Goal: Information Seeking & Learning: Learn about a topic

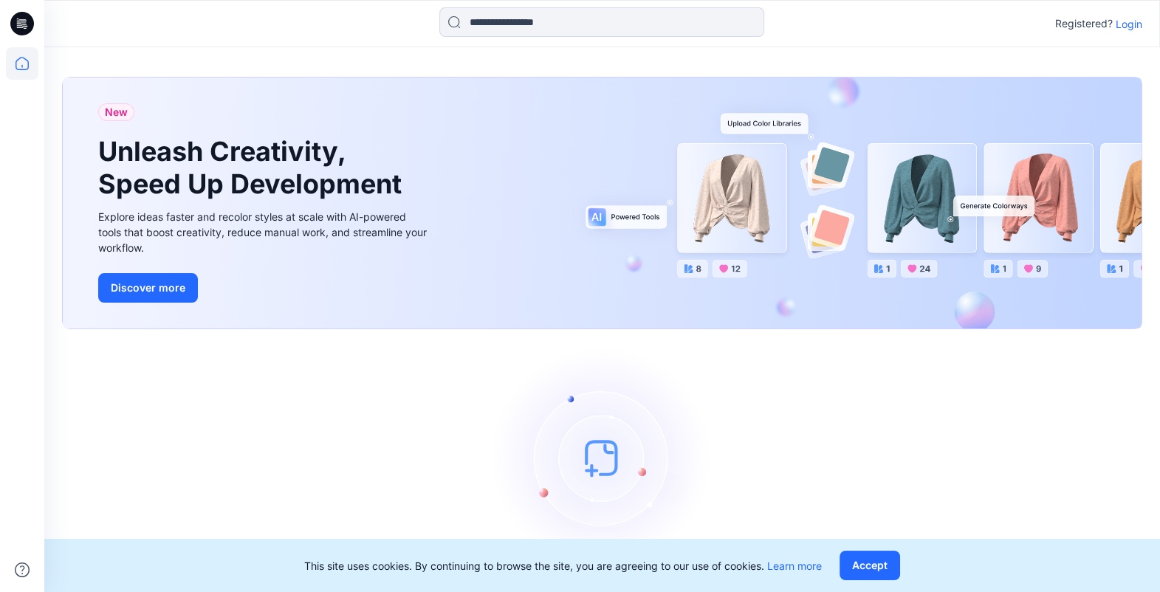
click at [1129, 32] on div "Registered? Login" at bounding box center [1098, 24] width 87 height 18
click at [1129, 30] on p "Login" at bounding box center [1128, 24] width 27 height 16
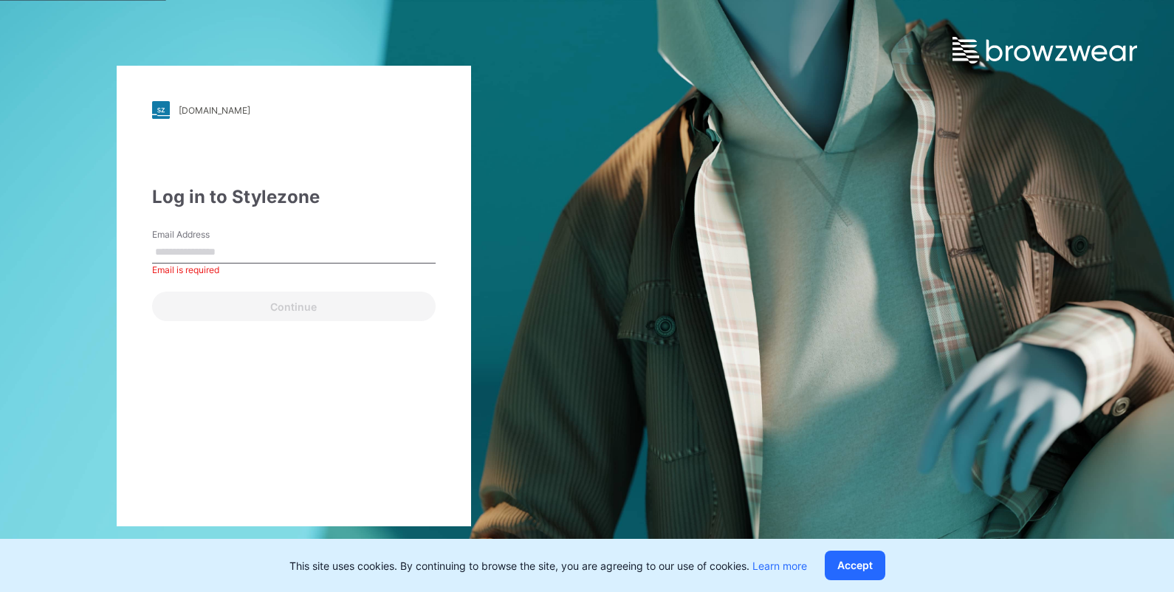
click at [295, 237] on div "Email Address Email is required" at bounding box center [293, 250] width 283 height 44
click at [281, 277] on form "Email Address Email is required Continue" at bounding box center [293, 274] width 283 height 93
click at [293, 248] on input "Email Address" at bounding box center [293, 252] width 283 height 22
paste input "**********"
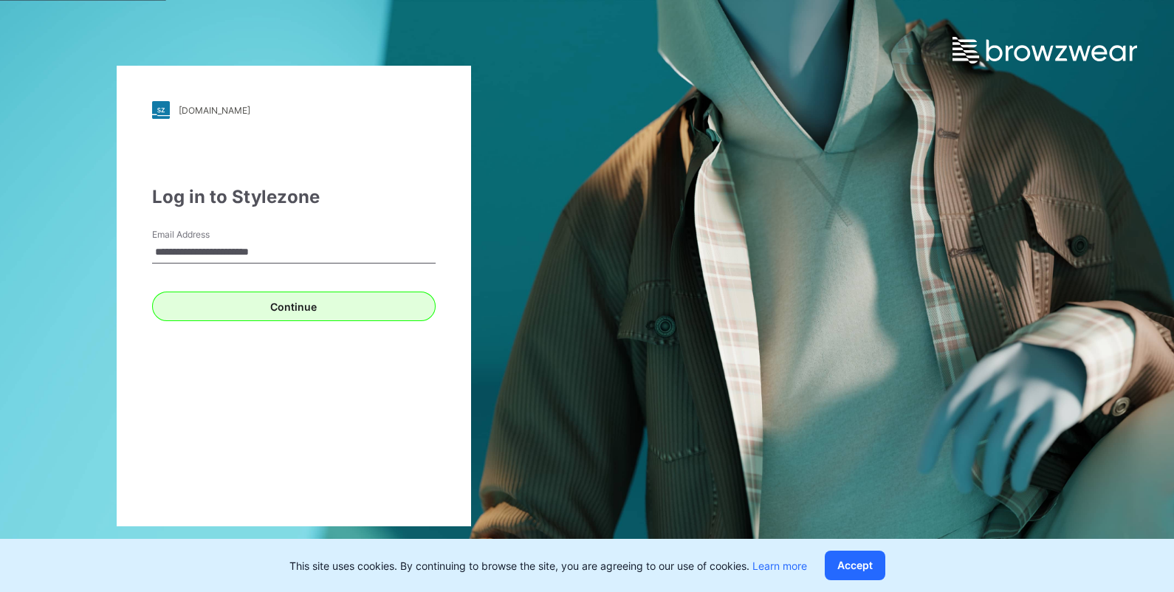
type input "**********"
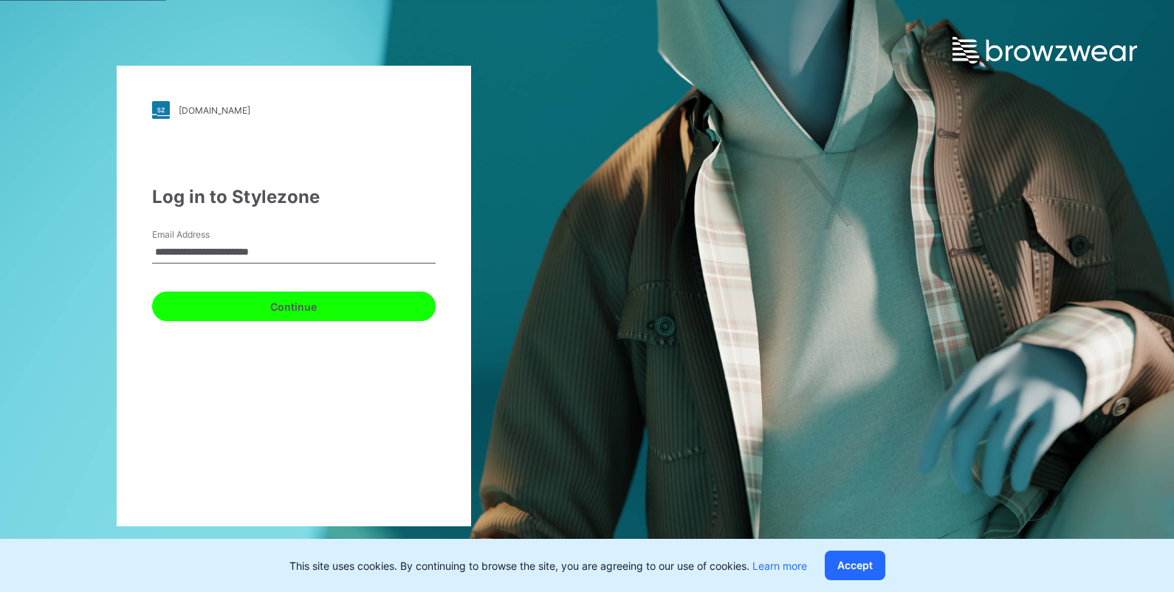
click at [281, 298] on button "Continue" at bounding box center [293, 307] width 283 height 30
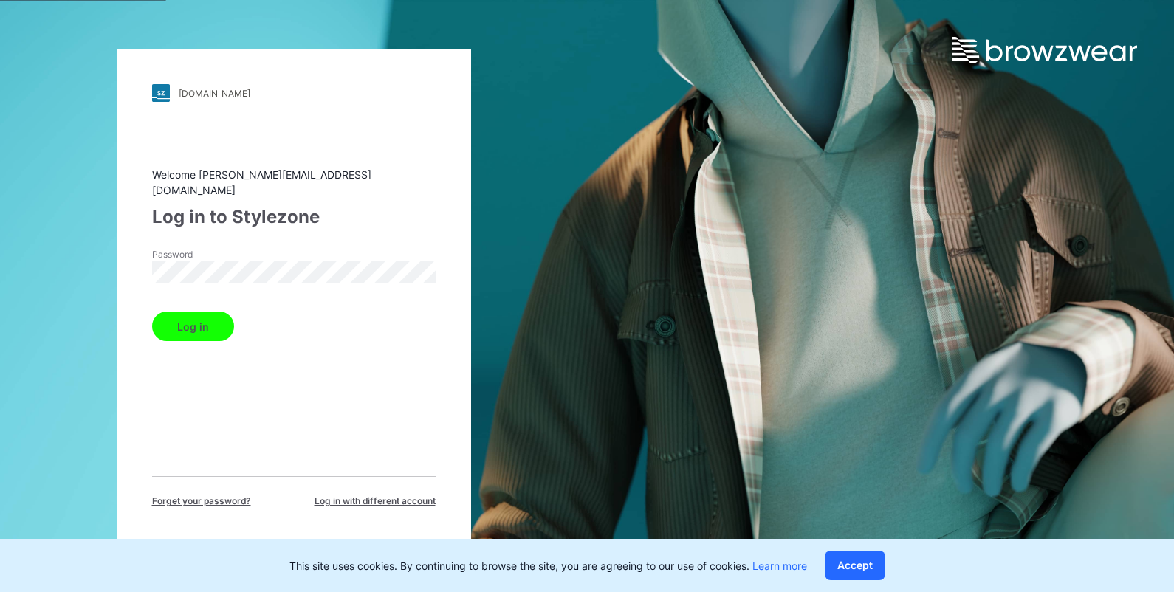
click at [172, 325] on button "Log in" at bounding box center [193, 327] width 82 height 30
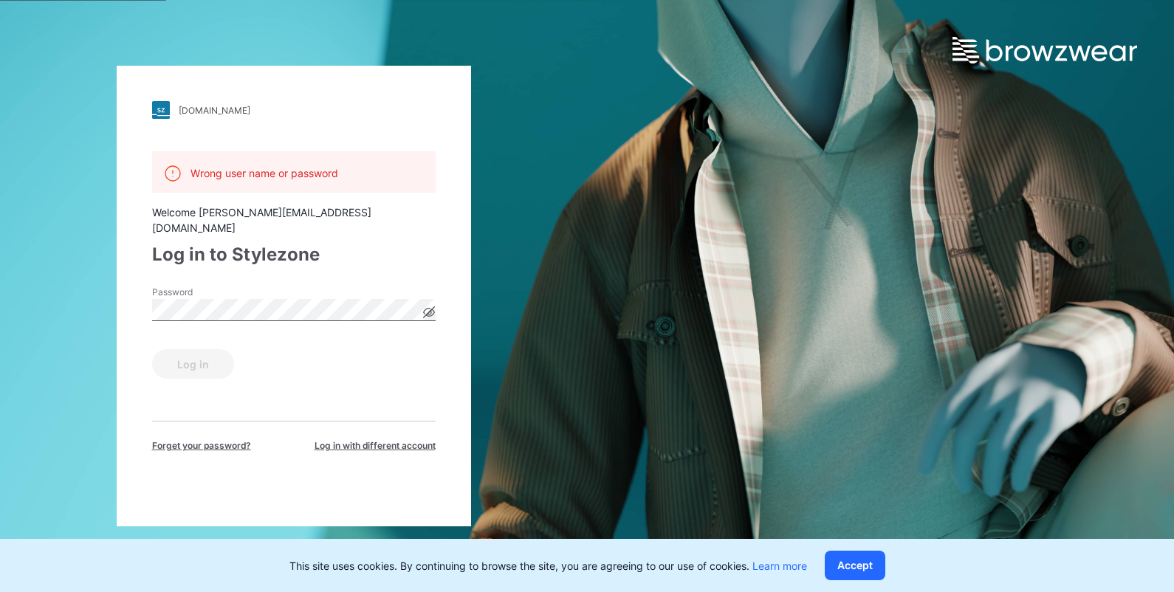
click at [259, 311] on div "Password" at bounding box center [293, 308] width 283 height 44
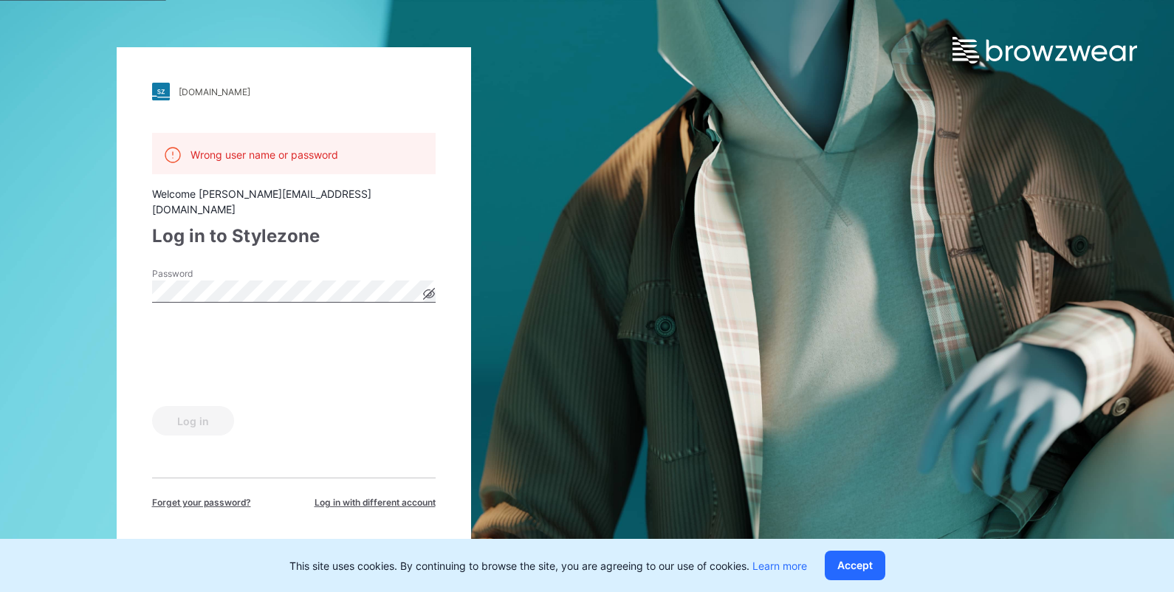
click at [138, 289] on div "[DOMAIN_NAME] Loading... Wrong user name or password Welcome [PERSON_NAME][EMAI…" at bounding box center [294, 296] width 354 height 498
click at [172, 400] on div "Log in" at bounding box center [293, 417] width 283 height 35
click at [194, 416] on div "Log in" at bounding box center [293, 417] width 283 height 35
click at [171, 316] on form "Password Log in" at bounding box center [293, 351] width 283 height 168
click at [199, 413] on button "Log in" at bounding box center [193, 421] width 82 height 30
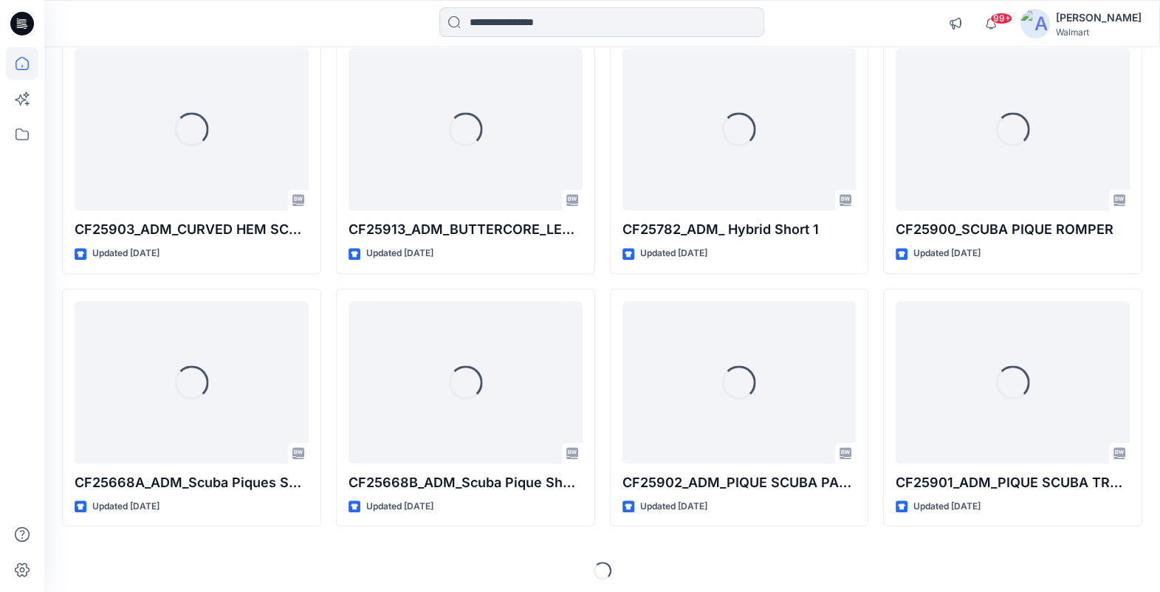
scroll to position [1945, 0]
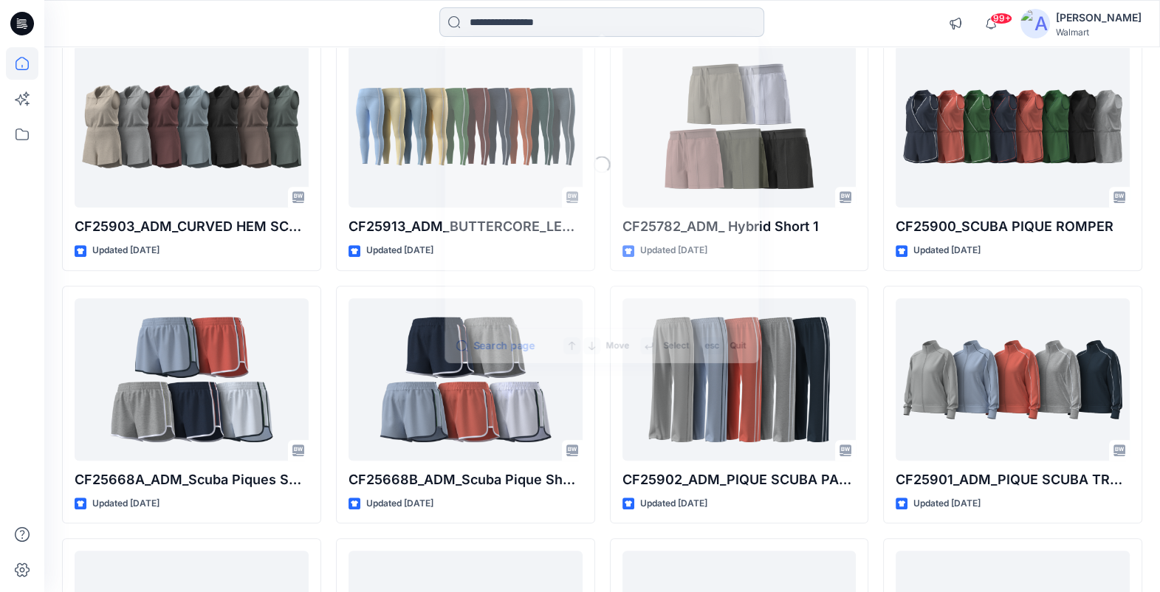
click at [503, 23] on input at bounding box center [601, 22] width 325 height 30
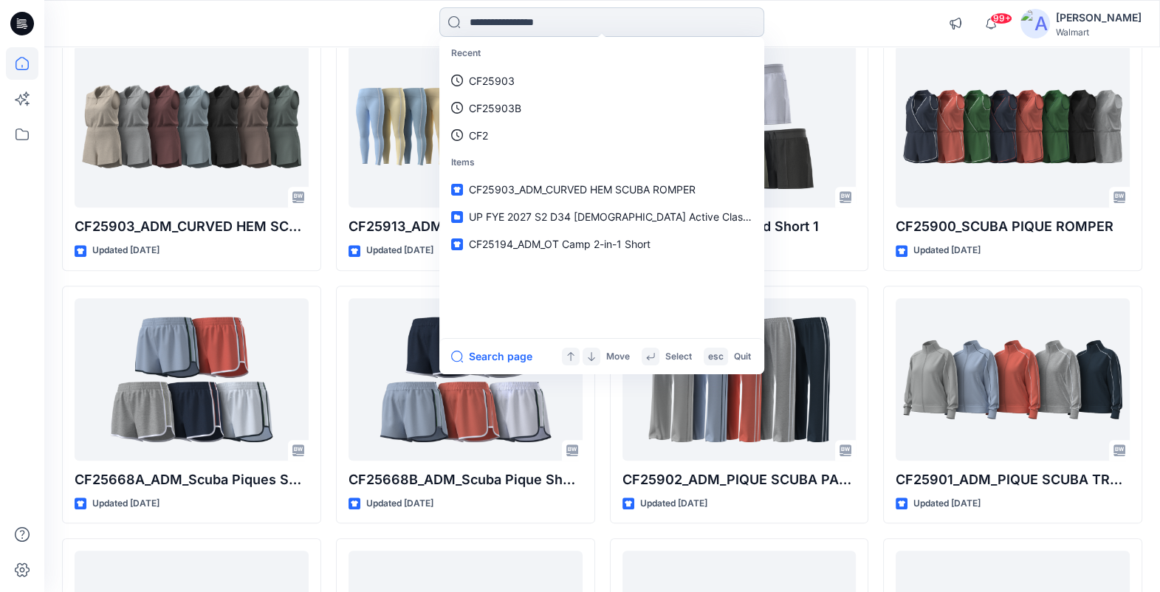
paste input "*******"
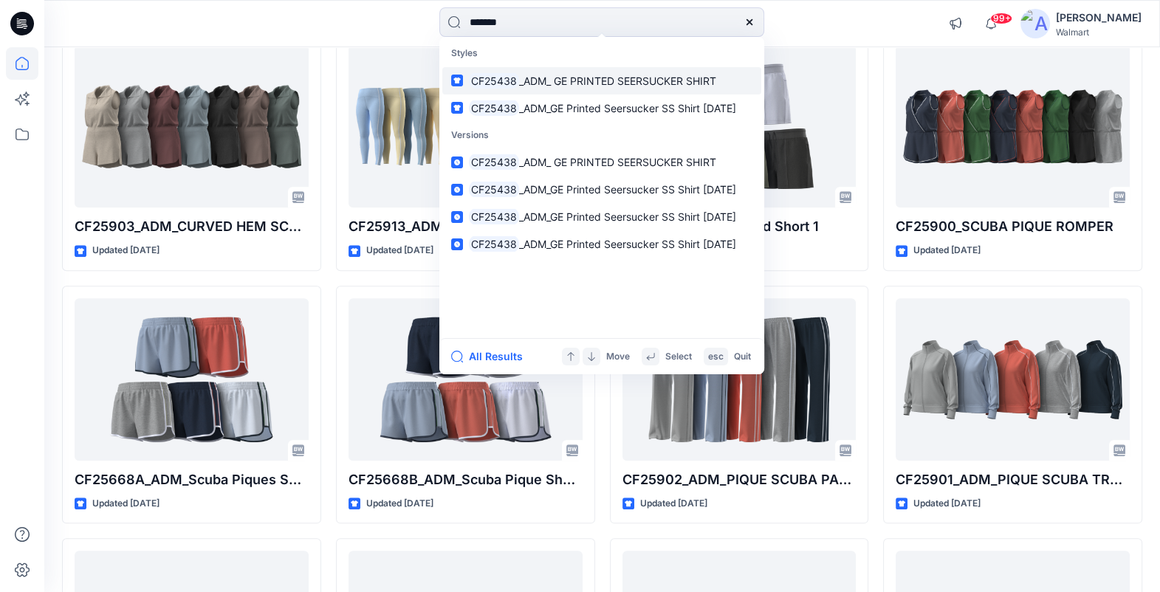
type input "*******"
click at [525, 81] on span "_ADM_ GE PRINTED SEERSUCKER SHIRT" at bounding box center [617, 81] width 197 height 13
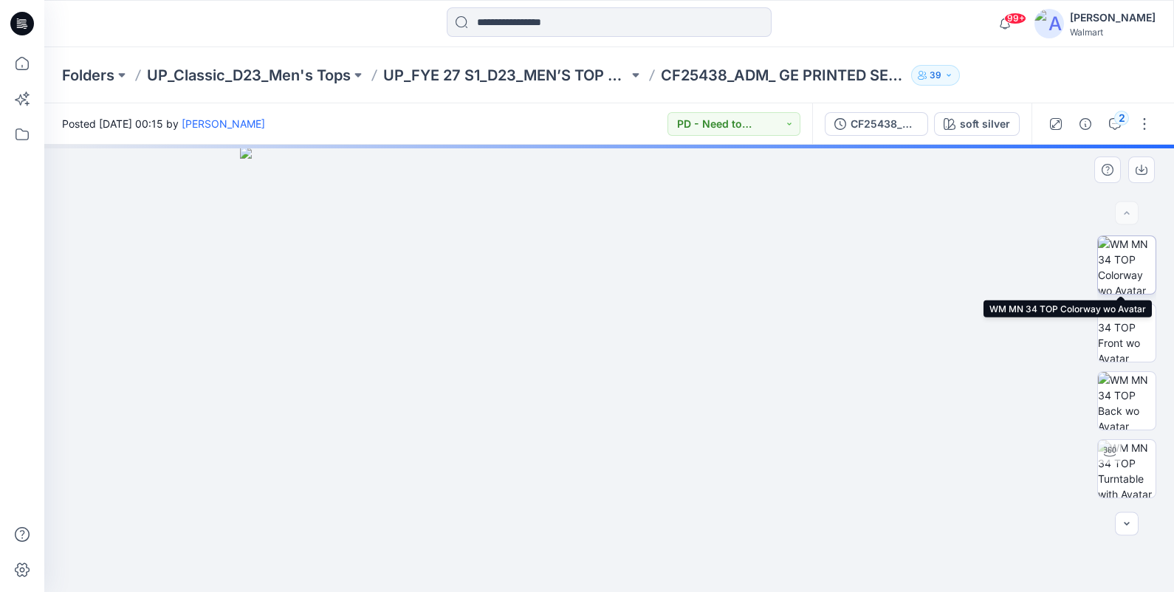
click at [1127, 239] on img at bounding box center [1127, 265] width 58 height 58
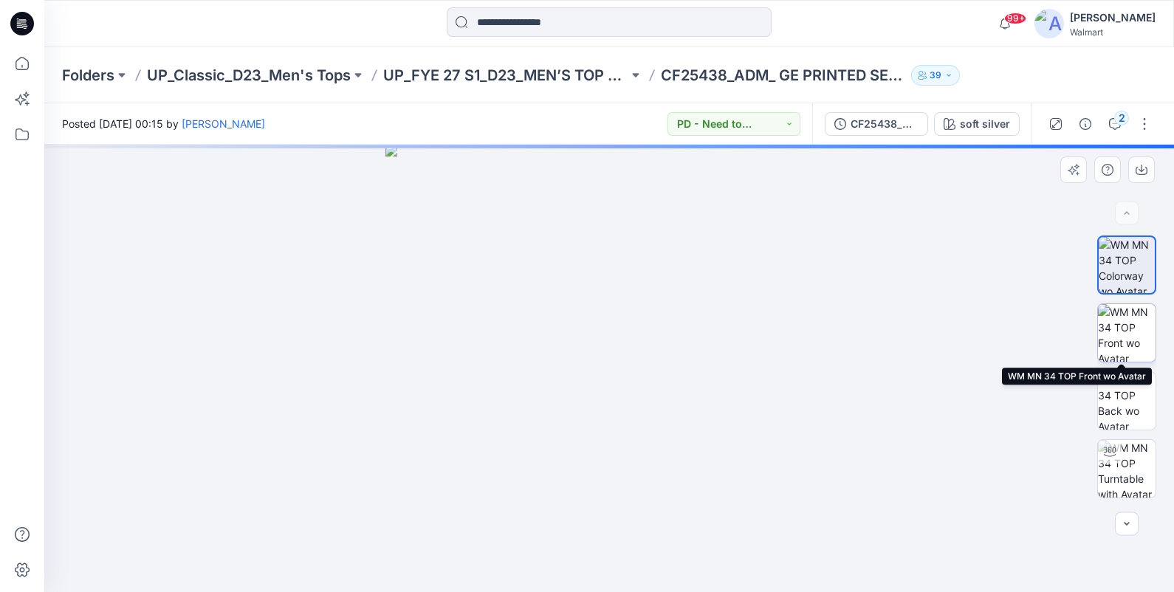
click at [1120, 328] on img at bounding box center [1127, 333] width 58 height 58
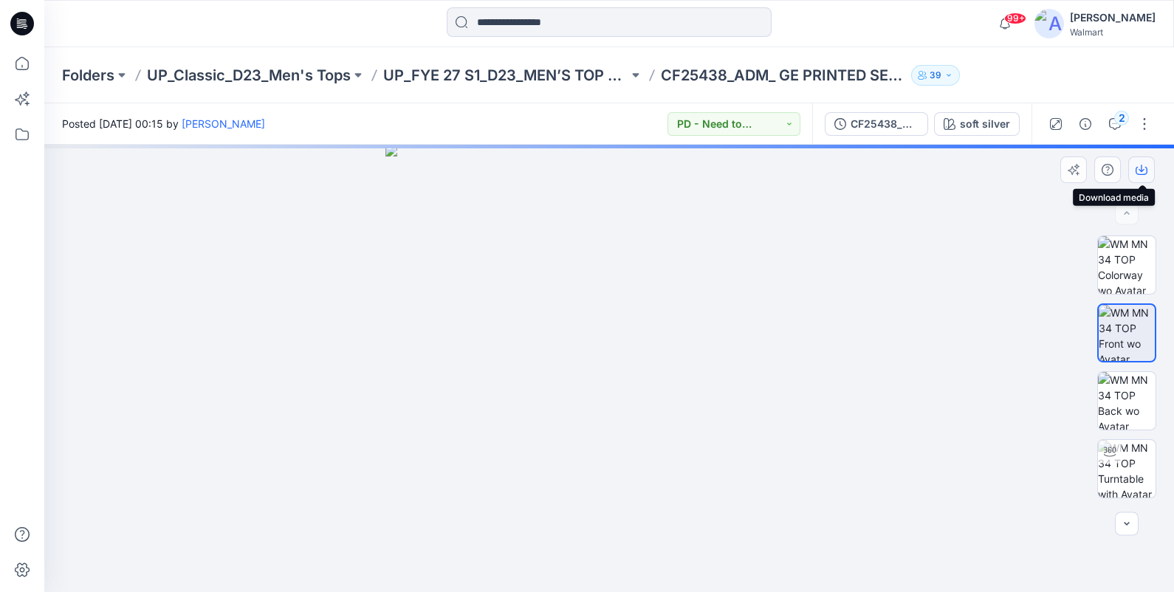
click at [1148, 162] on button "button" at bounding box center [1141, 170] width 27 height 27
click at [631, 388] on img at bounding box center [608, 368] width 447 height 447
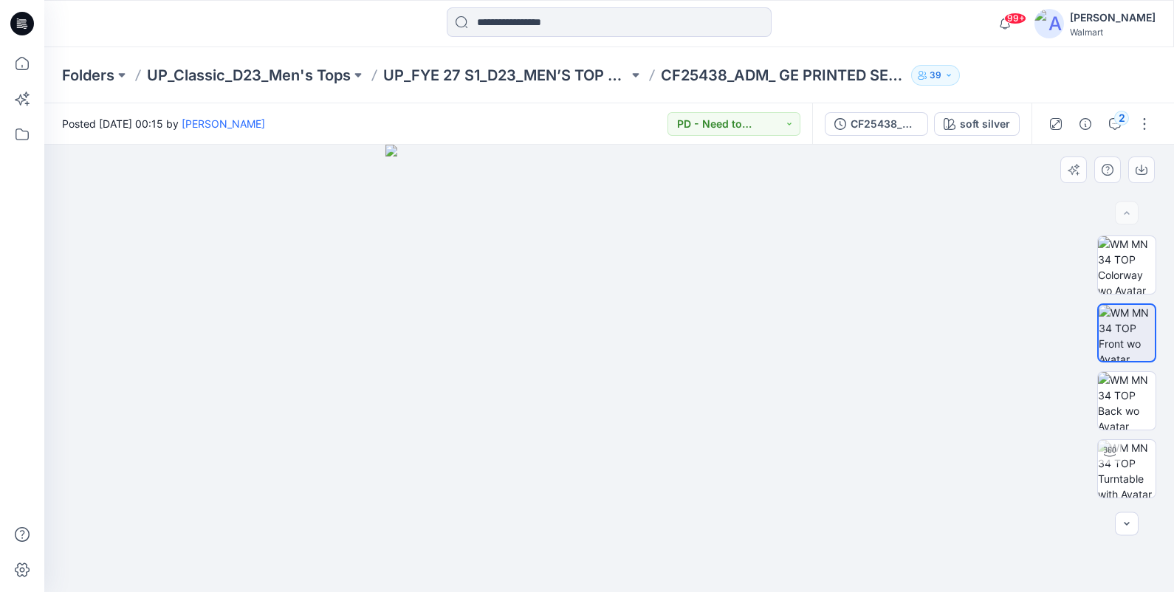
click at [1041, 162] on div at bounding box center [608, 368] width 1129 height 447
click at [1135, 244] on img at bounding box center [1127, 265] width 58 height 58
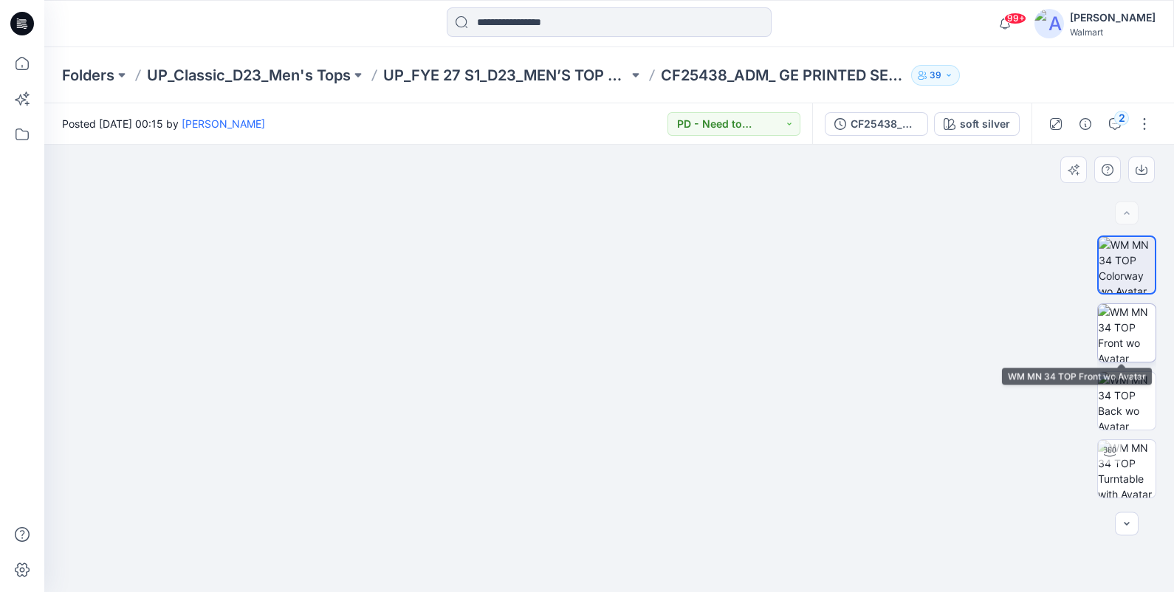
click at [1127, 315] on img at bounding box center [1127, 333] width 58 height 58
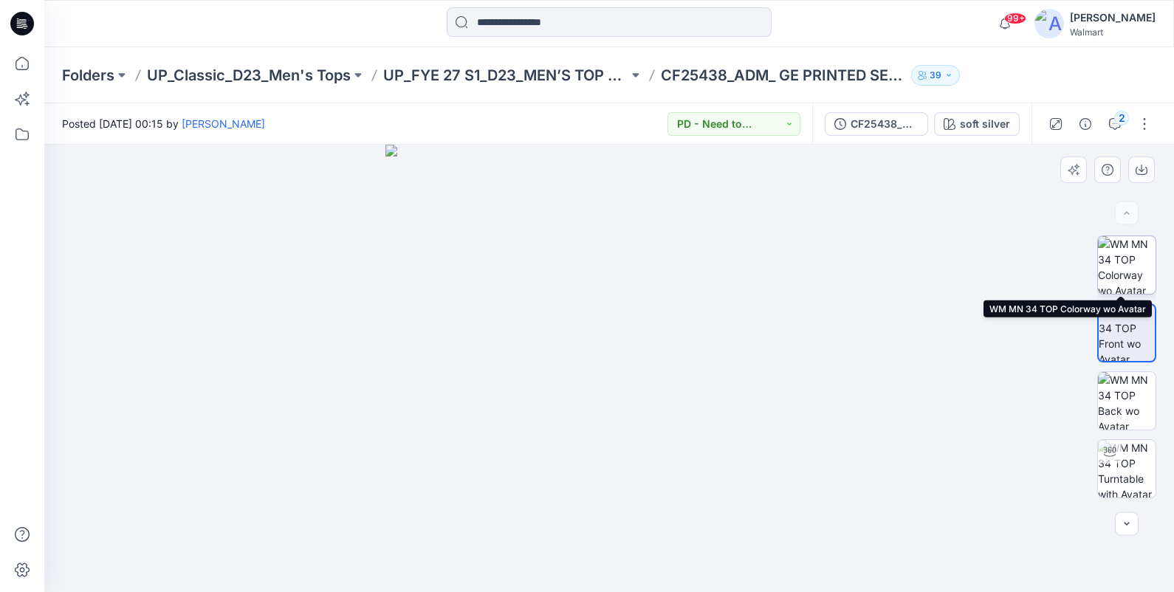
click at [1128, 262] on img at bounding box center [1127, 265] width 58 height 58
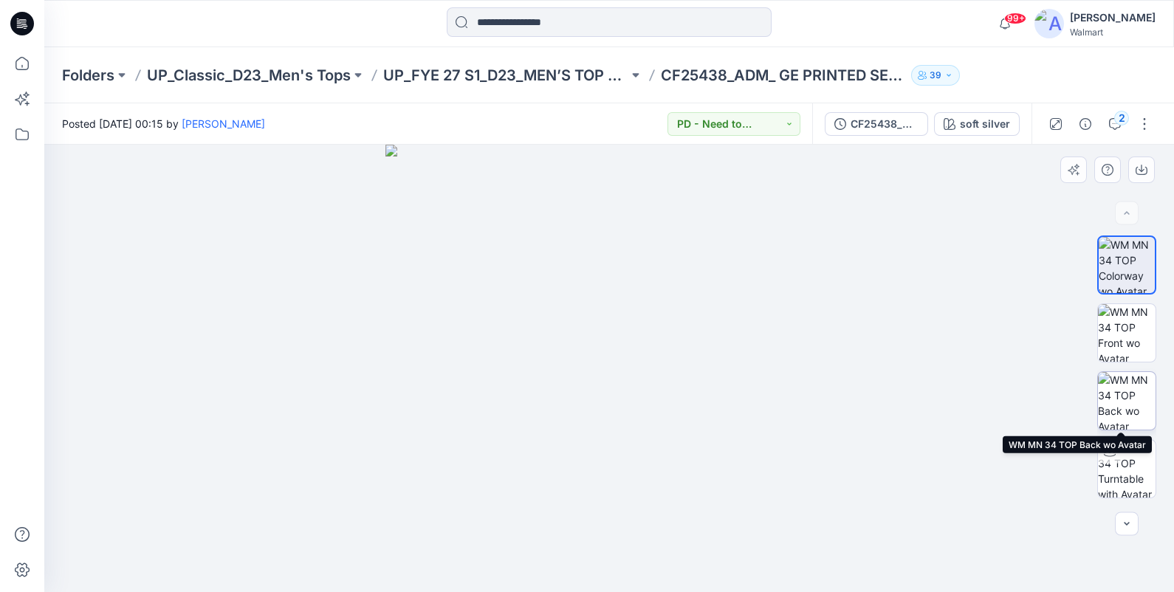
click at [1121, 388] on img at bounding box center [1127, 401] width 58 height 58
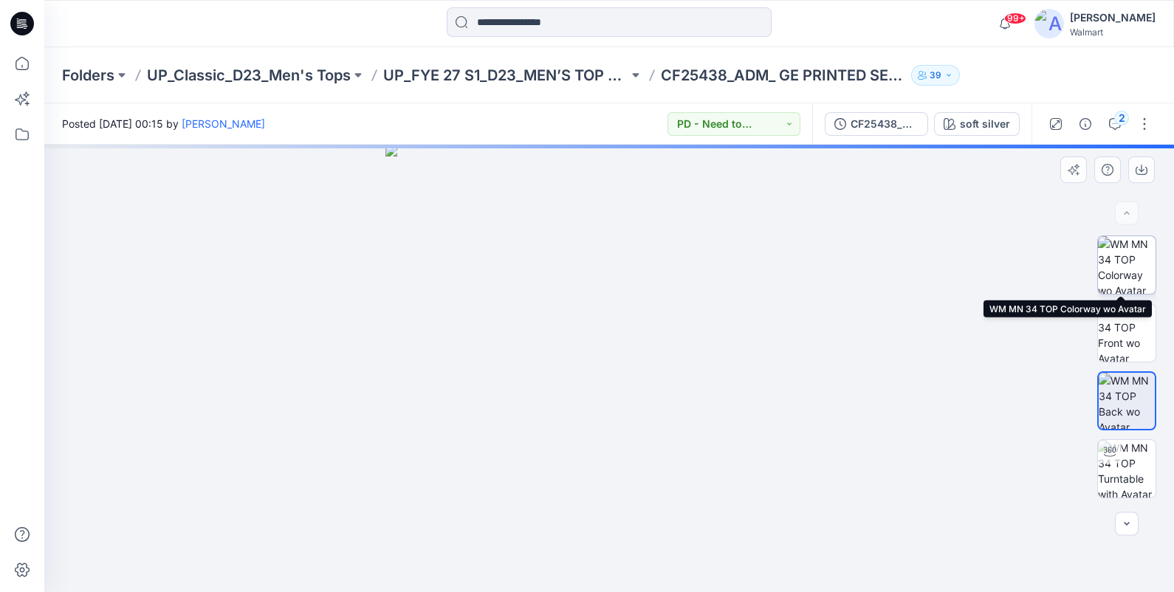
click at [1129, 272] on img at bounding box center [1127, 265] width 58 height 58
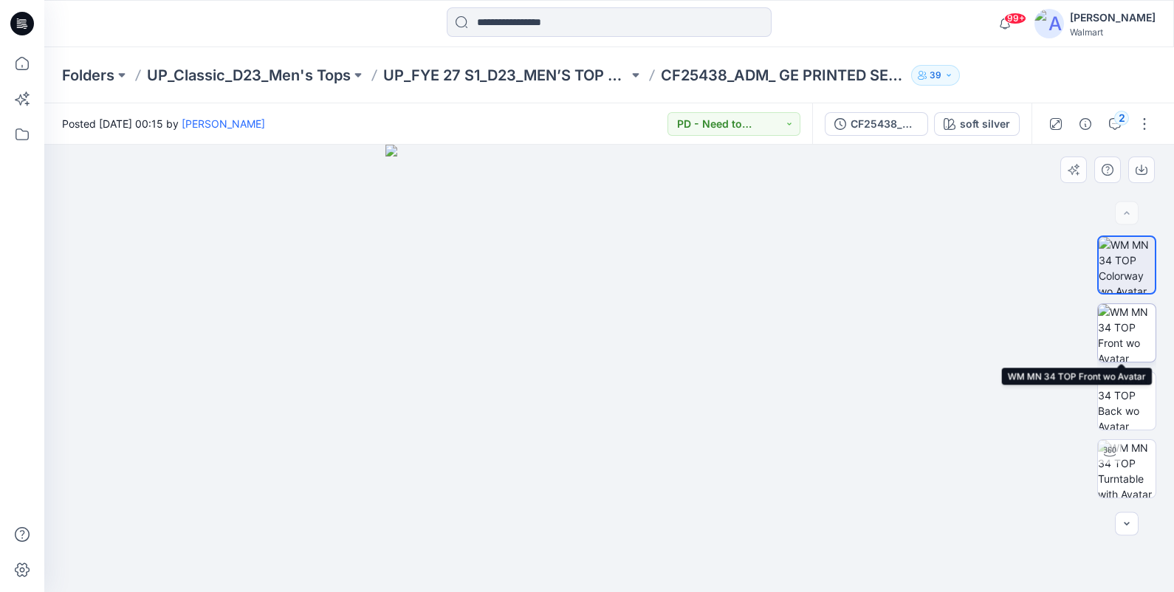
click at [1133, 334] on img at bounding box center [1127, 333] width 58 height 58
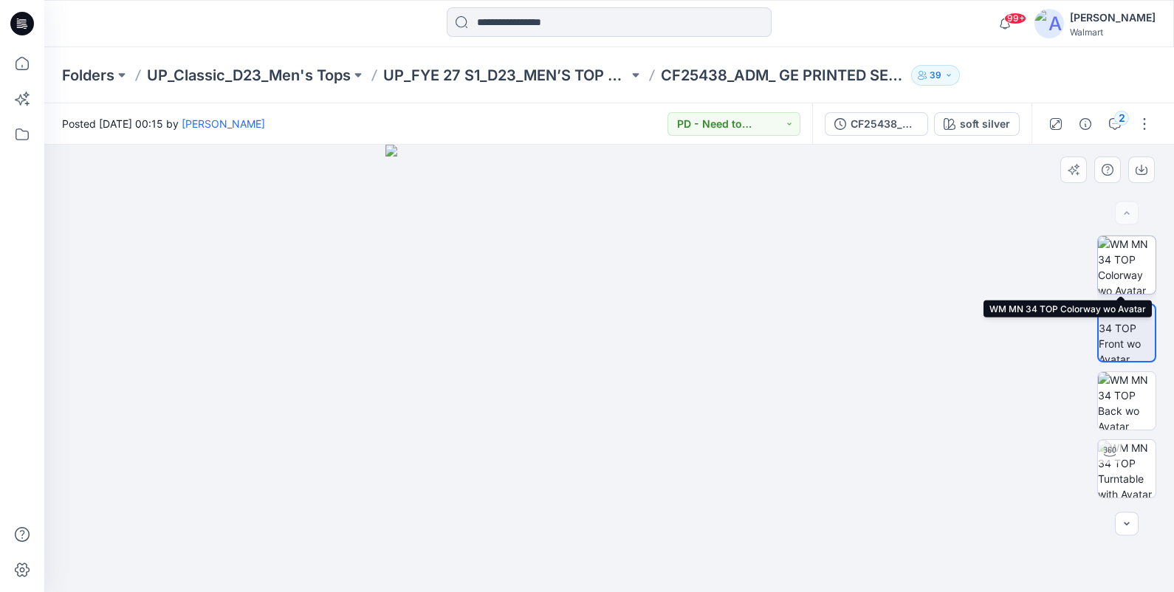
click at [1128, 255] on img at bounding box center [1127, 265] width 58 height 58
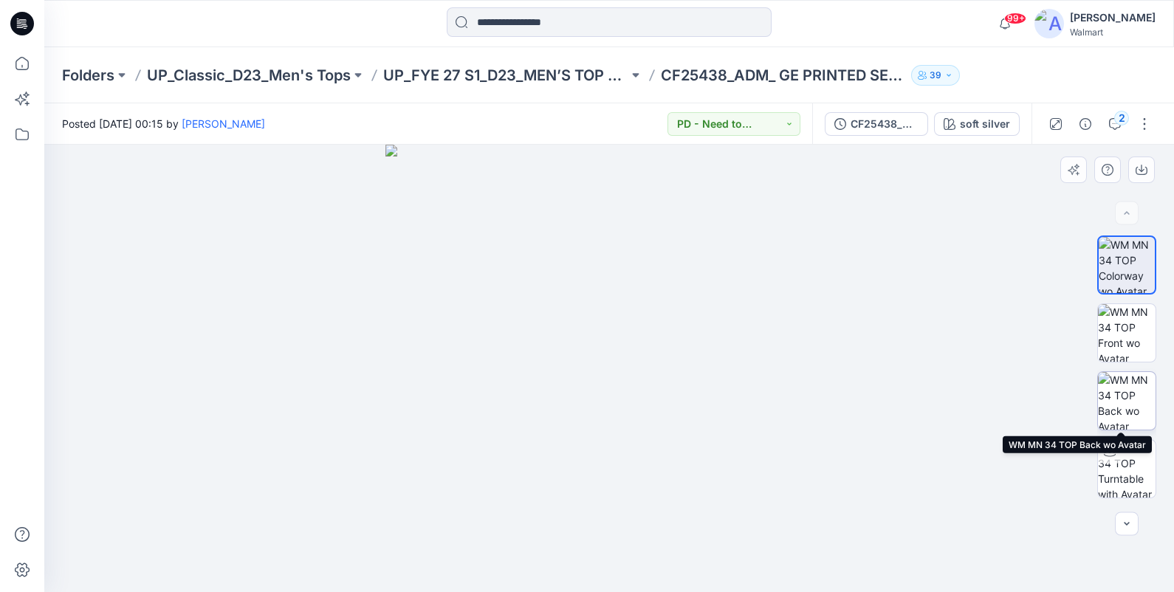
click at [1135, 396] on img at bounding box center [1127, 401] width 58 height 58
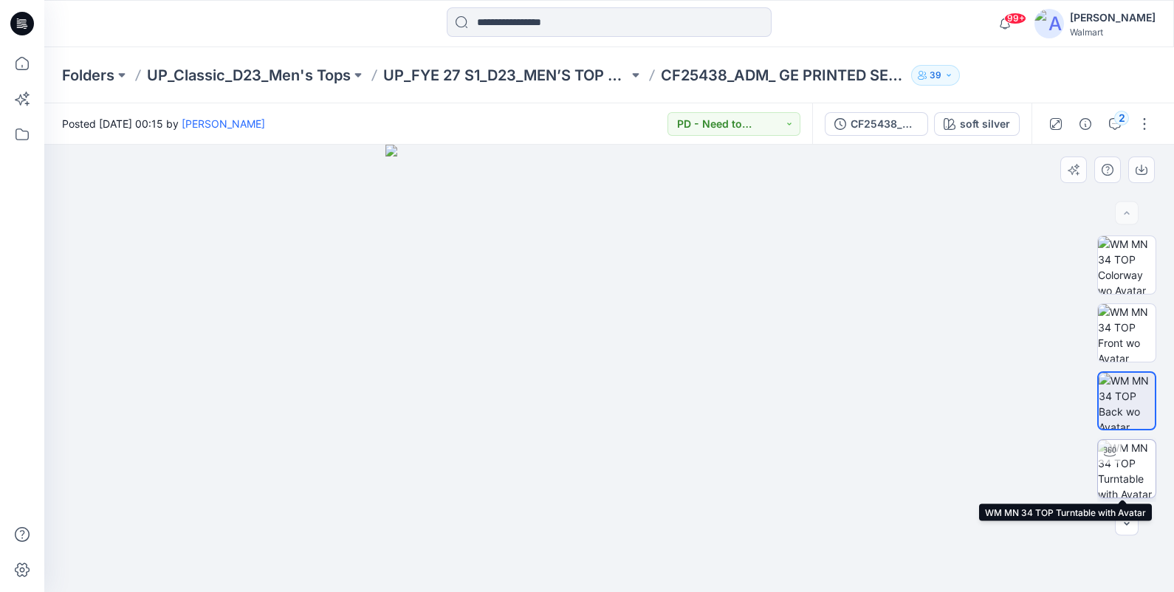
click at [1140, 456] on img at bounding box center [1127, 469] width 58 height 58
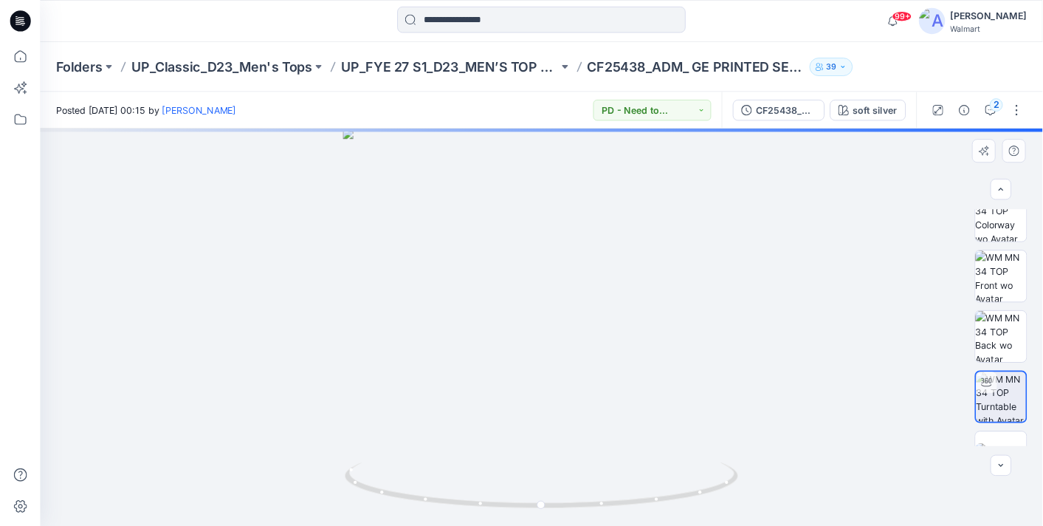
scroll to position [64, 0]
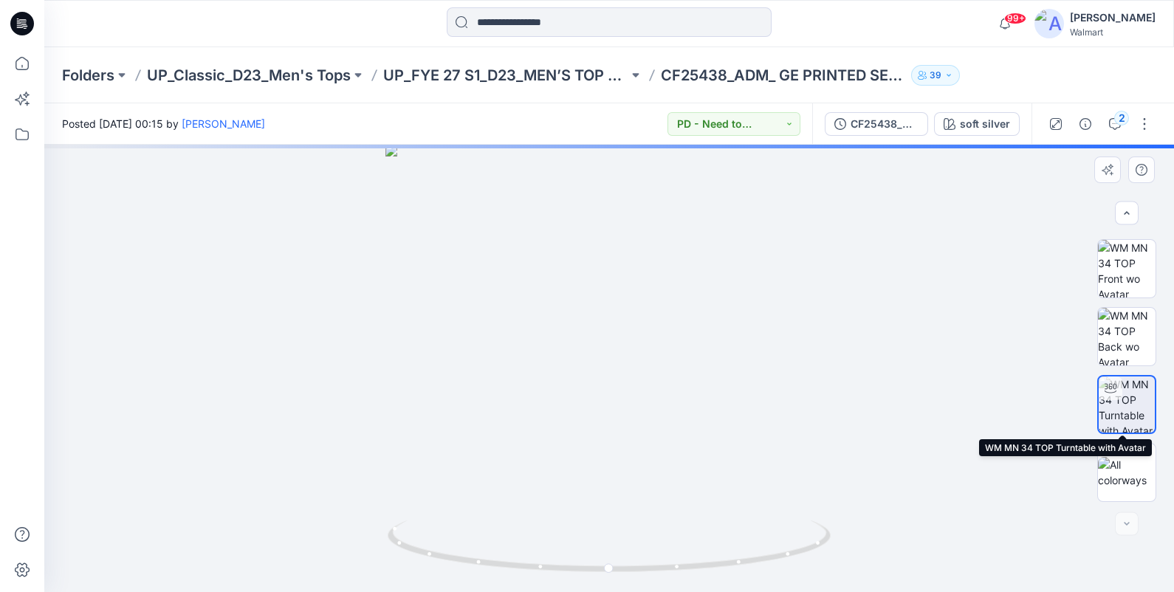
click at [1117, 410] on img at bounding box center [1126, 404] width 56 height 56
click at [709, 474] on div at bounding box center [608, 368] width 1129 height 447
drag, startPoint x: 608, startPoint y: 573, endPoint x: 610, endPoint y: 557, distance: 15.7
click at [610, 557] on icon at bounding box center [611, 547] width 447 height 55
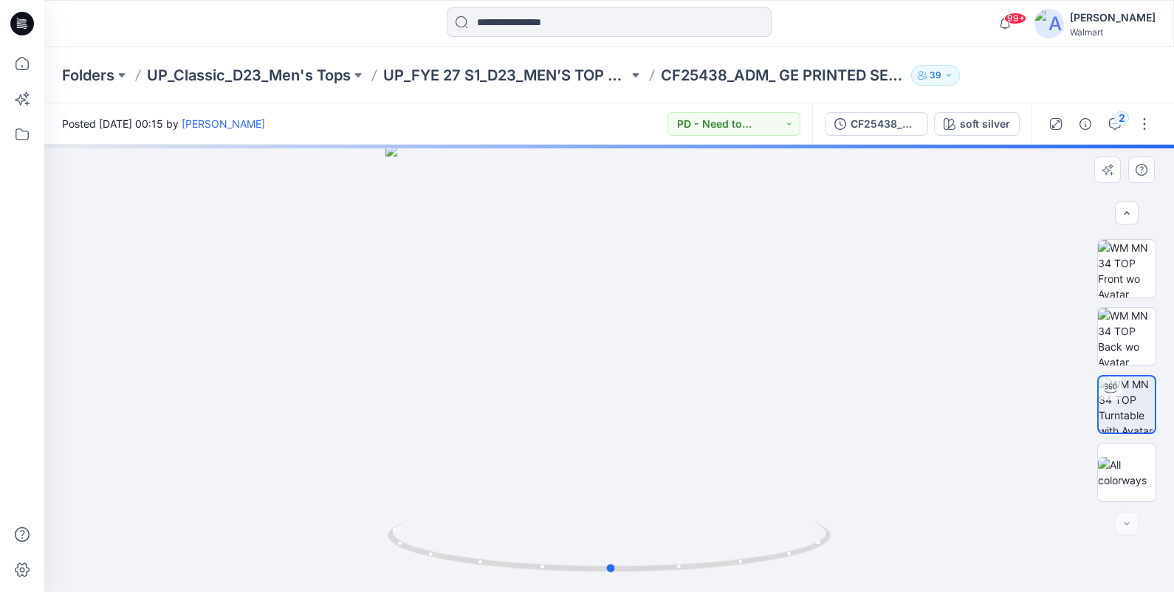
click at [636, 372] on div at bounding box center [608, 368] width 1129 height 447
drag, startPoint x: 624, startPoint y: 565, endPoint x: 221, endPoint y: 546, distance: 402.8
click at [221, 546] on div at bounding box center [608, 368] width 1129 height 447
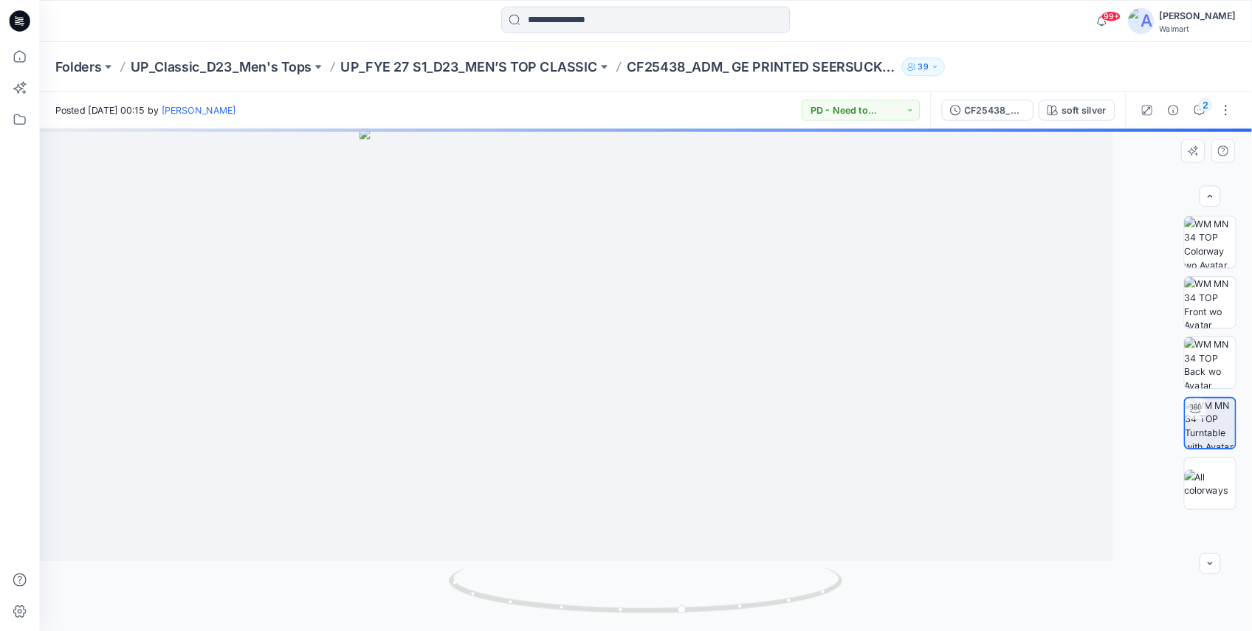
scroll to position [0, 0]
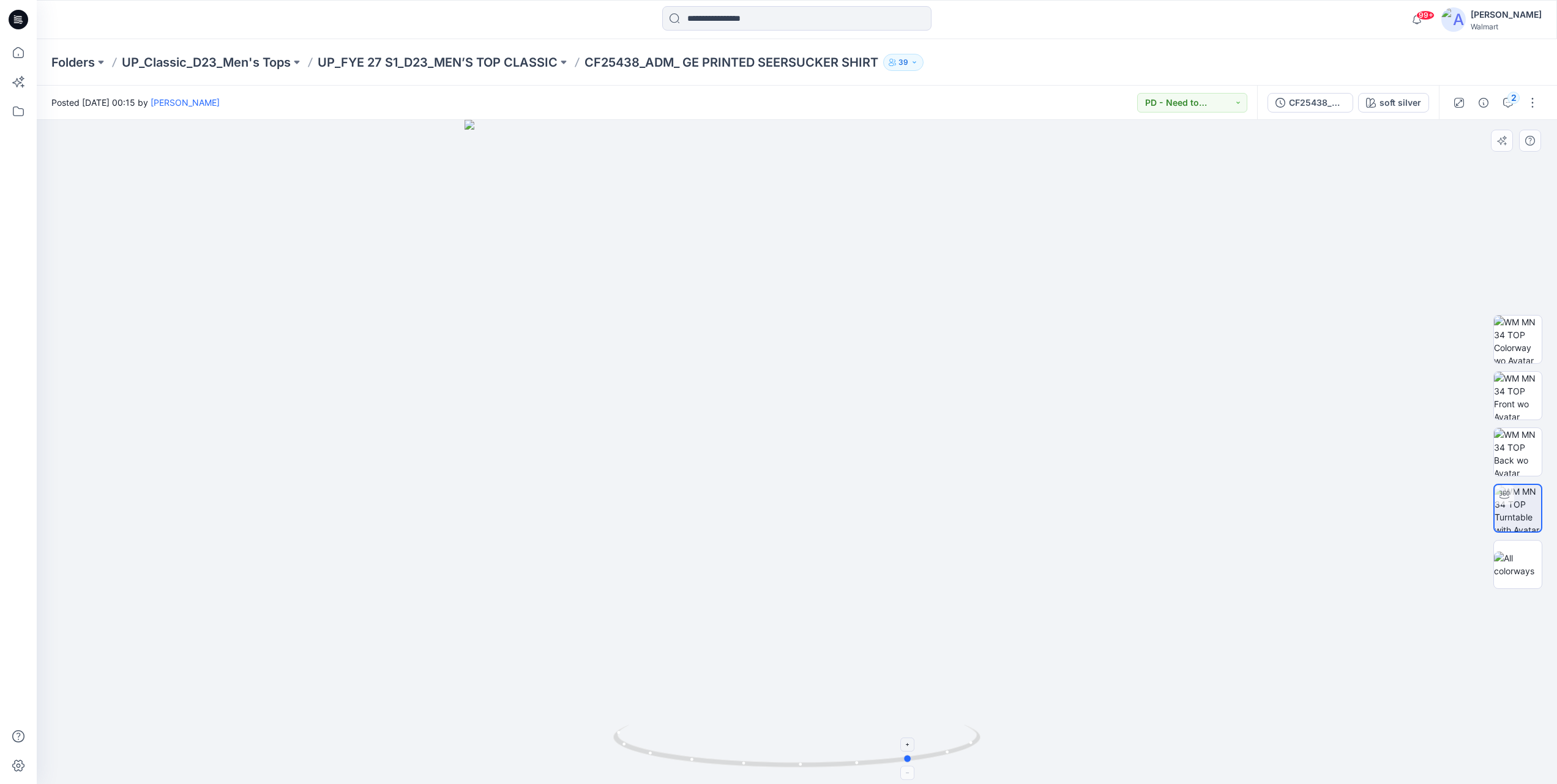
drag, startPoint x: 822, startPoint y: 775, endPoint x: 901, endPoint y: 765, distance: 79.6
click at [901, 490] on div at bounding box center [797, 452] width 1521 height 665
drag, startPoint x: 841, startPoint y: 776, endPoint x: 948, endPoint y: 750, distance: 110.1
click at [948, 490] on div at bounding box center [797, 452] width 1521 height 665
drag, startPoint x: 644, startPoint y: 165, endPoint x: 1157, endPoint y: 365, distance: 550.6
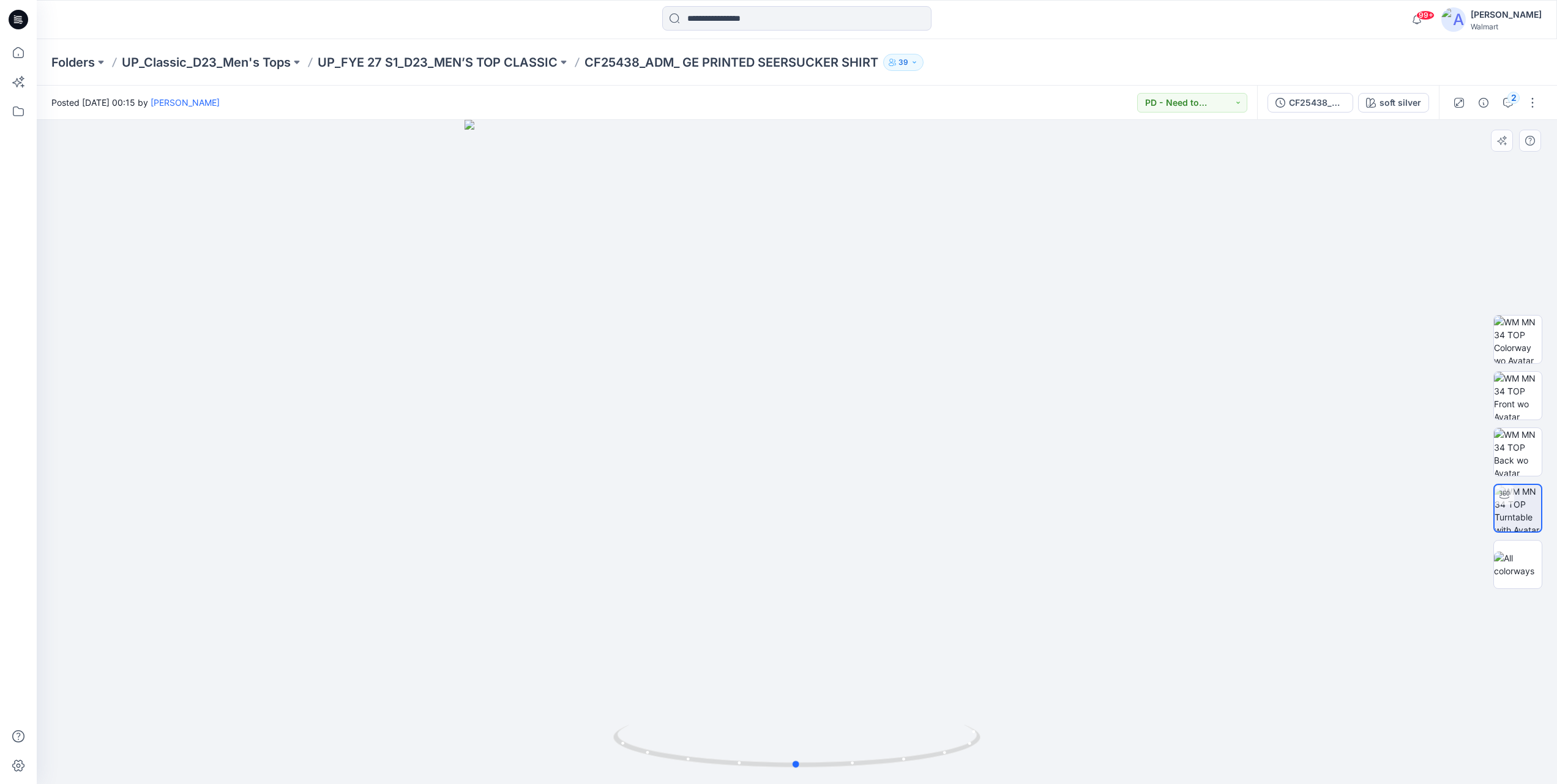
click at [961, 365] on div at bounding box center [797, 452] width 1521 height 665
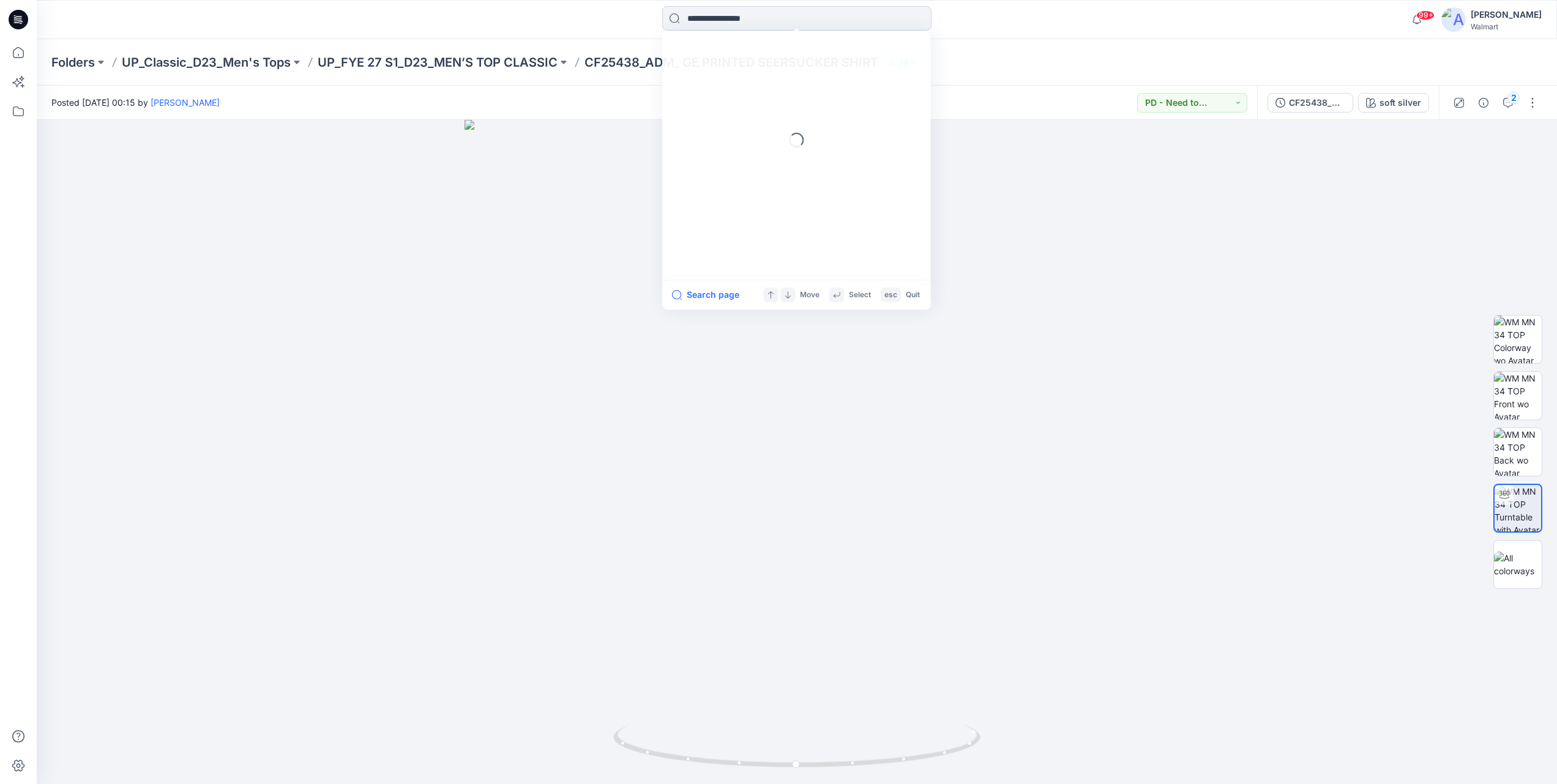
click at [764, 7] on input at bounding box center [797, 18] width 269 height 25
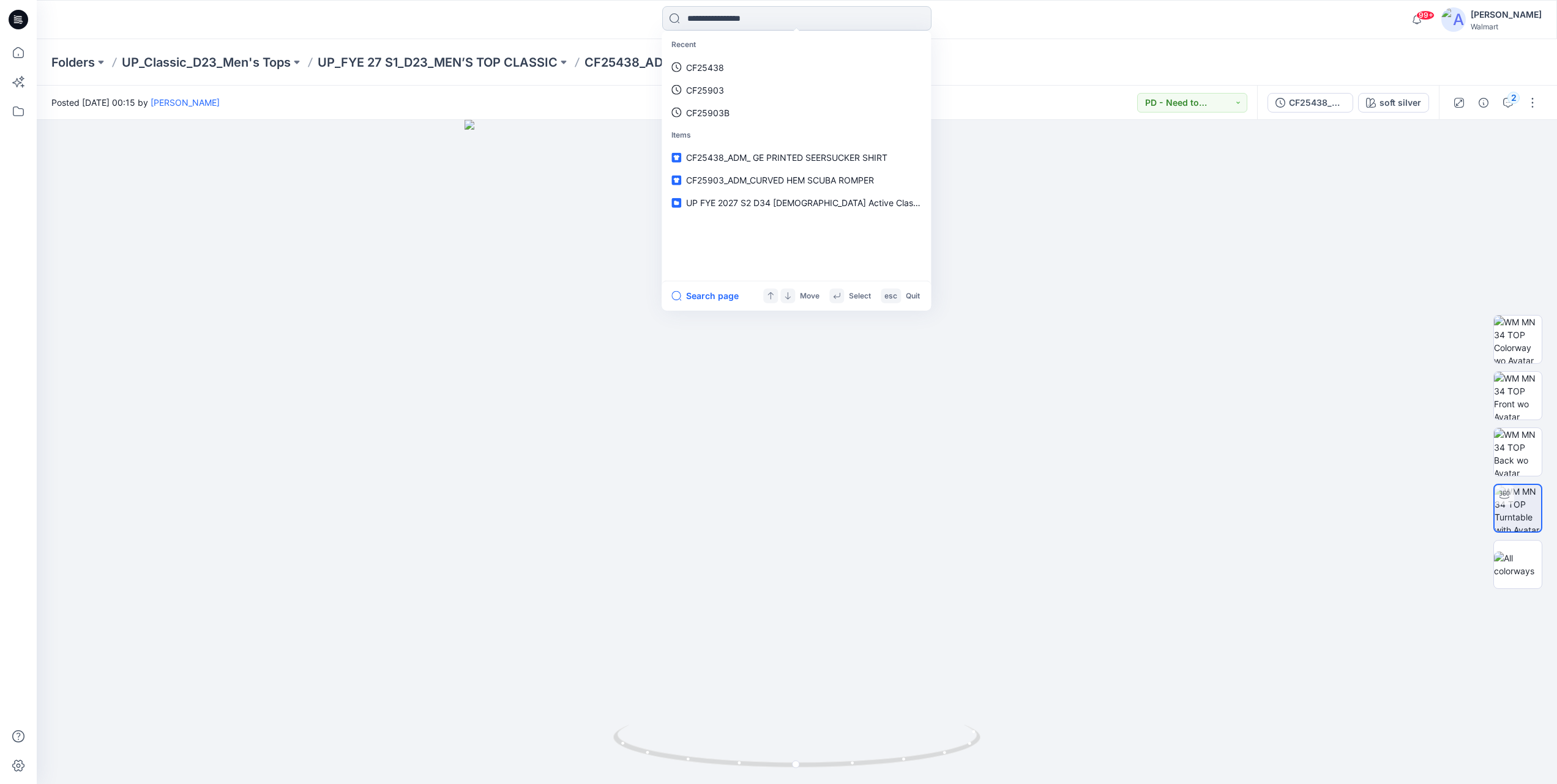
paste input "*******"
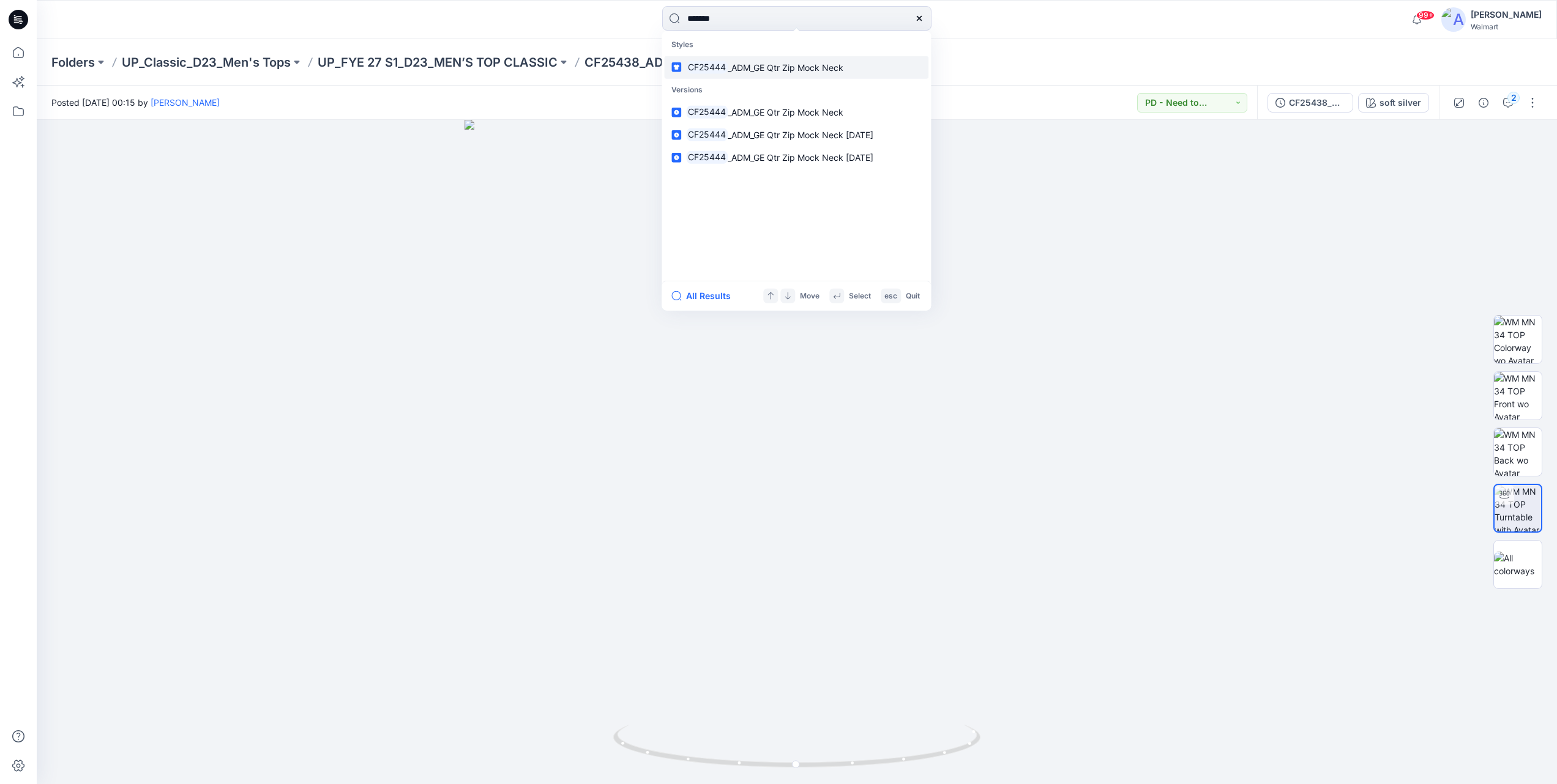
type input "*******"
click at [754, 62] on span "_ADM_GE Qtr Zip Mock Neck" at bounding box center [786, 67] width 116 height 11
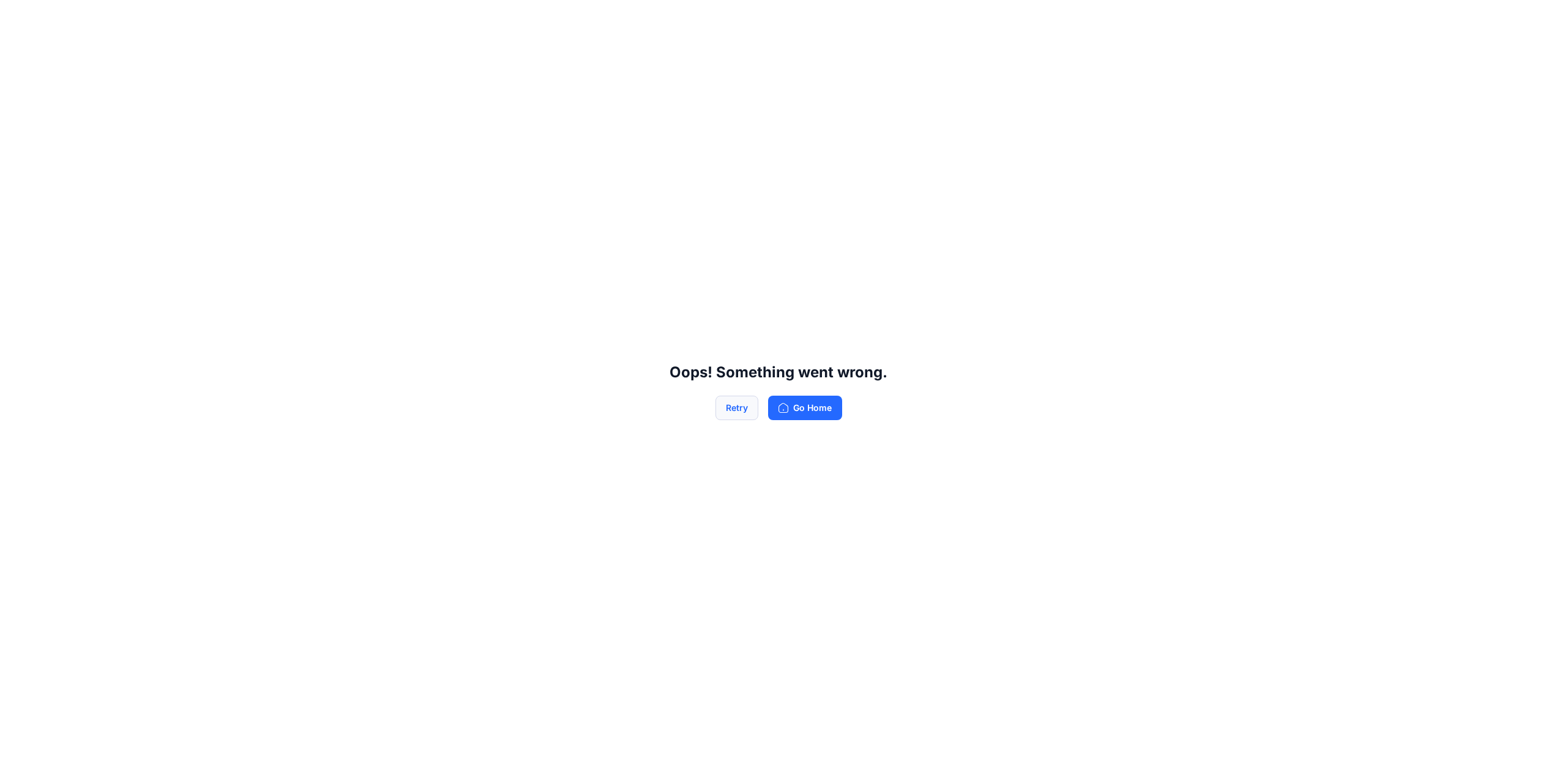
click at [745, 414] on button "Retry" at bounding box center [737, 409] width 43 height 25
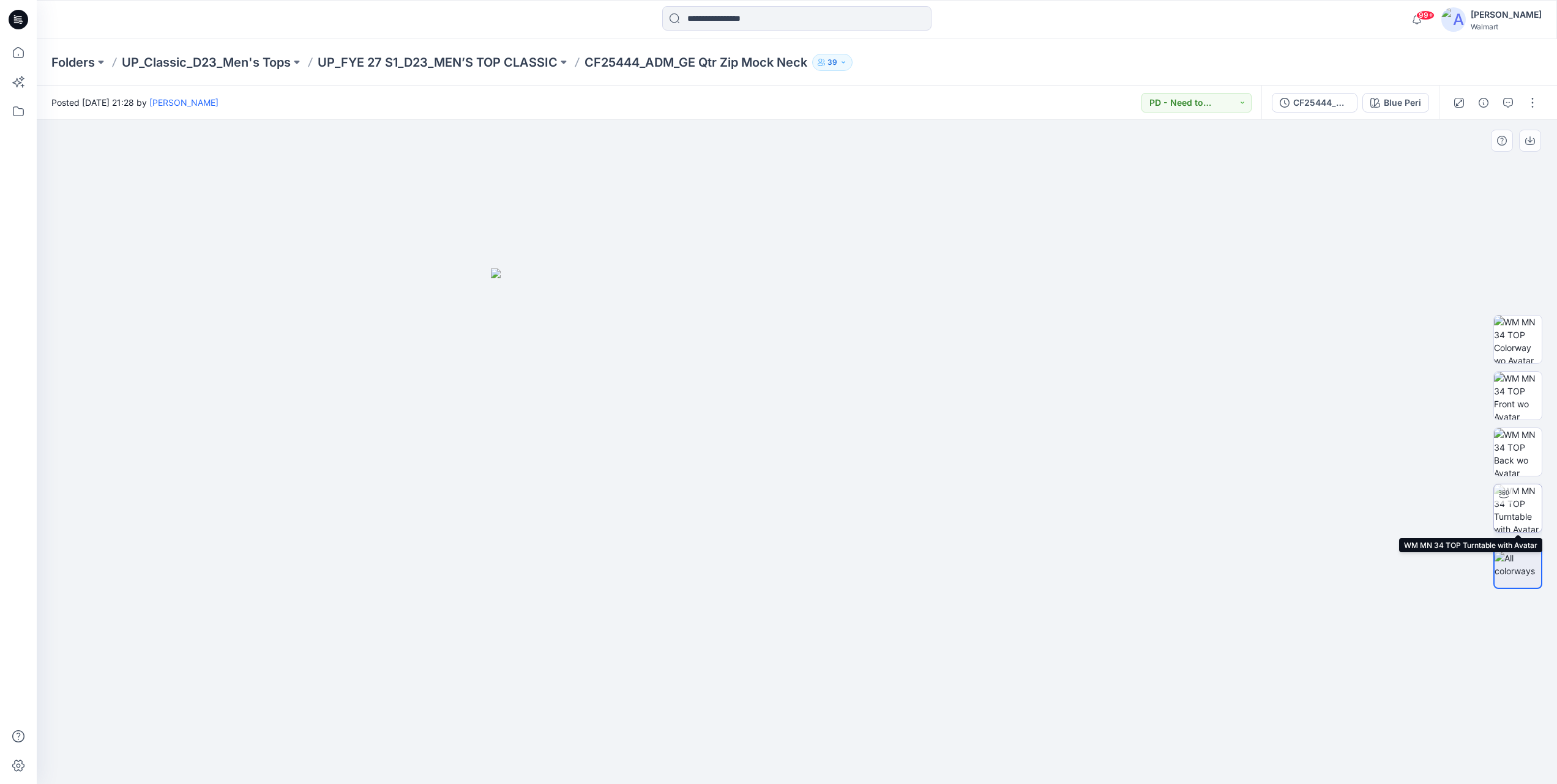
click at [961, 490] on img at bounding box center [1518, 509] width 48 height 48
drag, startPoint x: 813, startPoint y: 771, endPoint x: 948, endPoint y: 738, distance: 139.0
click at [948, 490] on icon at bounding box center [798, 748] width 371 height 46
drag, startPoint x: 802, startPoint y: 773, endPoint x: 874, endPoint y: 759, distance: 73.3
click at [874, 490] on div at bounding box center [797, 452] width 1521 height 665
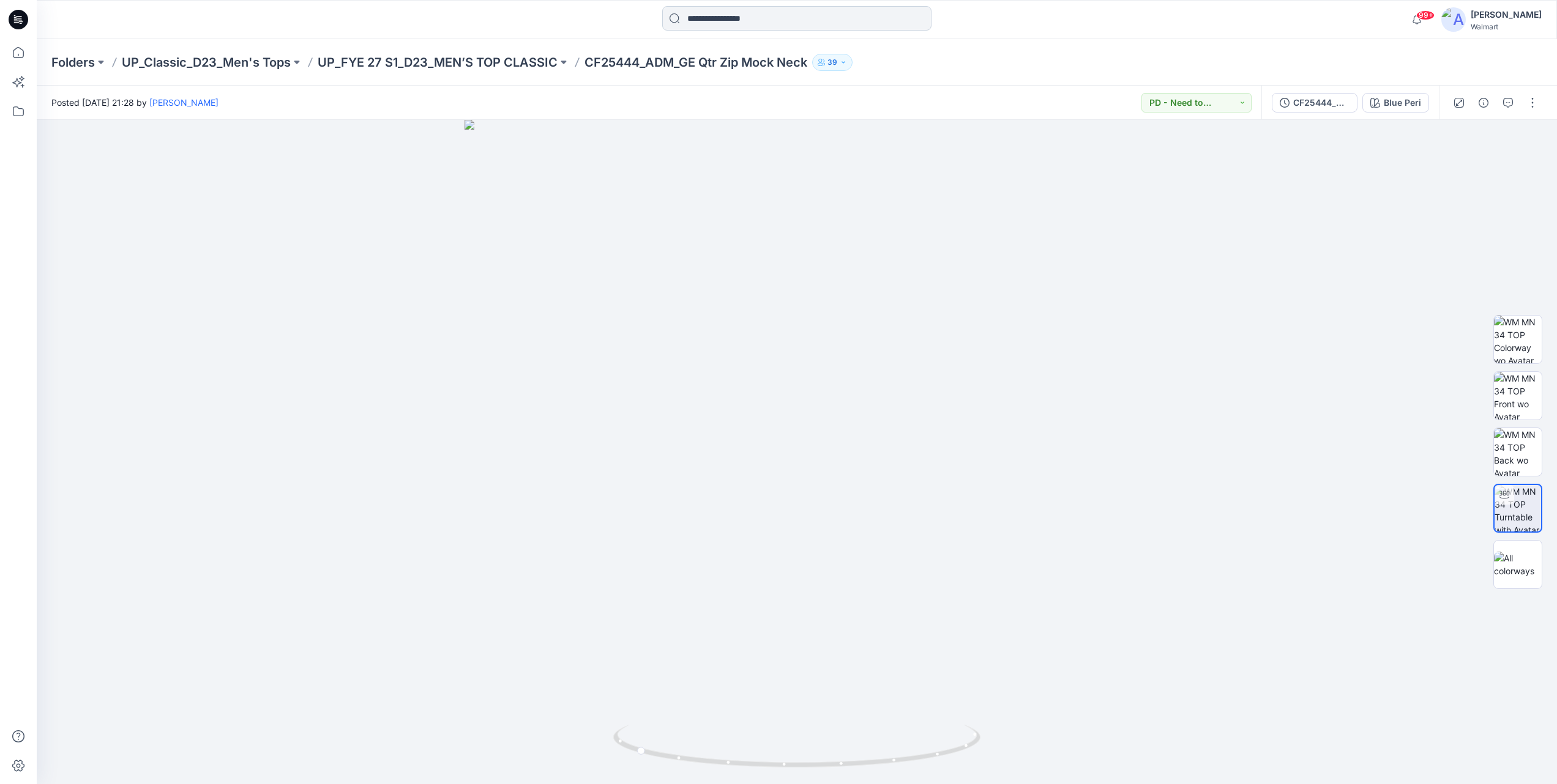
click at [764, 17] on input at bounding box center [797, 18] width 269 height 25
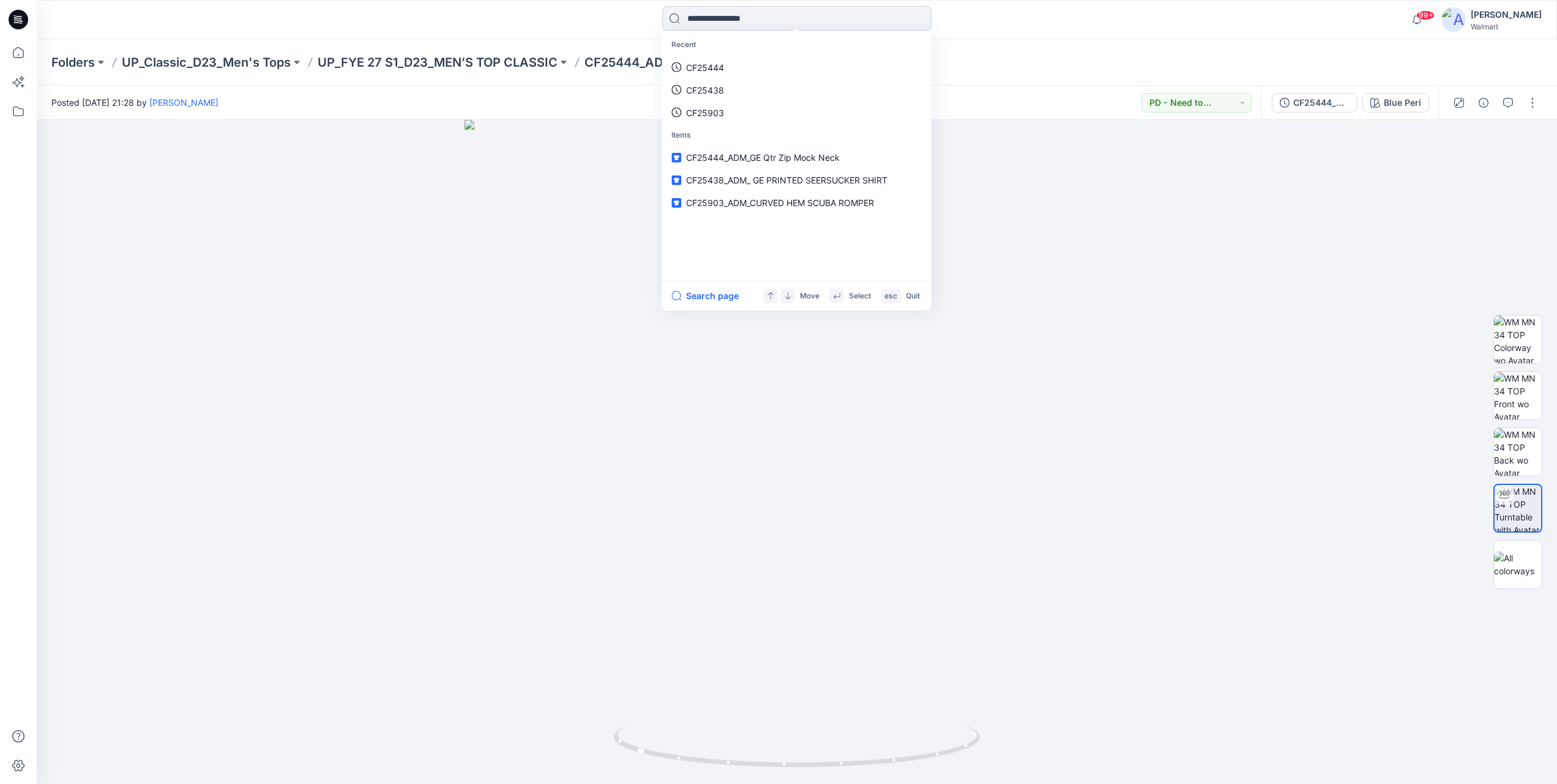
type input "*"
paste input "*******"
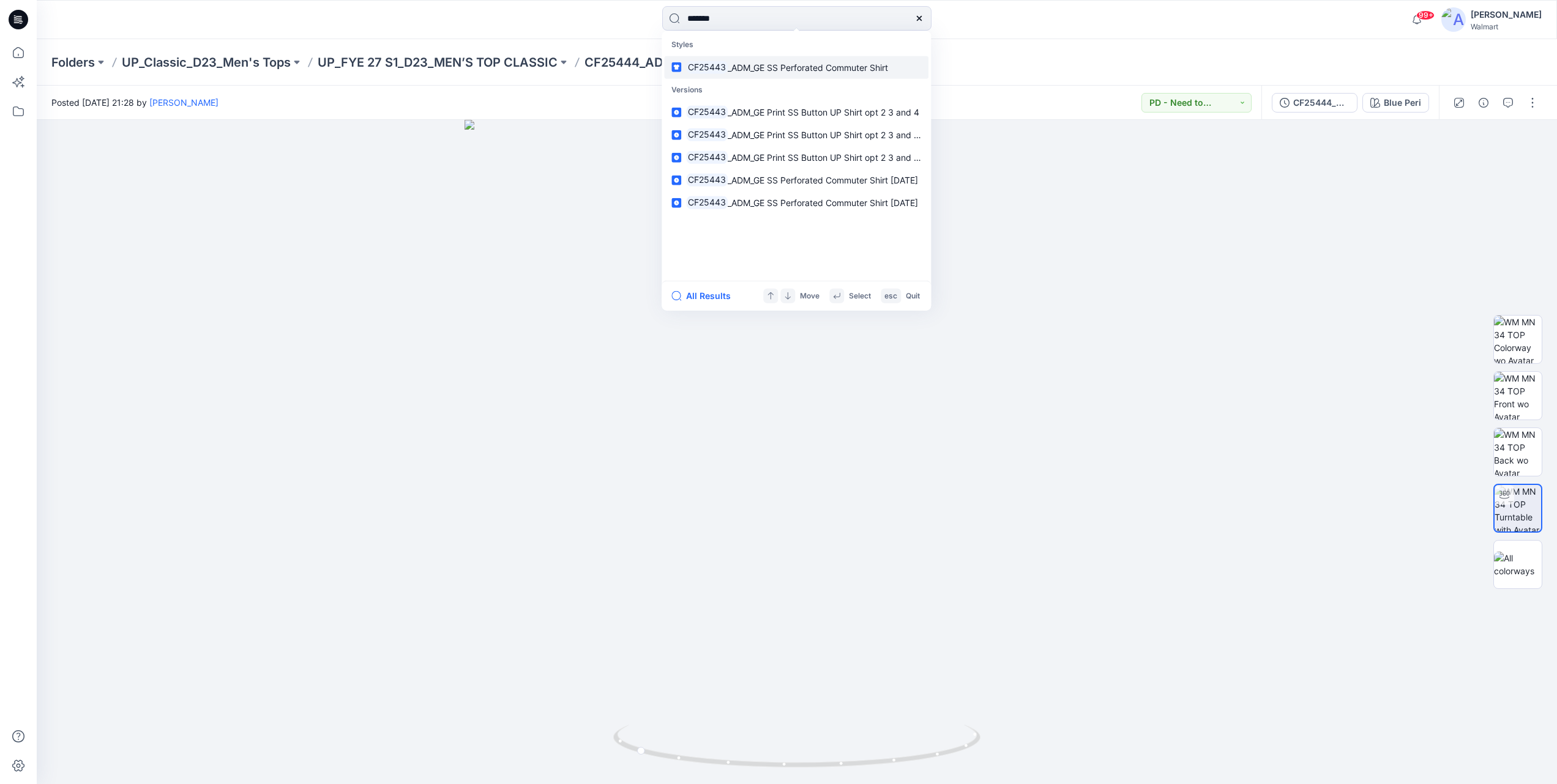
type input "*******"
click at [803, 71] on span "_ADM_GE SS Perforated Commuter Shirt" at bounding box center [808, 67] width 160 height 11
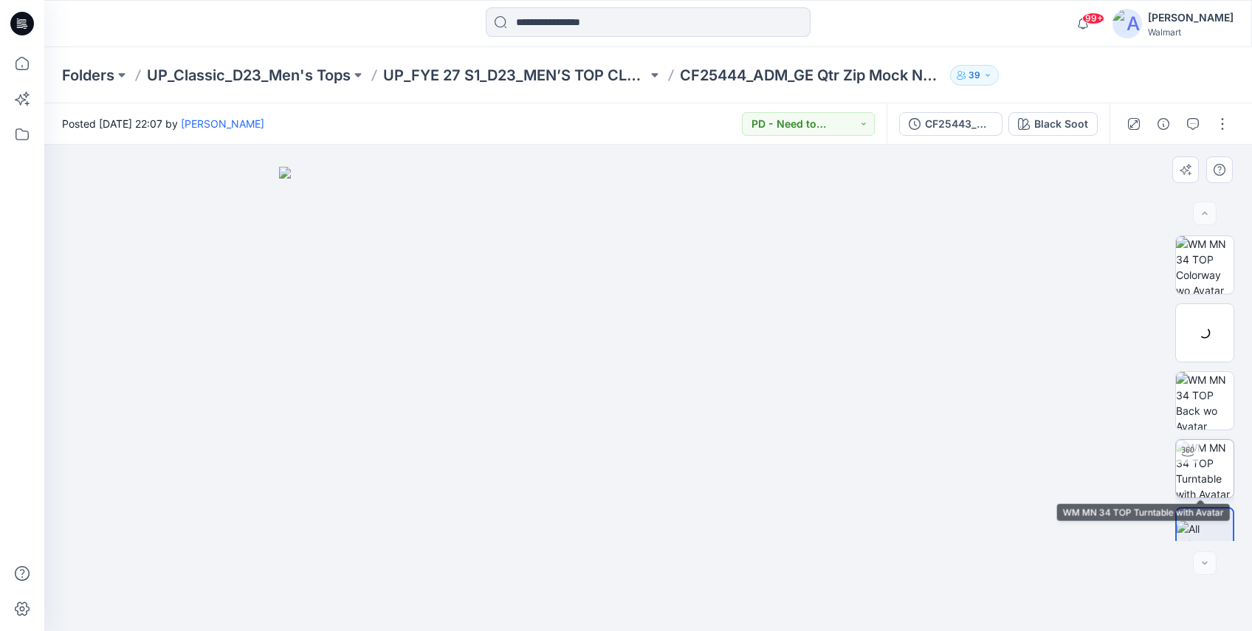
click at [1159, 461] on div at bounding box center [1188, 452] width 24 height 24
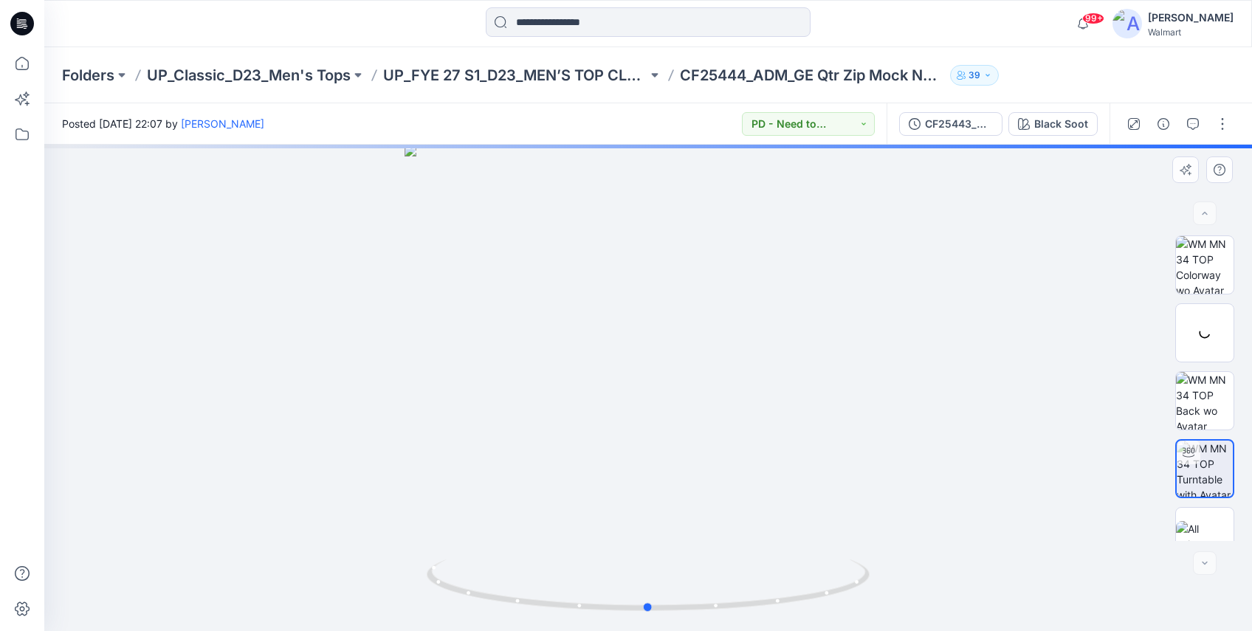
click at [661, 591] on img at bounding box center [648, 596] width 443 height 72
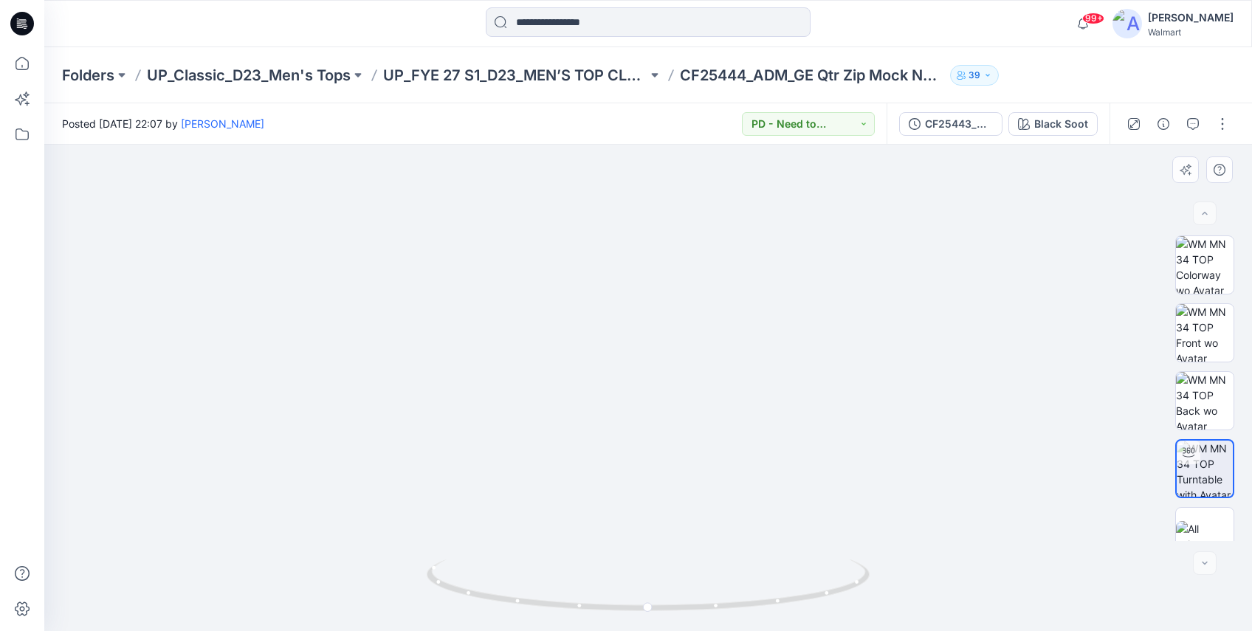
drag, startPoint x: 752, startPoint y: 247, endPoint x: 757, endPoint y: 354, distance: 106.5
click at [757, 354] on img at bounding box center [648, 333] width 857 height 595
drag, startPoint x: 716, startPoint y: 380, endPoint x: 715, endPoint y: 429, distance: 48.7
click at [715, 429] on img at bounding box center [647, 368] width 795 height 526
drag, startPoint x: 703, startPoint y: 376, endPoint x: 701, endPoint y: 399, distance: 22.9
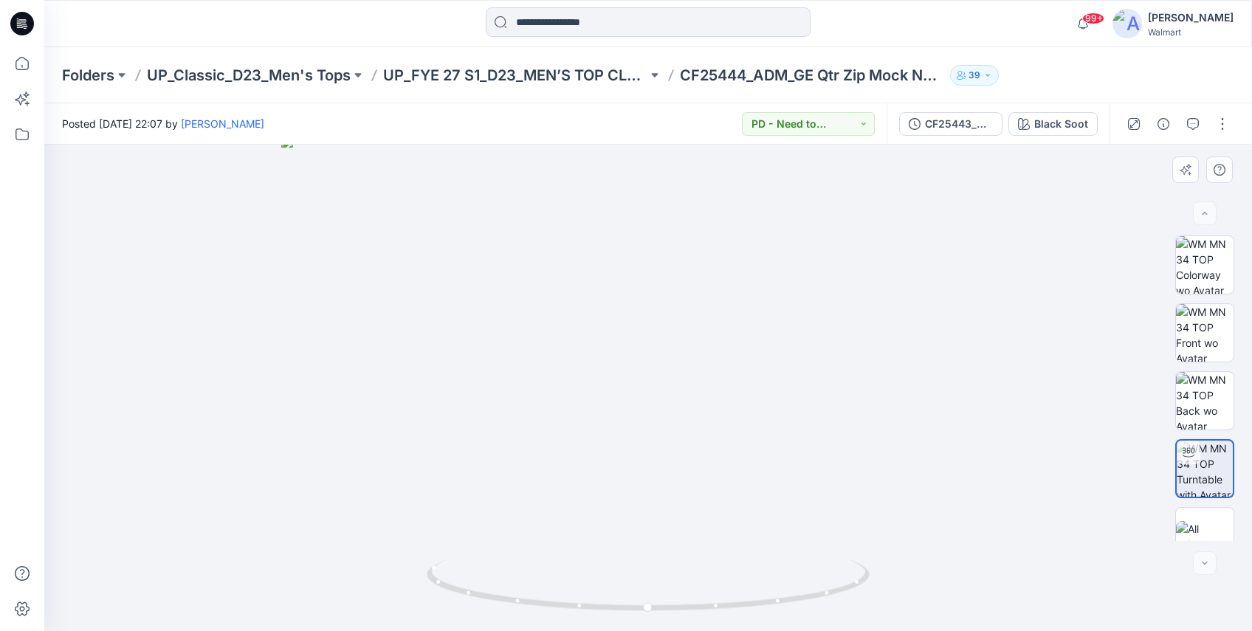
click at [701, 399] on img at bounding box center [647, 383] width 733 height 495
drag, startPoint x: 642, startPoint y: 604, endPoint x: 780, endPoint y: 554, distance: 146.6
click at [780, 554] on div at bounding box center [648, 388] width 1208 height 486
drag, startPoint x: 782, startPoint y: 600, endPoint x: 893, endPoint y: 559, distance: 118.2
click at [893, 559] on div at bounding box center [648, 388] width 1208 height 486
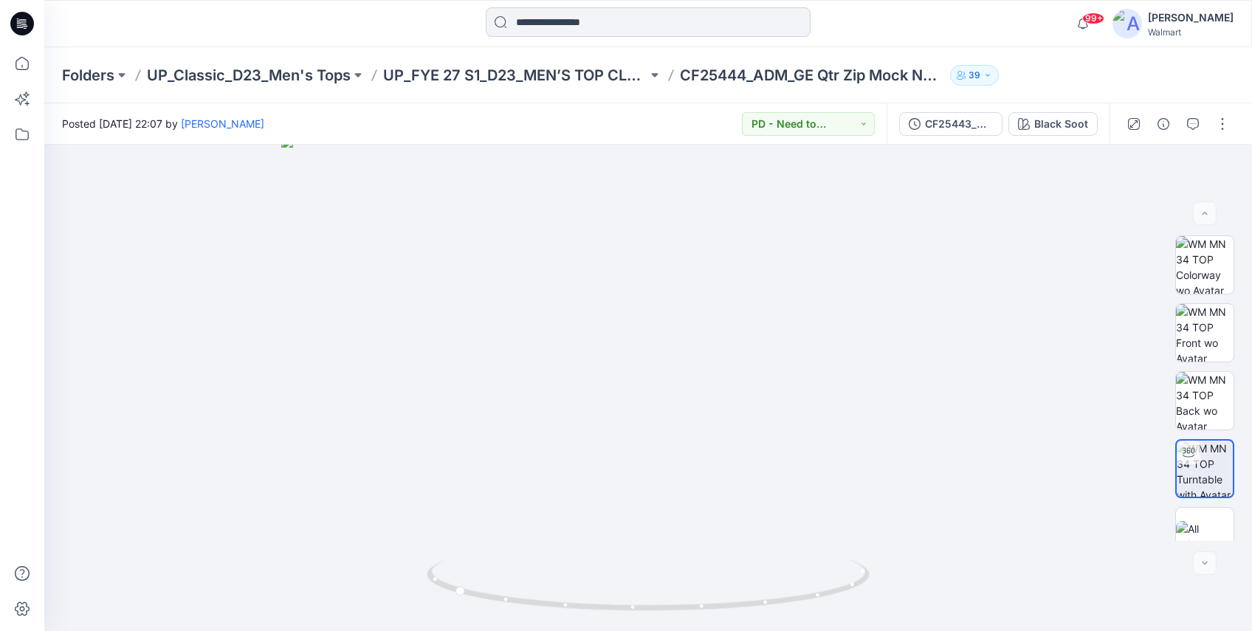
click at [554, 24] on input at bounding box center [648, 22] width 325 height 30
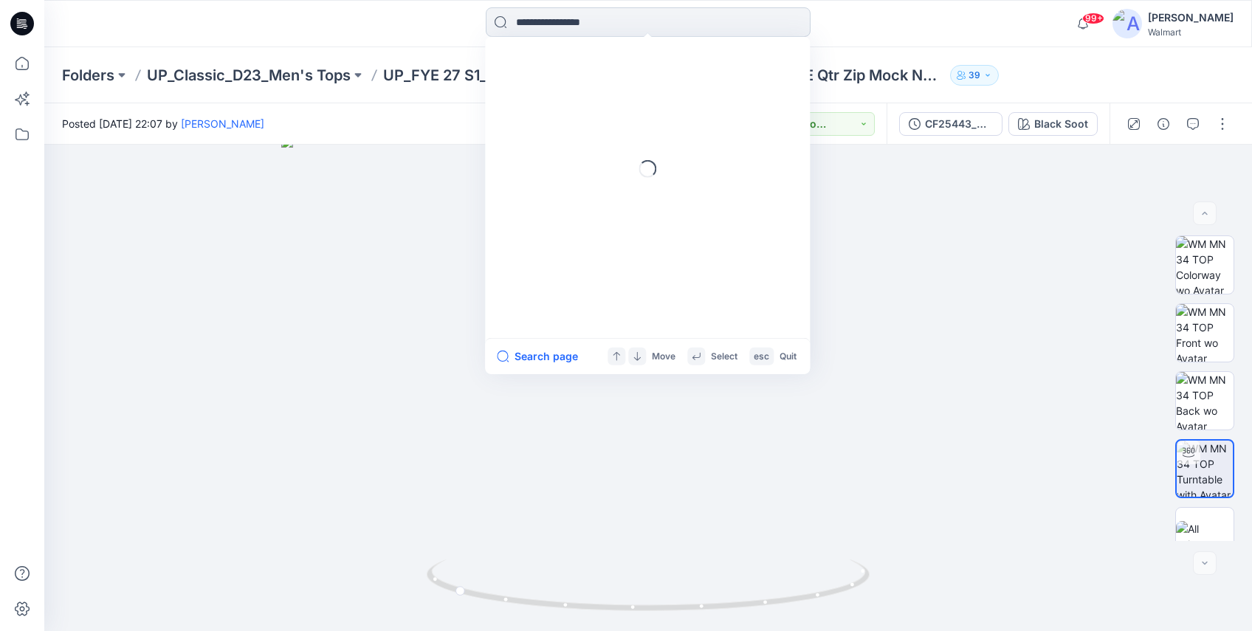
paste input "*******"
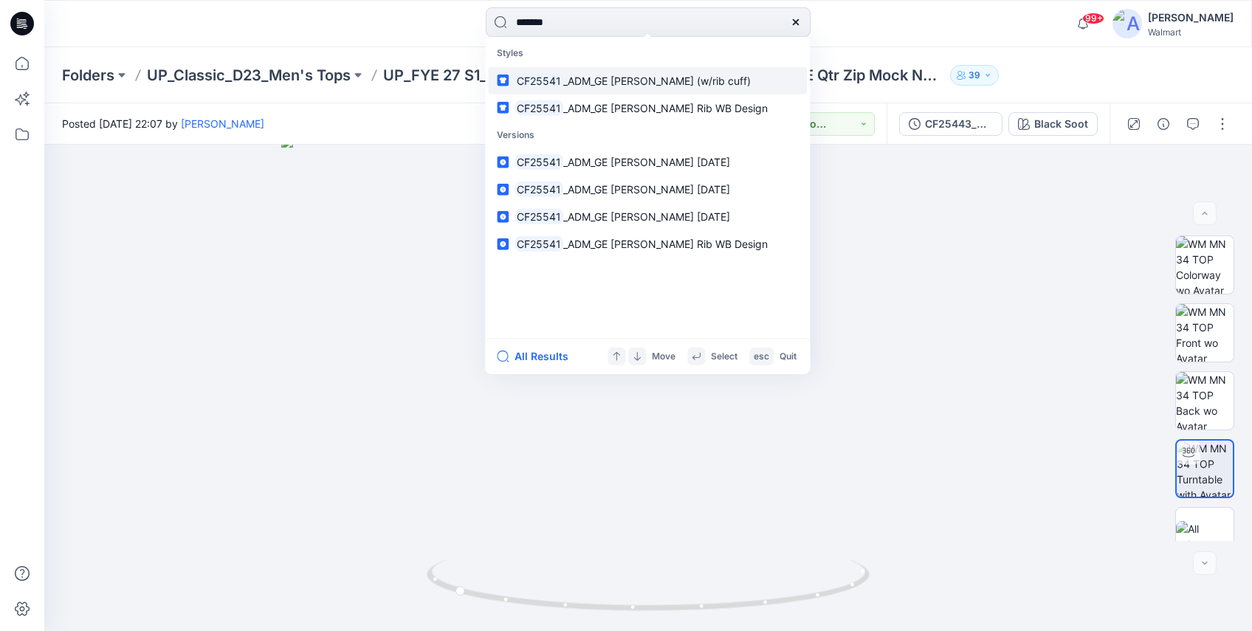
type input "*******"
click at [581, 76] on span "_ADM_GE [PERSON_NAME] (w/rib cuff)" at bounding box center [657, 80] width 188 height 13
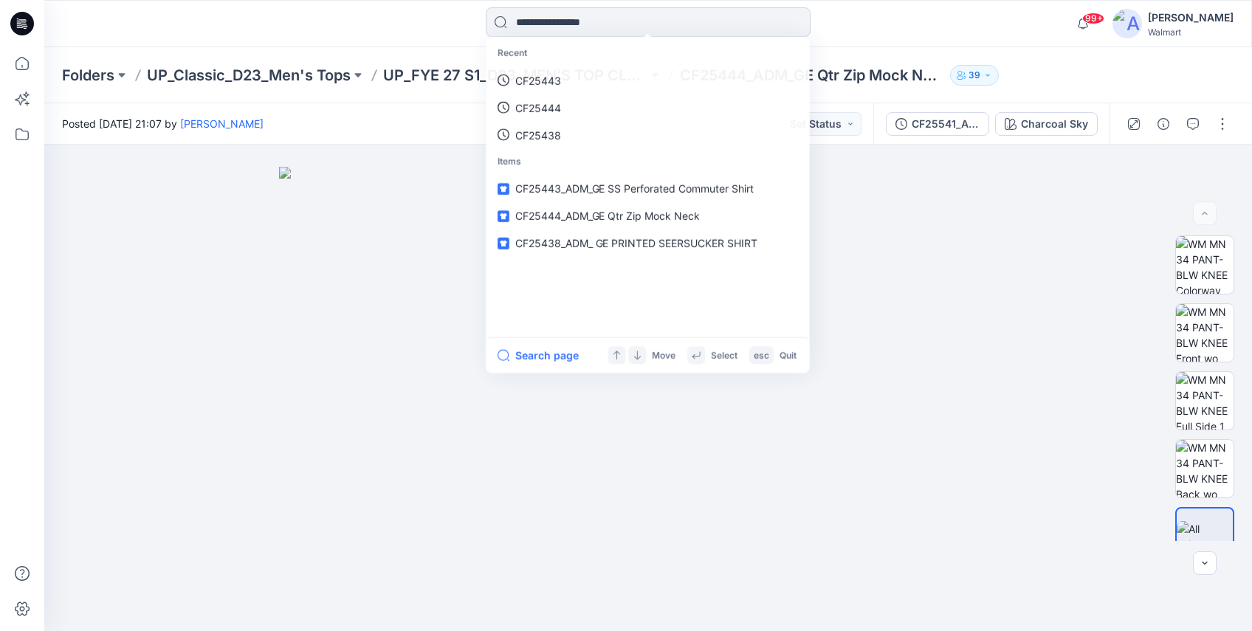
click at [565, 17] on input at bounding box center [648, 22] width 325 height 30
paste input "*******"
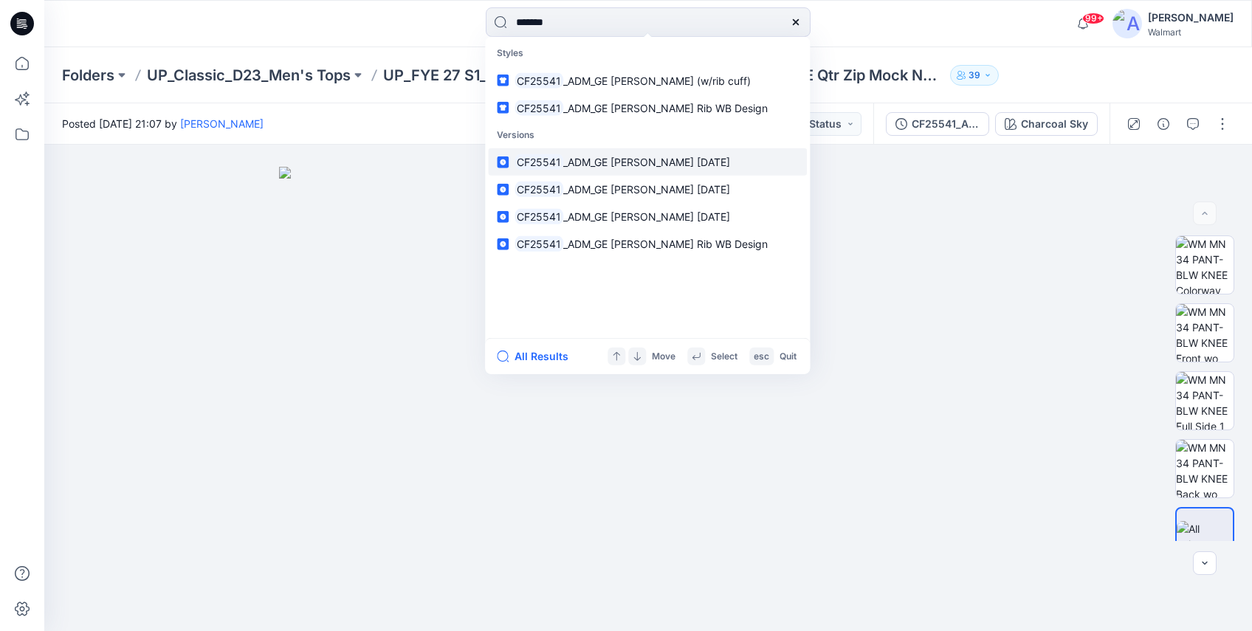
type input "*******"
click at [596, 151] on link "CF25541 _ADM_GE [PERSON_NAME] [DATE]" at bounding box center [647, 161] width 319 height 27
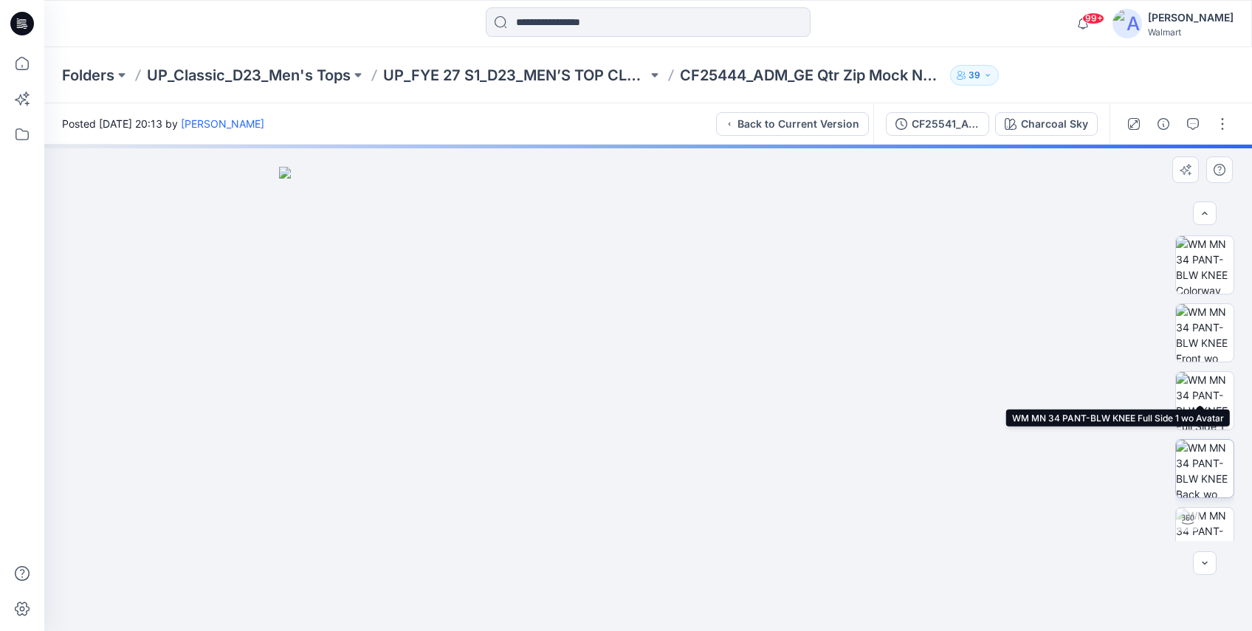
scroll to position [93, 0]
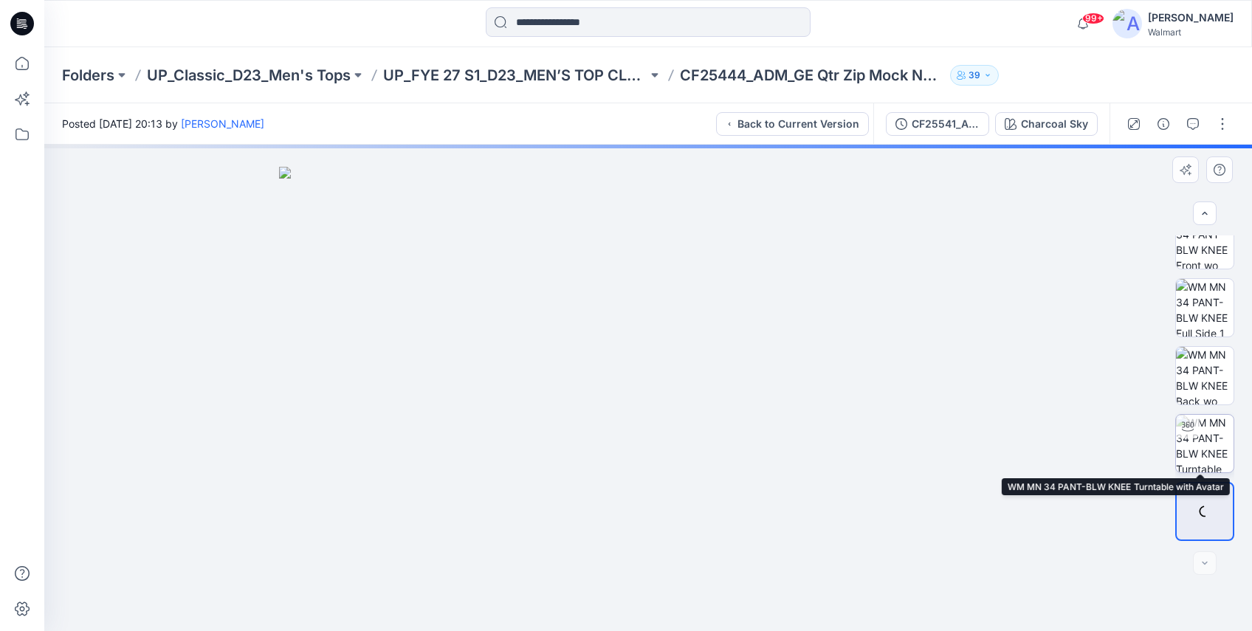
click at [1159, 449] on img at bounding box center [1205, 444] width 58 height 58
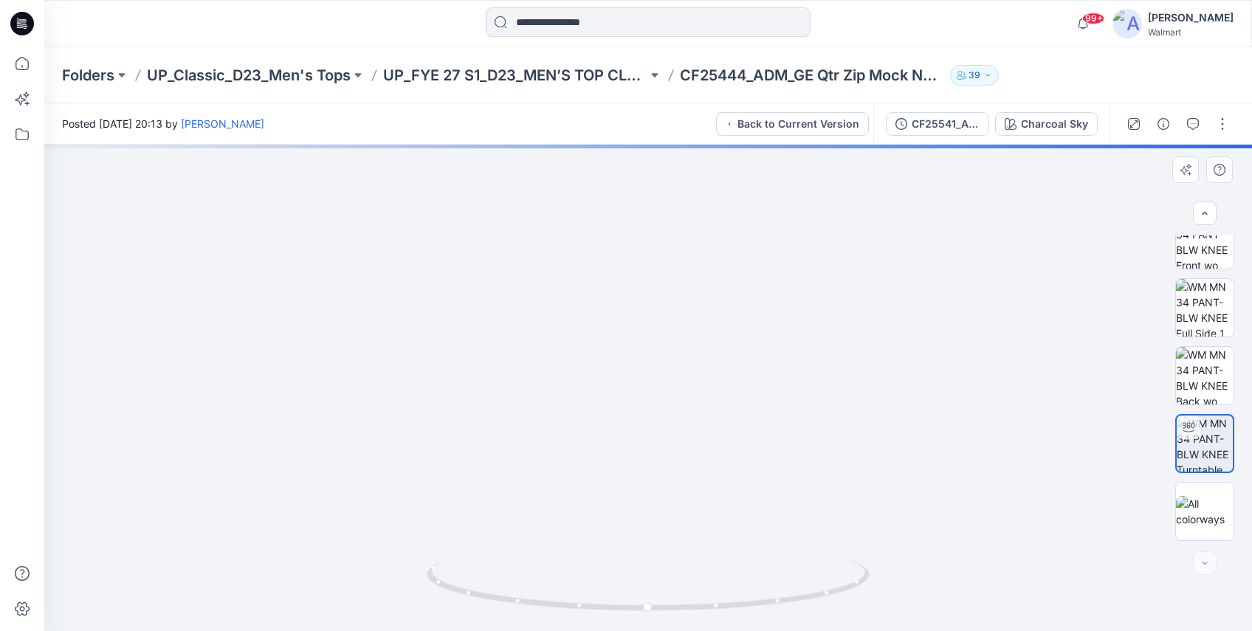
drag, startPoint x: 683, startPoint y: 580, endPoint x: 611, endPoint y: 400, distance: 194.1
click at [611, 400] on img at bounding box center [648, 199] width 1242 height 864
drag, startPoint x: 686, startPoint y: 442, endPoint x: 683, endPoint y: 278, distance: 163.9
click at [683, 267] on div at bounding box center [648, 388] width 1208 height 486
drag, startPoint x: 684, startPoint y: 406, endPoint x: 547, endPoint y: 390, distance: 138.3
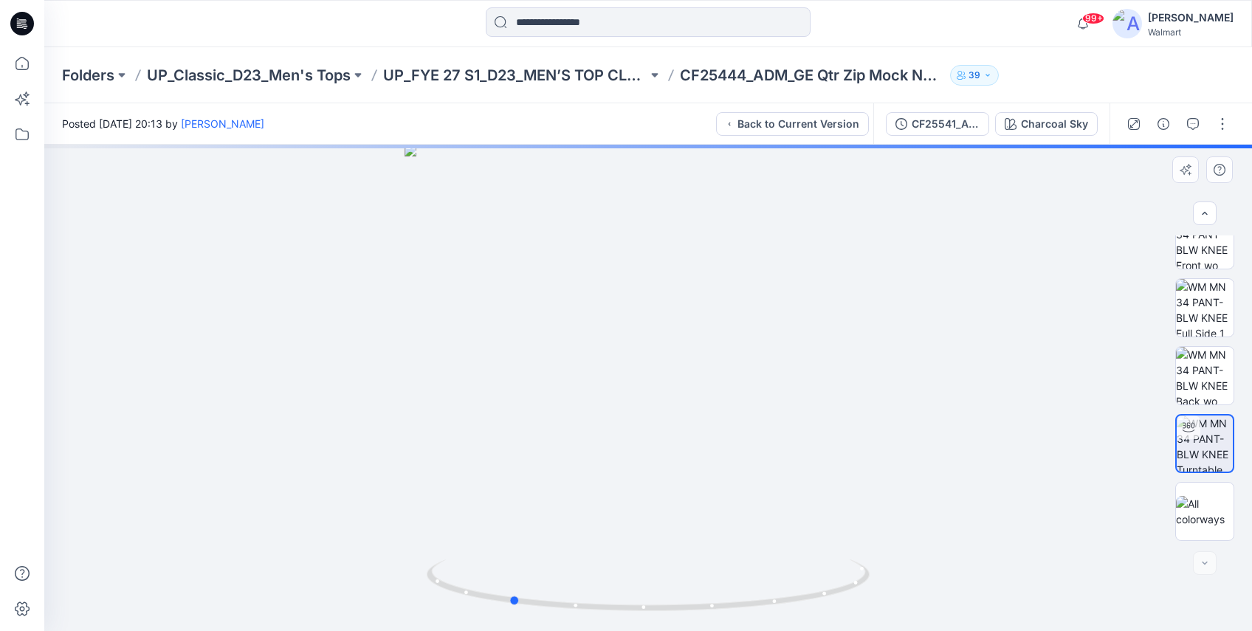
click at [547, 390] on div at bounding box center [648, 388] width 1208 height 486
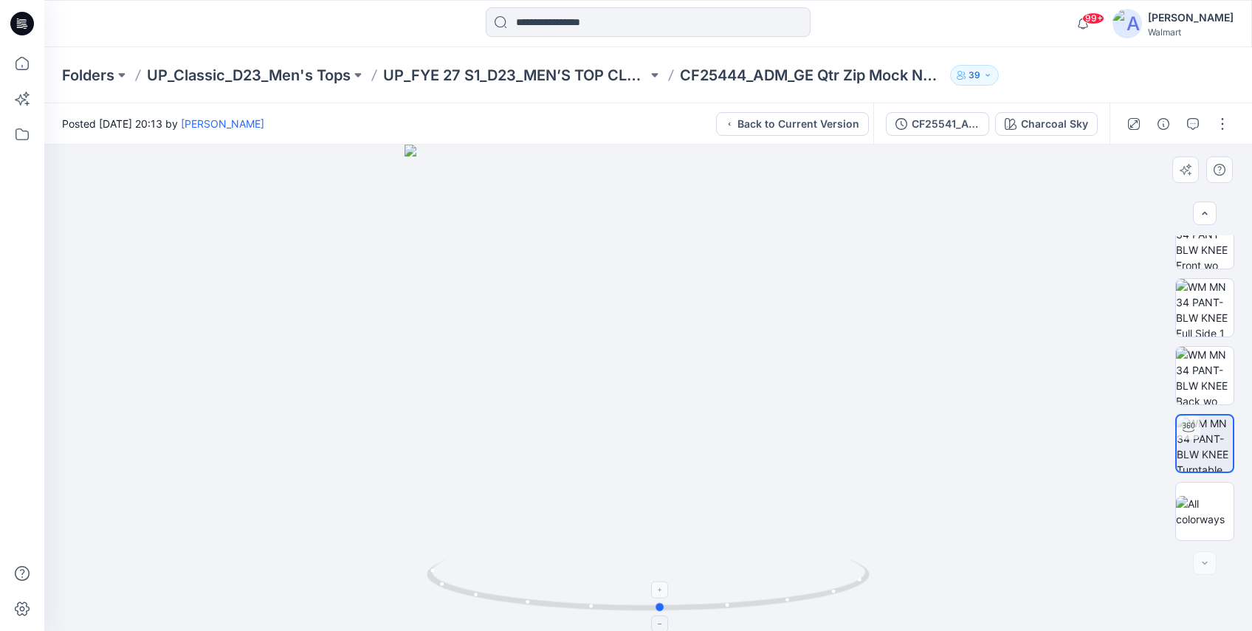
drag, startPoint x: 655, startPoint y: 603, endPoint x: 808, endPoint y: 567, distance: 157.0
click at [808, 567] on icon at bounding box center [650, 587] width 447 height 55
click at [827, 529] on div at bounding box center [648, 388] width 1208 height 486
drag, startPoint x: 667, startPoint y: 611, endPoint x: 802, endPoint y: 545, distance: 150.2
click at [692, 591] on icon at bounding box center [650, 587] width 447 height 55
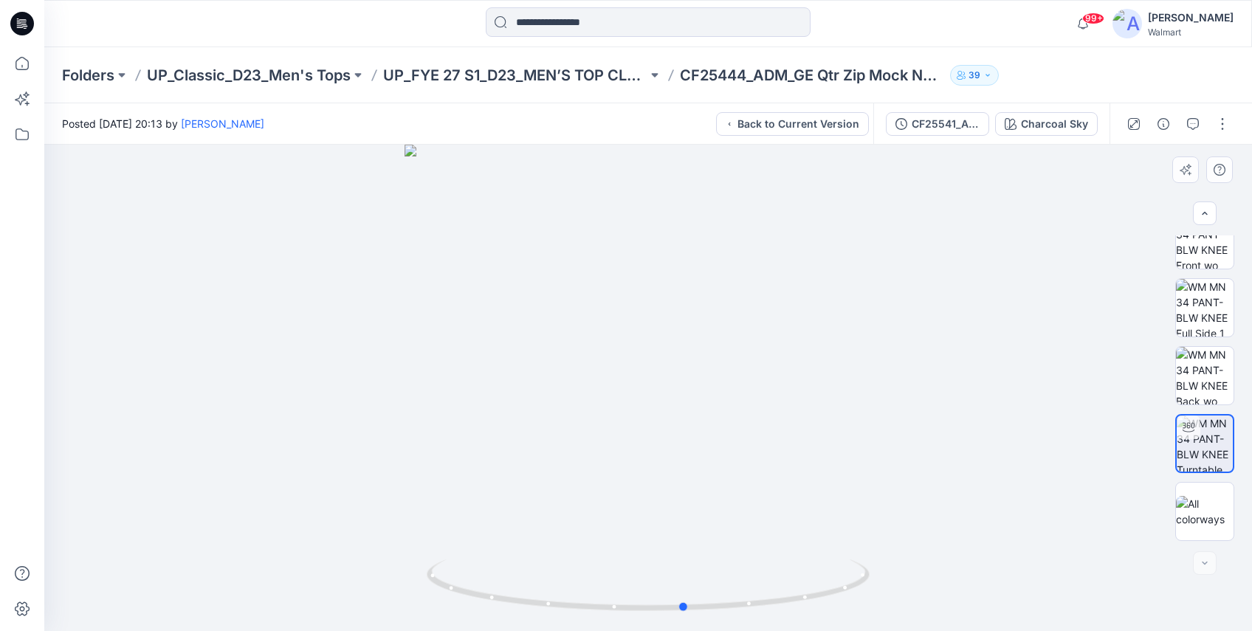
click at [816, 535] on div at bounding box center [648, 388] width 1208 height 486
drag, startPoint x: 688, startPoint y: 608, endPoint x: 803, endPoint y: 588, distance: 117.0
click at [803, 588] on icon at bounding box center [650, 587] width 447 height 55
click at [901, 499] on div at bounding box center [648, 388] width 1208 height 486
drag, startPoint x: 794, startPoint y: 594, endPoint x: 895, endPoint y: 563, distance: 105.3
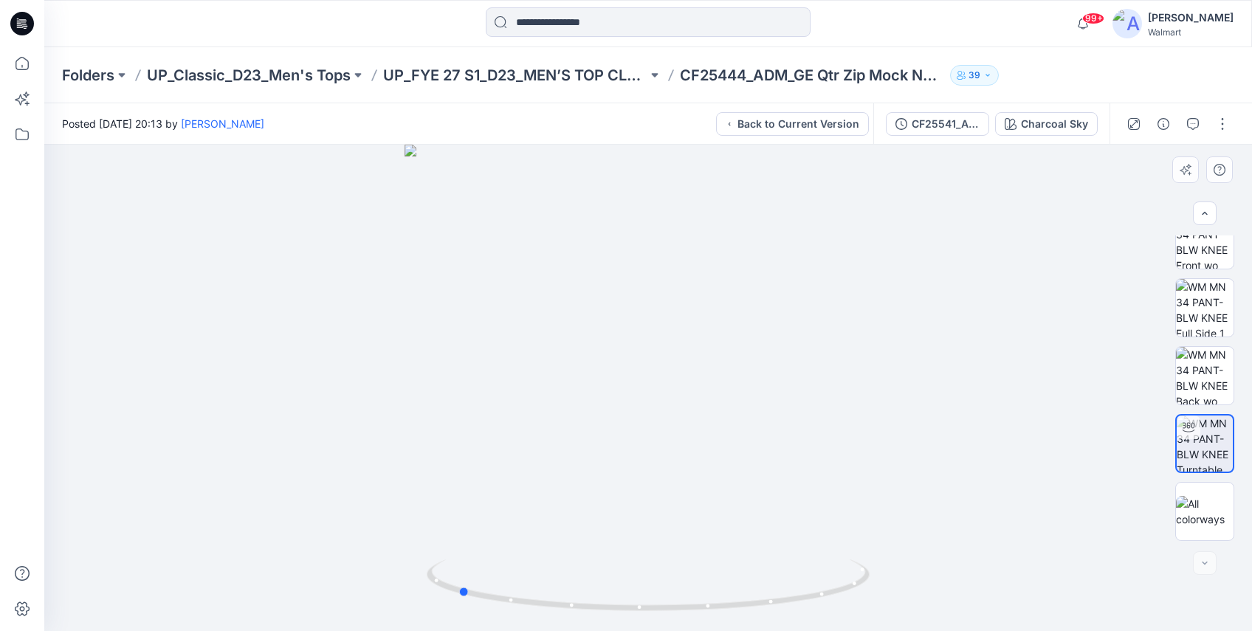
click at [895, 563] on div at bounding box center [648, 388] width 1208 height 486
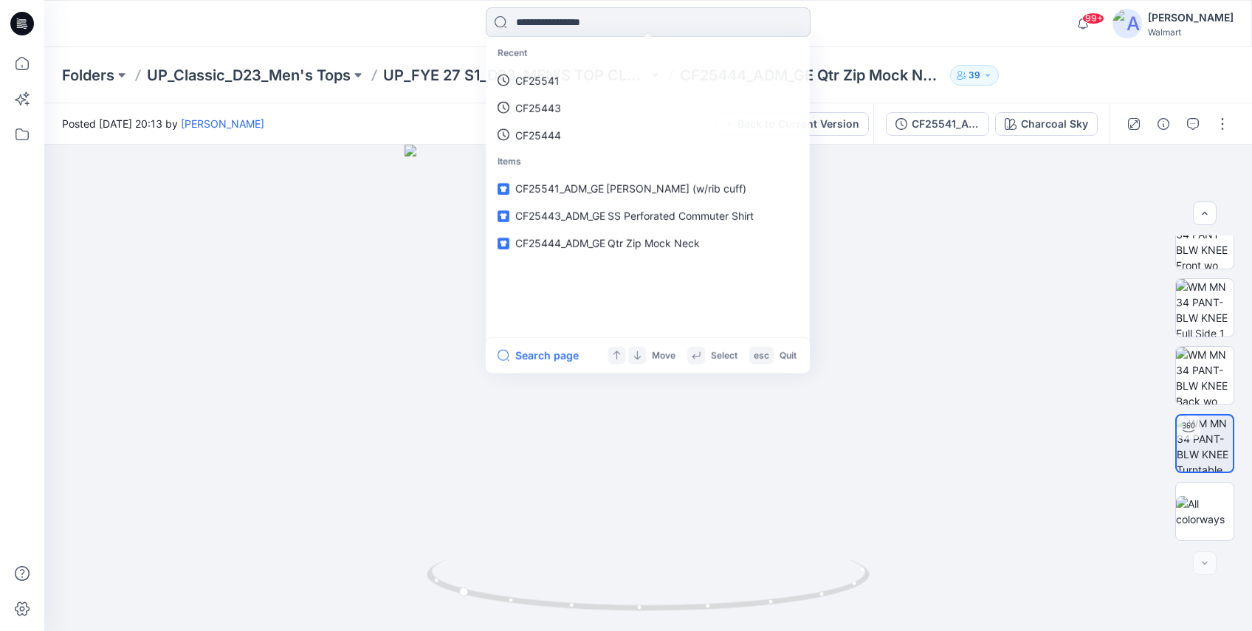
click at [570, 26] on input at bounding box center [648, 22] width 325 height 30
paste input "*******"
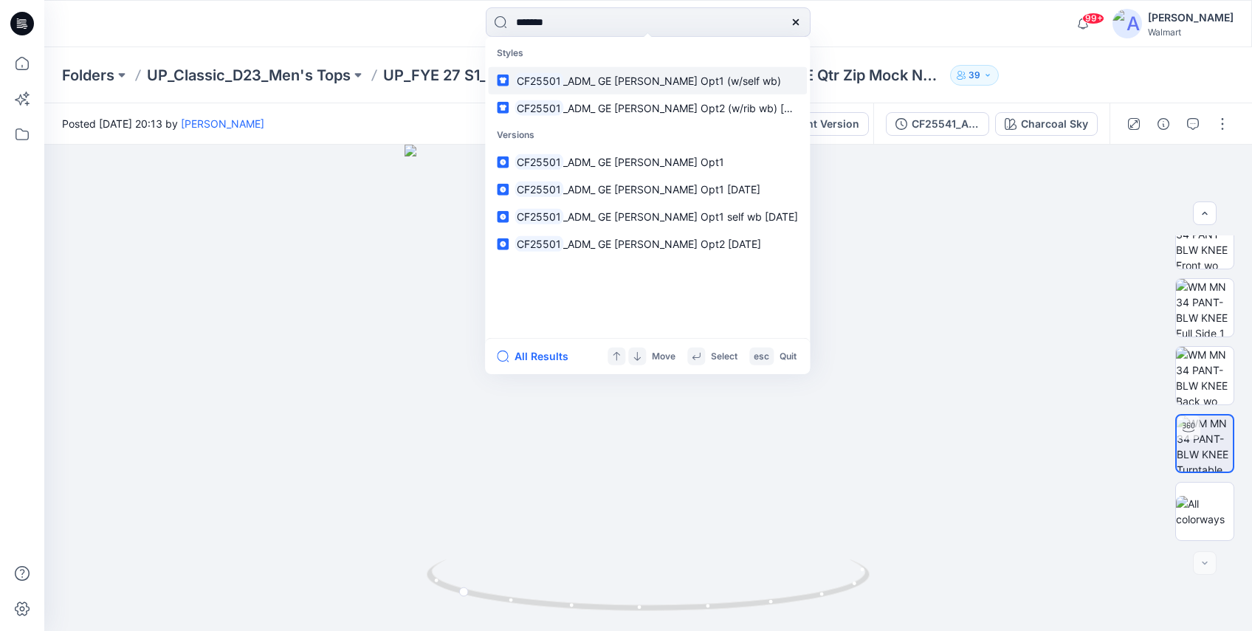
type input "*******"
click at [599, 67] on link "CF25501 _ADM_ GE [PERSON_NAME] Opt1 (w/self wb)" at bounding box center [647, 79] width 319 height 27
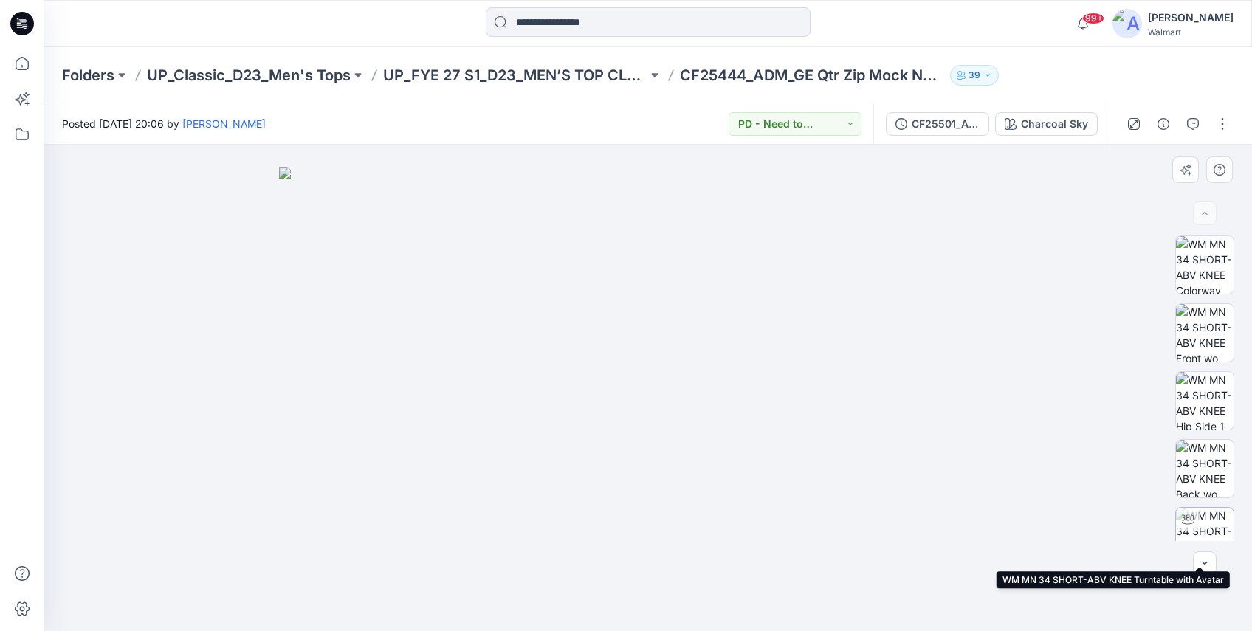
click at [1159, 534] on img at bounding box center [1205, 537] width 58 height 58
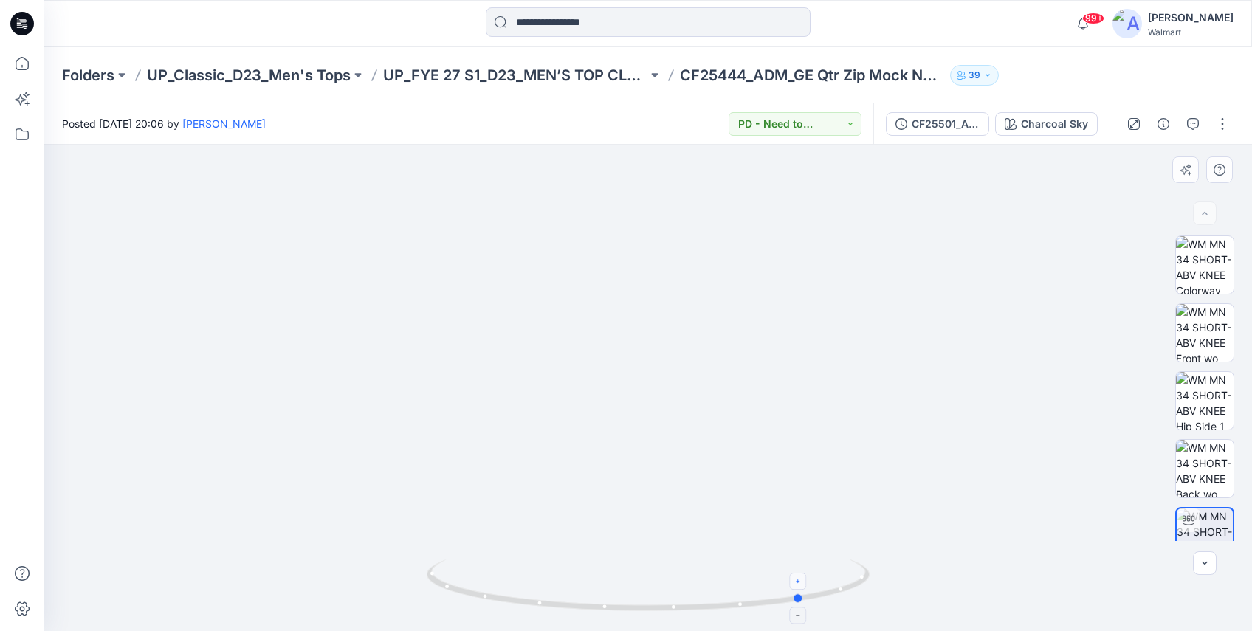
drag, startPoint x: 650, startPoint y: 605, endPoint x: 805, endPoint y: 585, distance: 157.1
click at [805, 585] on icon at bounding box center [650, 587] width 447 height 55
drag, startPoint x: 638, startPoint y: 602, endPoint x: 715, endPoint y: 591, distance: 77.7
click at [715, 591] on icon at bounding box center [650, 587] width 447 height 55
click at [626, 21] on input at bounding box center [648, 22] width 325 height 30
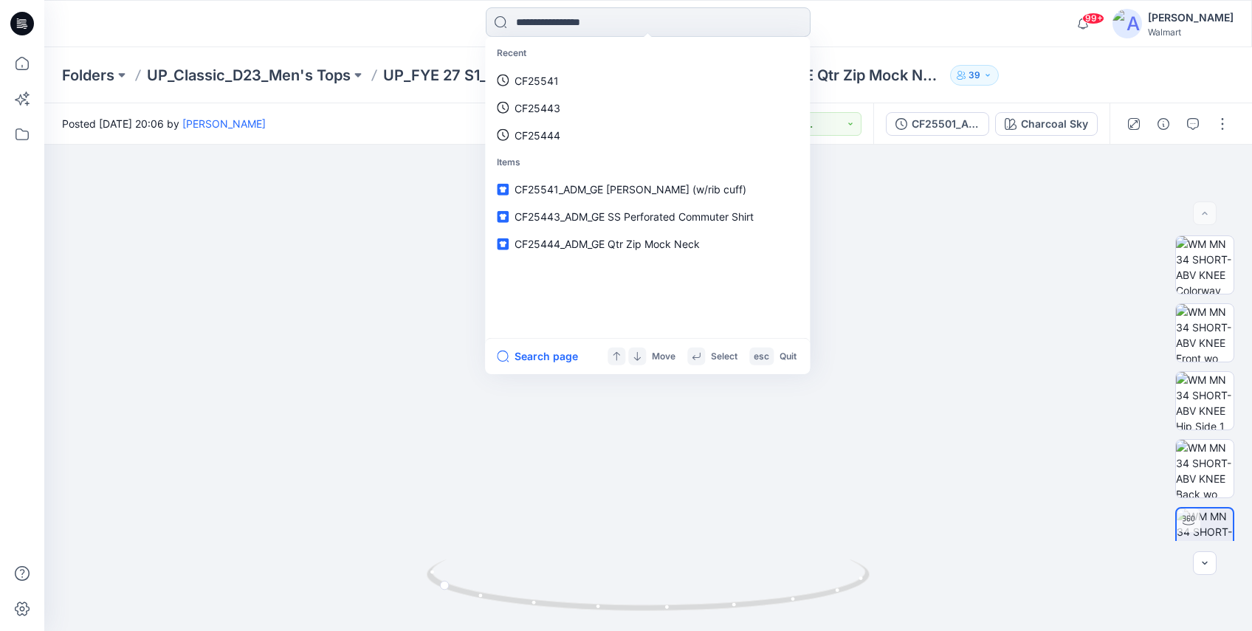
paste input "*******"
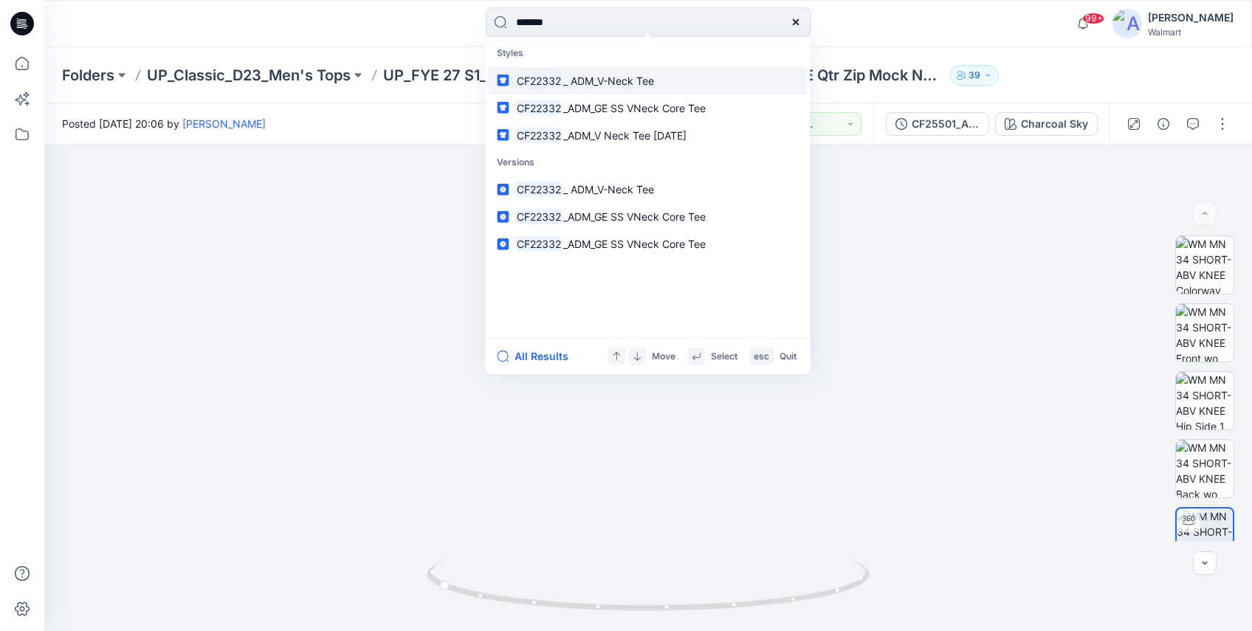
type input "*******"
click at [645, 84] on span "_ ADM_V-Neck Tee" at bounding box center [608, 80] width 91 height 13
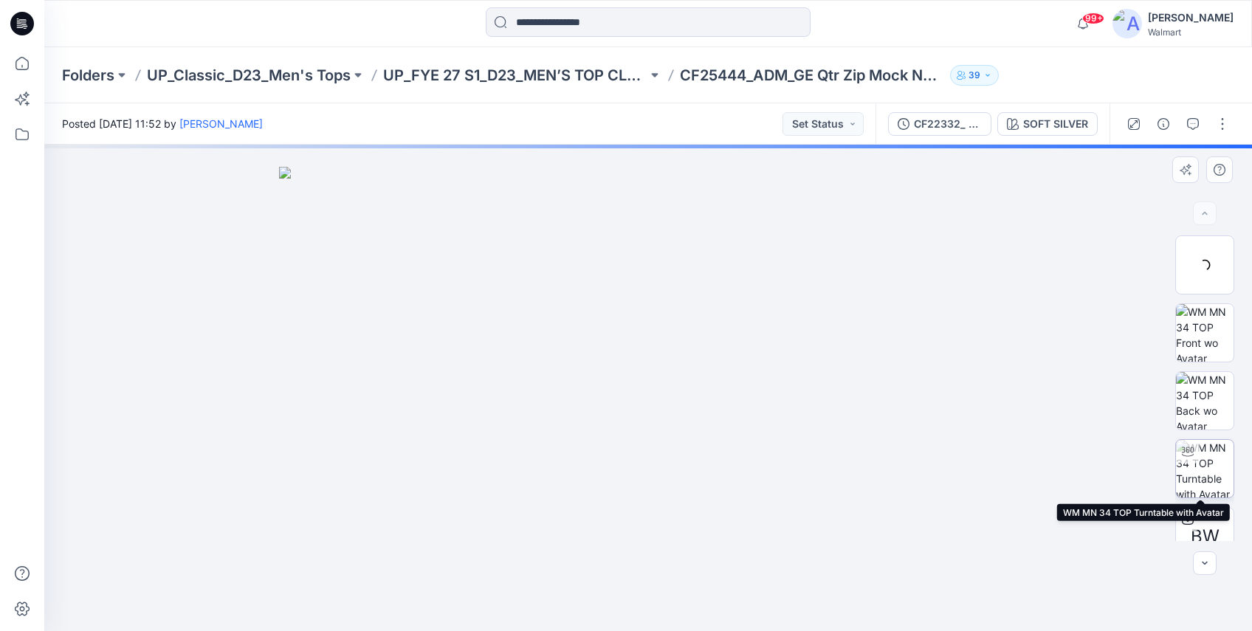
click at [1159, 458] on img at bounding box center [1205, 469] width 58 height 58
drag, startPoint x: 711, startPoint y: 317, endPoint x: 711, endPoint y: 435, distance: 118.1
click at [711, 435] on img at bounding box center [648, 355] width 857 height 554
drag, startPoint x: 698, startPoint y: 368, endPoint x: 690, endPoint y: 405, distance: 38.0
click at [690, 405] on img at bounding box center [648, 377] width 811 height 509
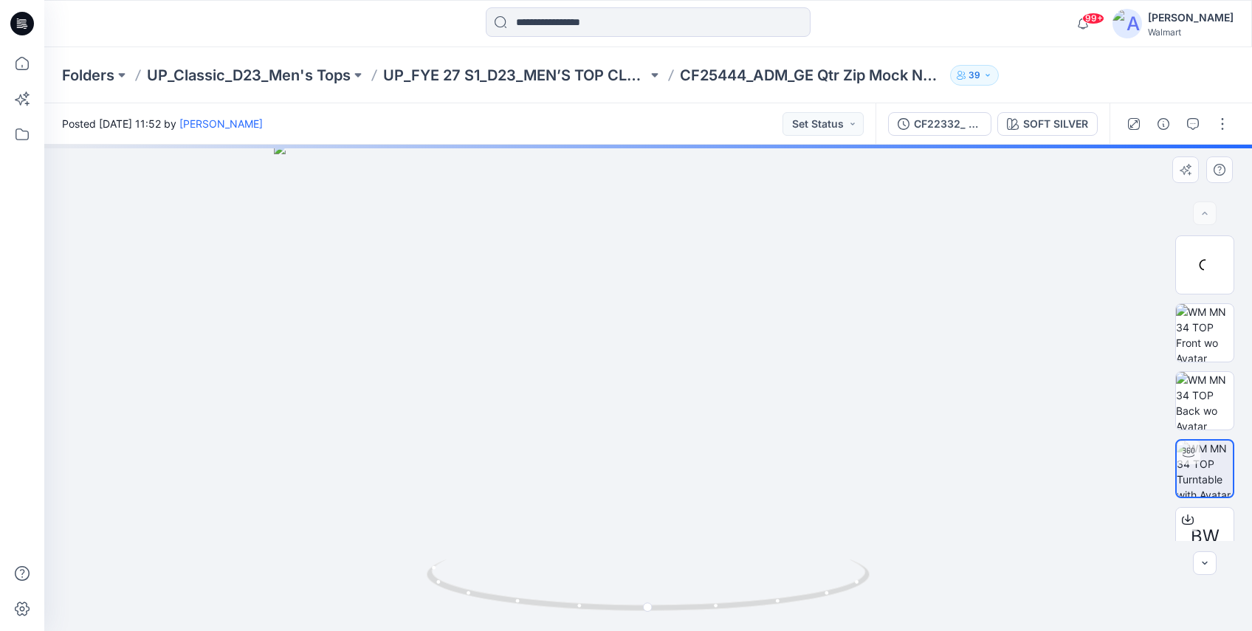
drag, startPoint x: 690, startPoint y: 405, endPoint x: 691, endPoint y: 423, distance: 18.5
click at [691, 423] on img at bounding box center [648, 386] width 749 height 489
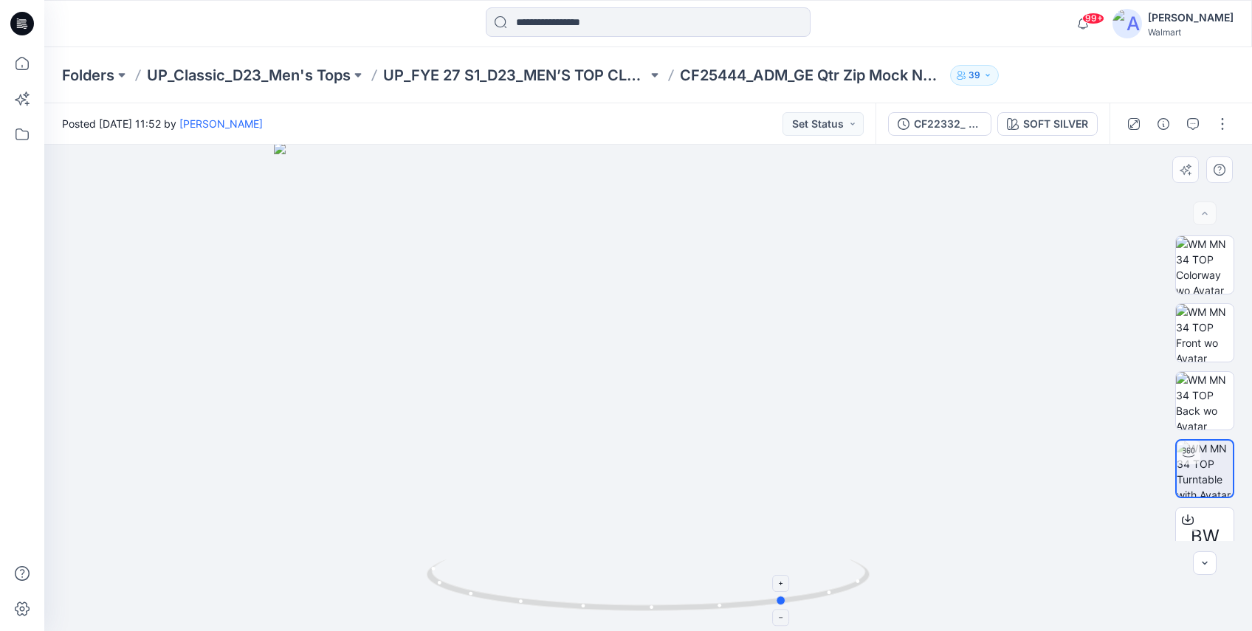
drag, startPoint x: 661, startPoint y: 608, endPoint x: 800, endPoint y: 579, distance: 141.0
click at [800, 579] on icon at bounding box center [650, 587] width 447 height 55
drag, startPoint x: 772, startPoint y: 608, endPoint x: 873, endPoint y: 554, distance: 114.9
click at [873, 554] on div at bounding box center [648, 388] width 1208 height 486
click at [635, 18] on input at bounding box center [648, 22] width 325 height 30
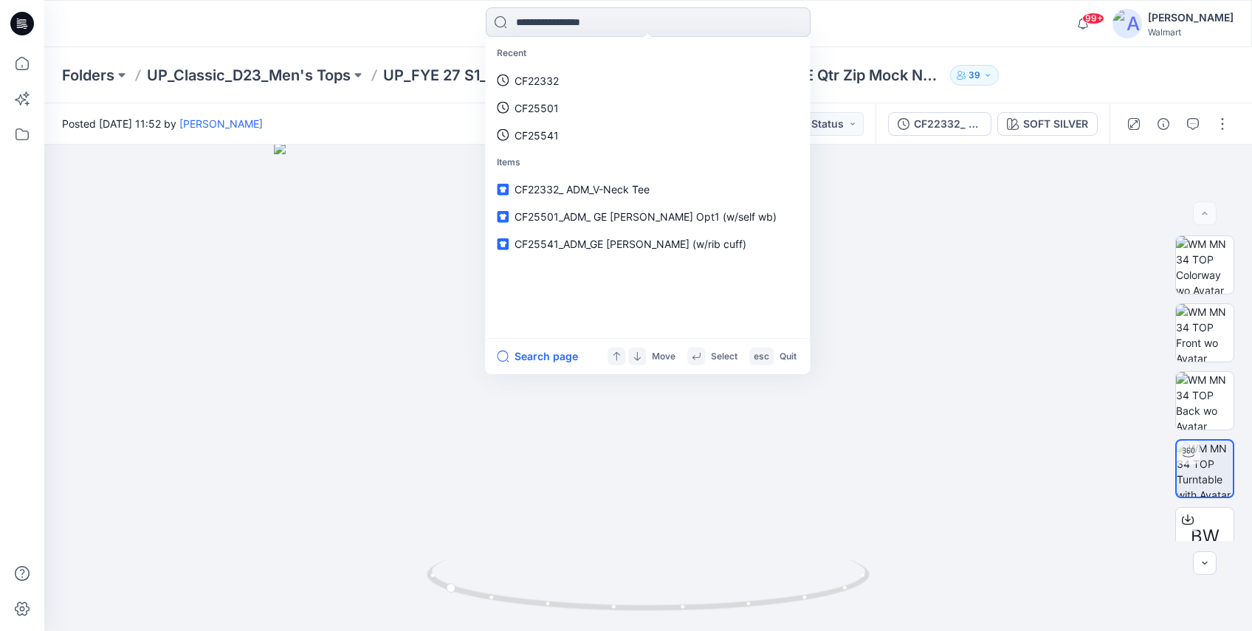
paste input "*******"
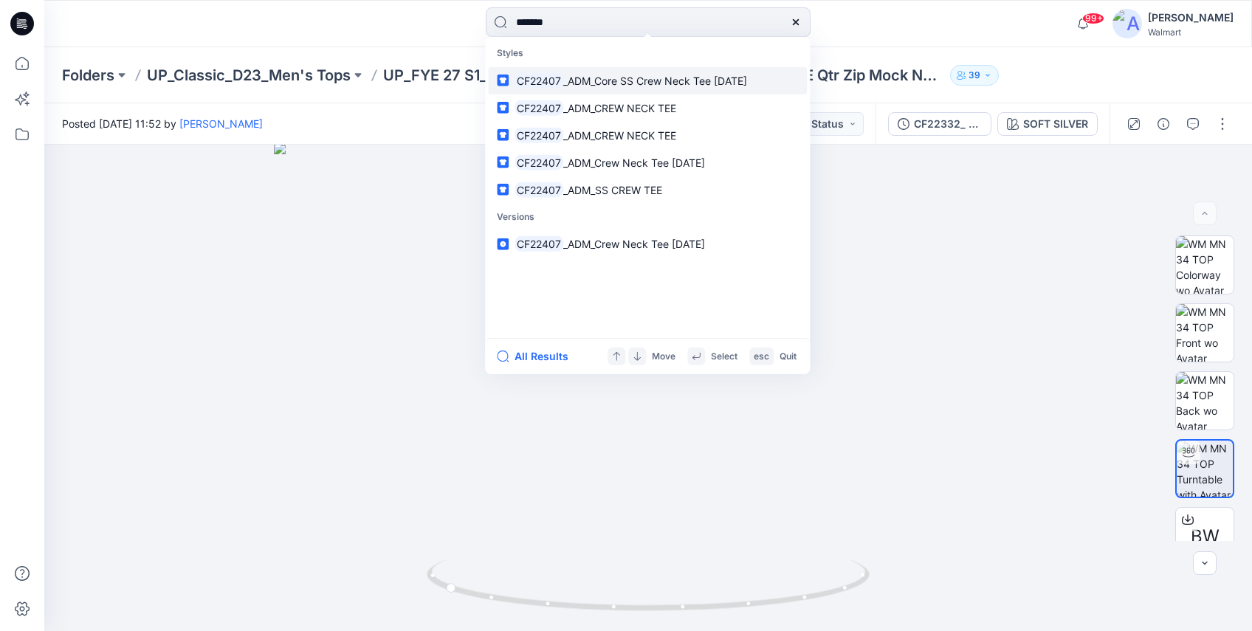
type input "*******"
click at [636, 92] on link "CF22407 _ADM_Core SS Crew Neck Tee [DATE]" at bounding box center [647, 79] width 319 height 27
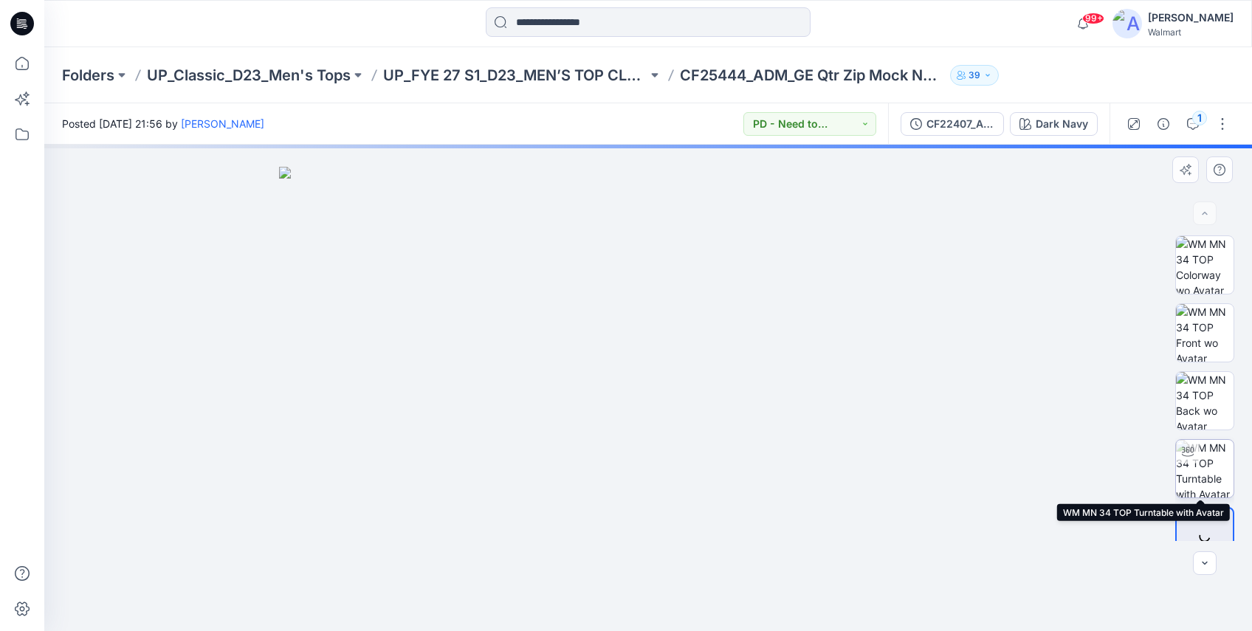
click at [1159, 484] on img at bounding box center [1205, 469] width 58 height 58
drag, startPoint x: 748, startPoint y: 358, endPoint x: 745, endPoint y: 496, distance: 138.1
click at [745, 496] on img at bounding box center [647, 379] width 795 height 503
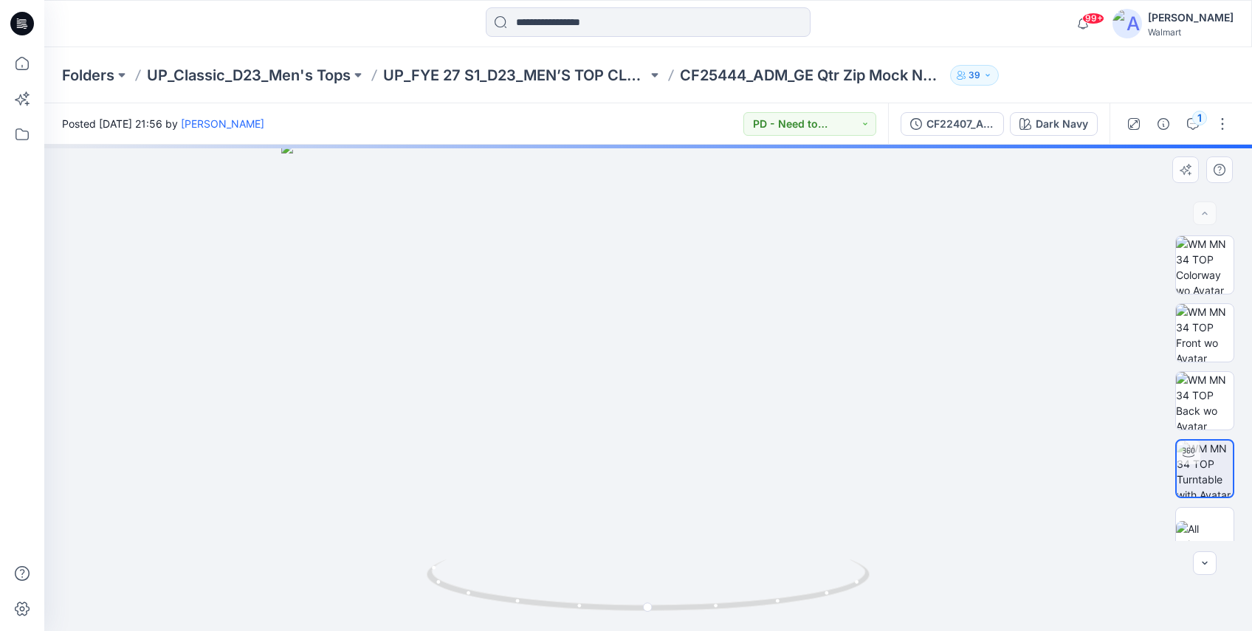
drag, startPoint x: 777, startPoint y: 431, endPoint x: 768, endPoint y: 442, distance: 14.7
click at [768, 442] on img at bounding box center [647, 386] width 733 height 489
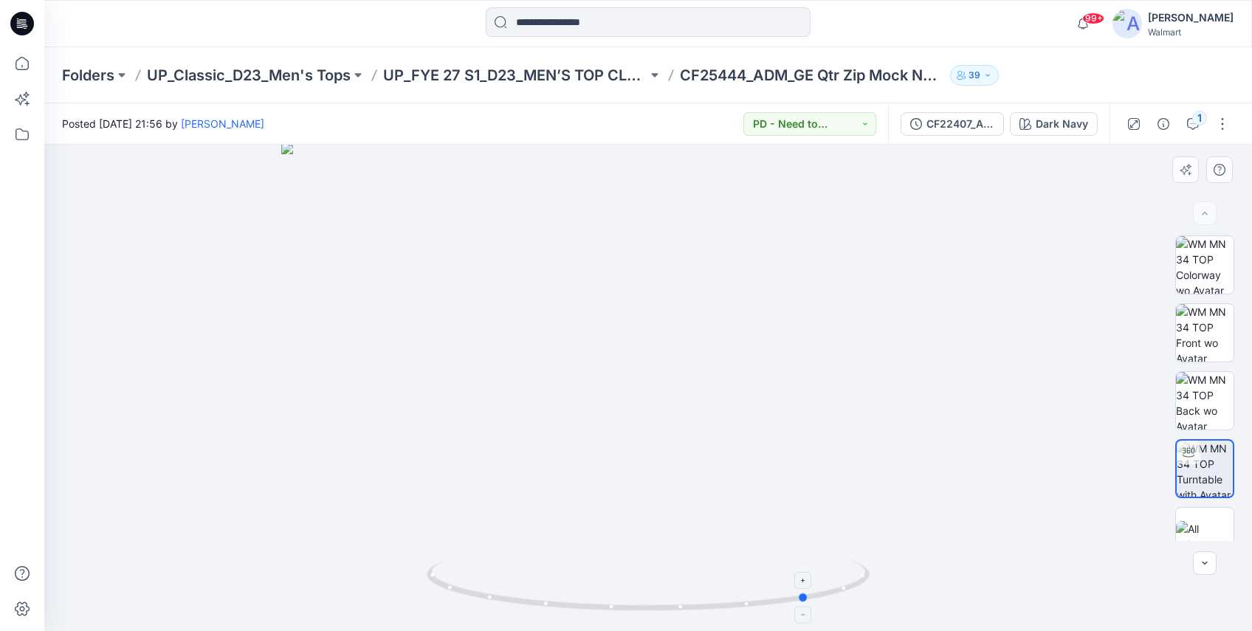
drag, startPoint x: 647, startPoint y: 611, endPoint x: 808, endPoint y: 598, distance: 161.5
click at [808, 591] on circle at bounding box center [804, 598] width 9 height 9
drag, startPoint x: 661, startPoint y: 614, endPoint x: 747, endPoint y: 596, distance: 87.6
click at [747, 591] on icon at bounding box center [650, 587] width 447 height 55
click at [580, 38] on div at bounding box center [648, 23] width 325 height 32
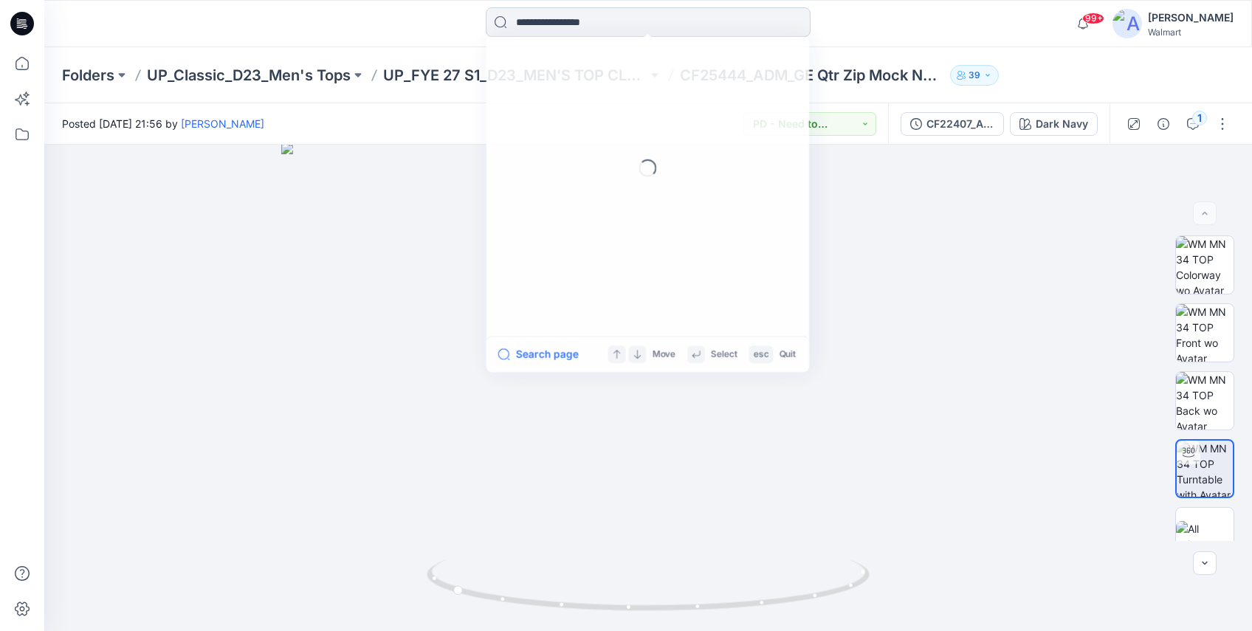
click at [584, 35] on input at bounding box center [648, 22] width 325 height 30
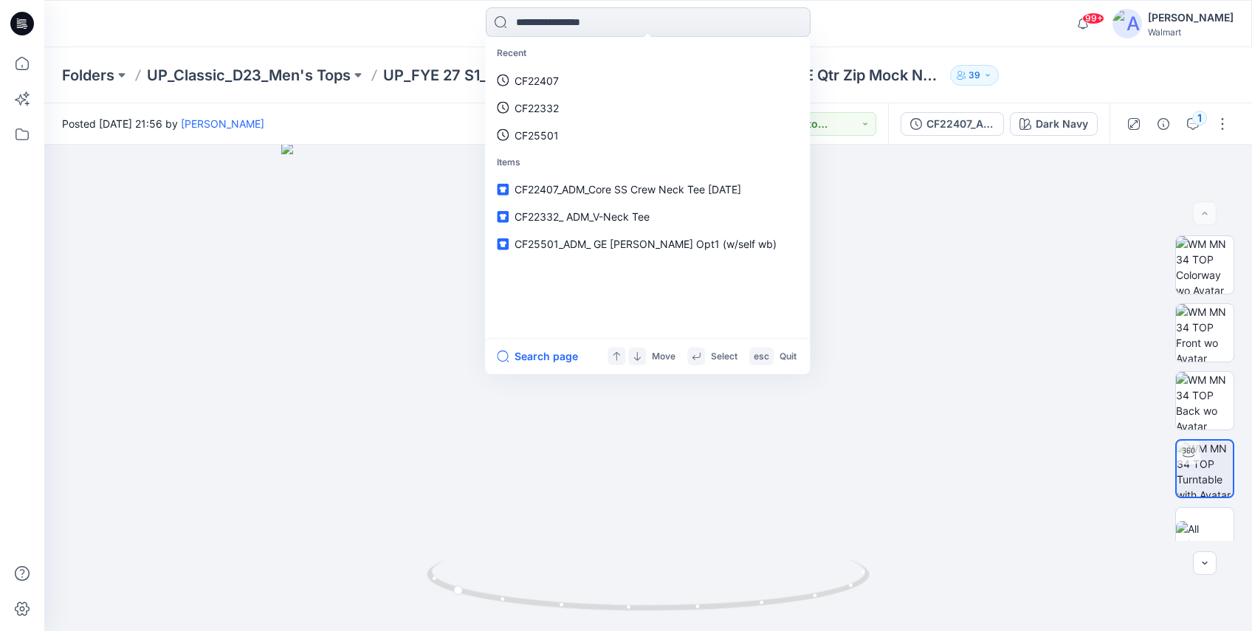
paste input "*******"
type input "*******"
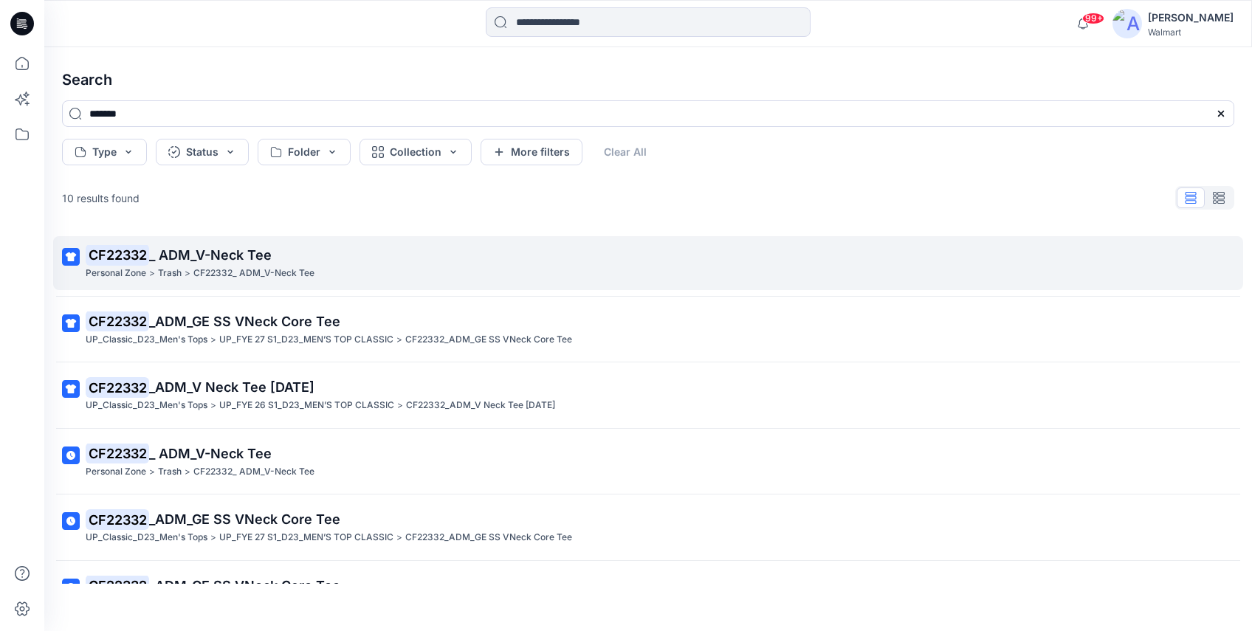
click at [233, 255] on span "_ ADM_V-Neck Tee" at bounding box center [210, 255] width 123 height 16
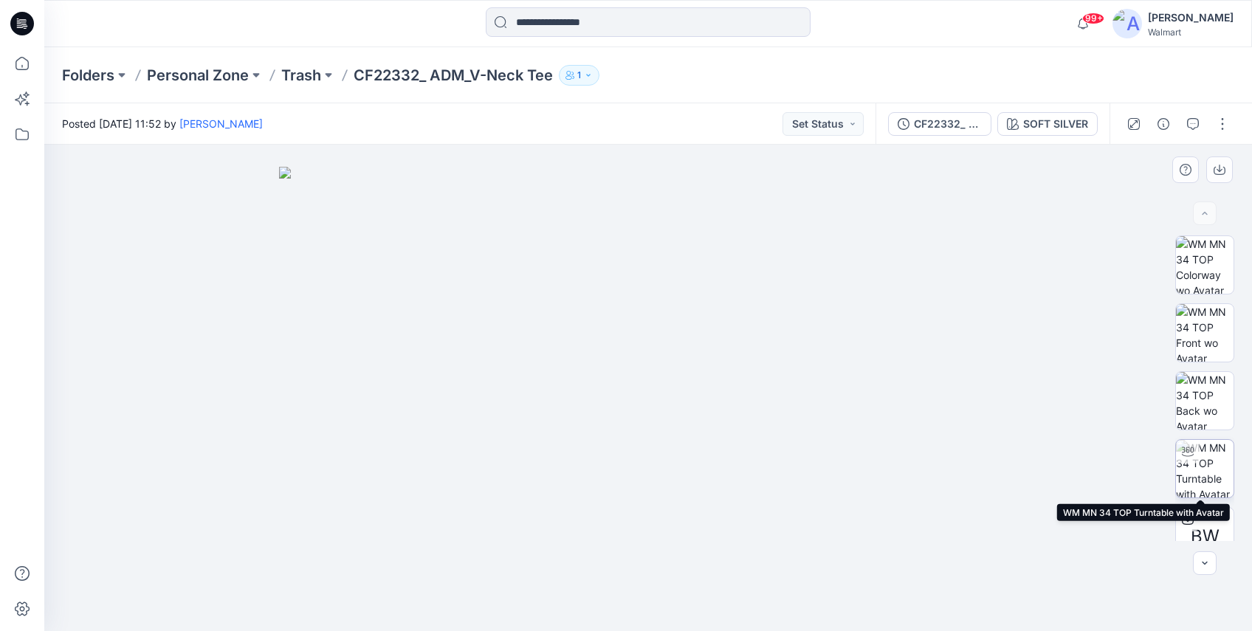
click at [1159, 461] on img at bounding box center [1205, 469] width 58 height 58
drag, startPoint x: 650, startPoint y: 619, endPoint x: 810, endPoint y: 599, distance: 161.5
click at [810, 591] on icon at bounding box center [650, 587] width 447 height 55
drag, startPoint x: 677, startPoint y: 215, endPoint x: 653, endPoint y: 359, distance: 146.0
click at [653, 359] on img at bounding box center [648, 321] width 1042 height 620
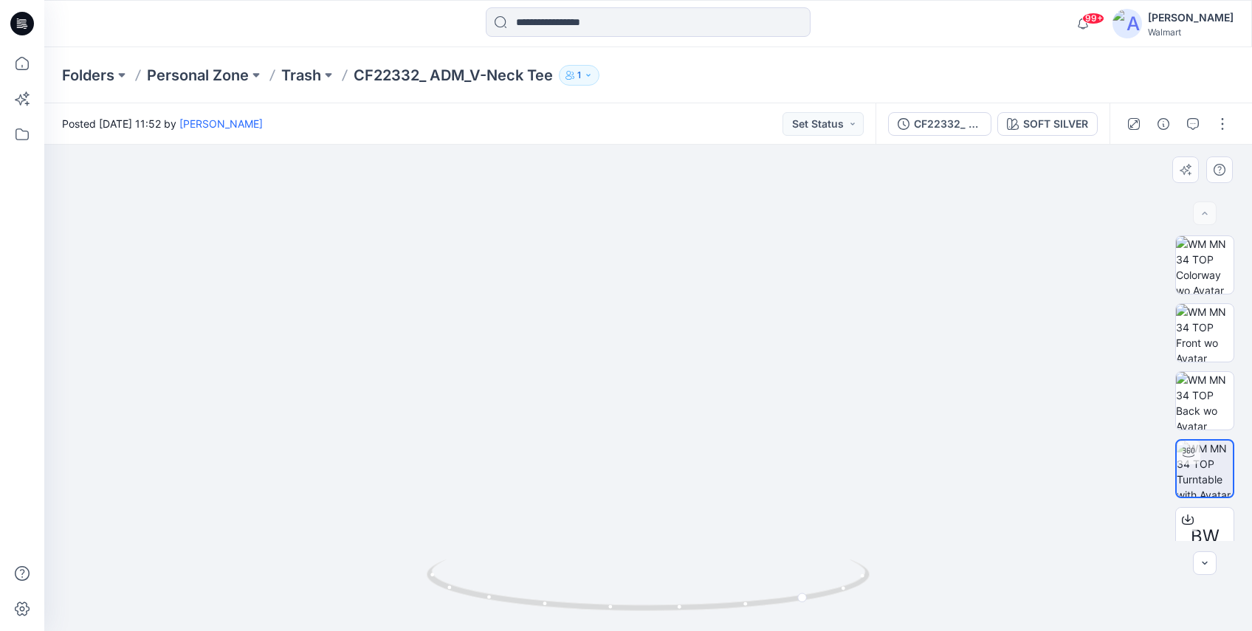
drag, startPoint x: 650, startPoint y: 220, endPoint x: 644, endPoint y: 276, distance: 56.3
click at [644, 276] on img at bounding box center [643, 322] width 1242 height 618
click at [599, 21] on input at bounding box center [648, 22] width 325 height 30
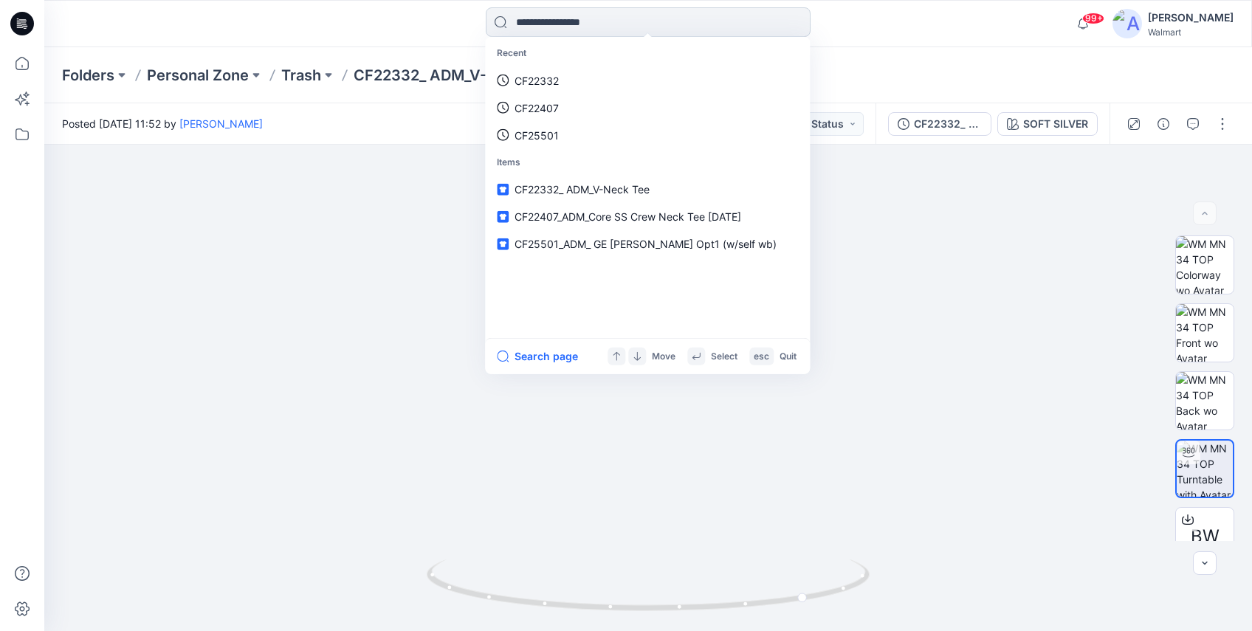
paste input "*******"
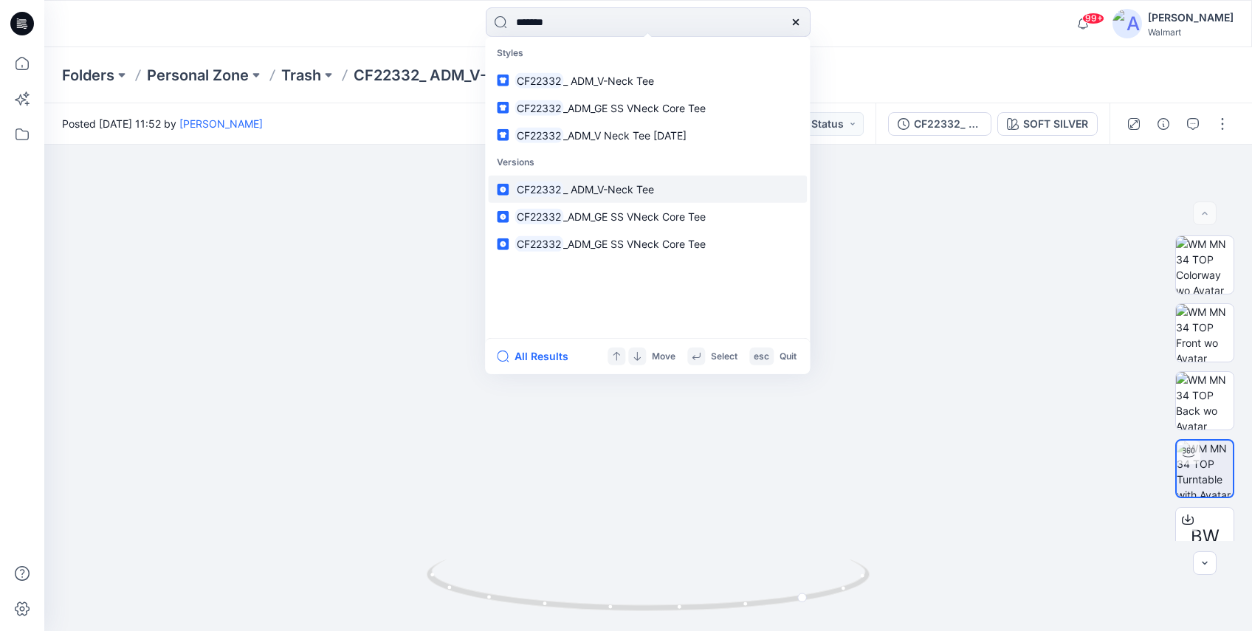
type input "*******"
click at [622, 199] on link "CF22332 _ ADM_V-Neck Tee" at bounding box center [647, 189] width 319 height 27
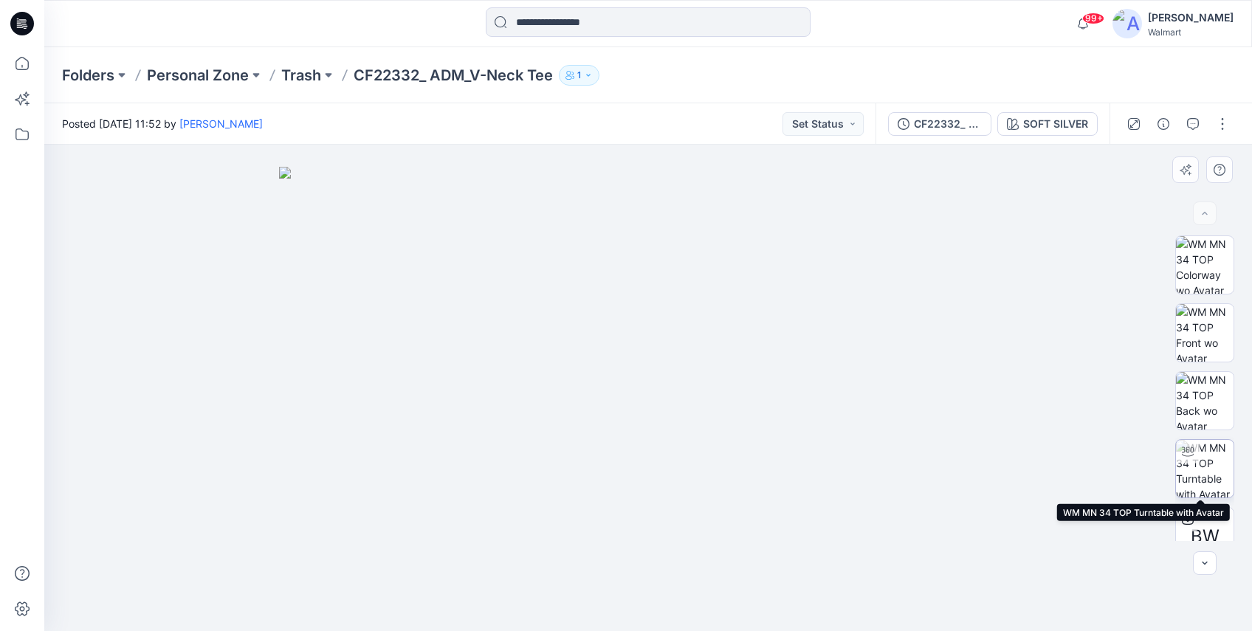
click at [1159, 448] on img at bounding box center [1205, 469] width 58 height 58
drag, startPoint x: 650, startPoint y: 597, endPoint x: 746, endPoint y: 580, distance: 98.3
click at [746, 580] on icon at bounding box center [650, 587] width 447 height 55
drag, startPoint x: 676, startPoint y: 413, endPoint x: 674, endPoint y: 532, distance: 118.9
click at [674, 532] on img at bounding box center [648, 307] width 1042 height 650
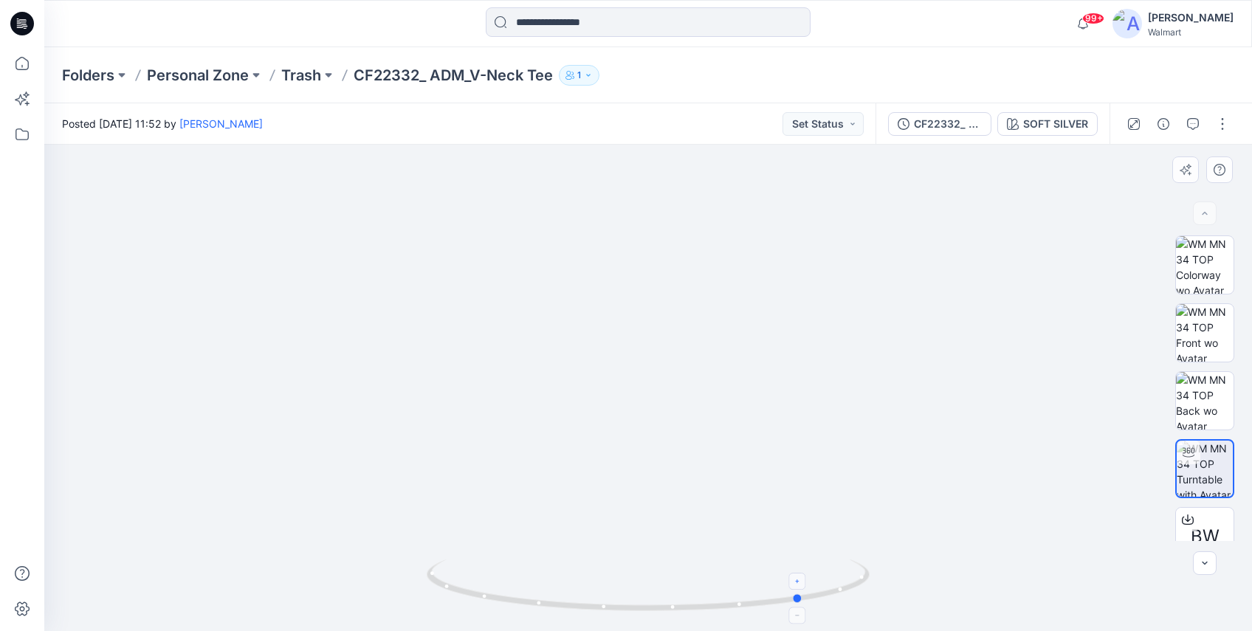
drag, startPoint x: 648, startPoint y: 611, endPoint x: 803, endPoint y: 591, distance: 156.4
click at [803, 591] on icon at bounding box center [650, 587] width 447 height 55
drag, startPoint x: 803, startPoint y: 591, endPoint x: 887, endPoint y: 546, distance: 94.8
click at [887, 546] on div at bounding box center [648, 388] width 1208 height 486
drag, startPoint x: 774, startPoint y: 210, endPoint x: 743, endPoint y: 252, distance: 51.2
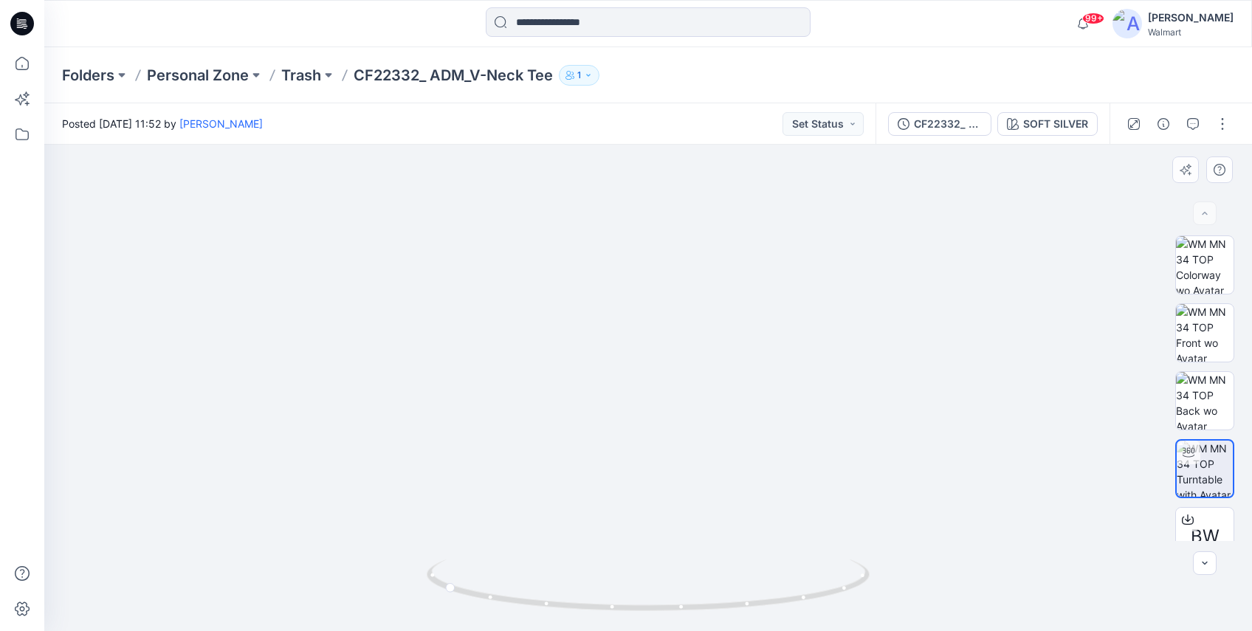
click at [743, 252] on img at bounding box center [648, 307] width 1180 height 647
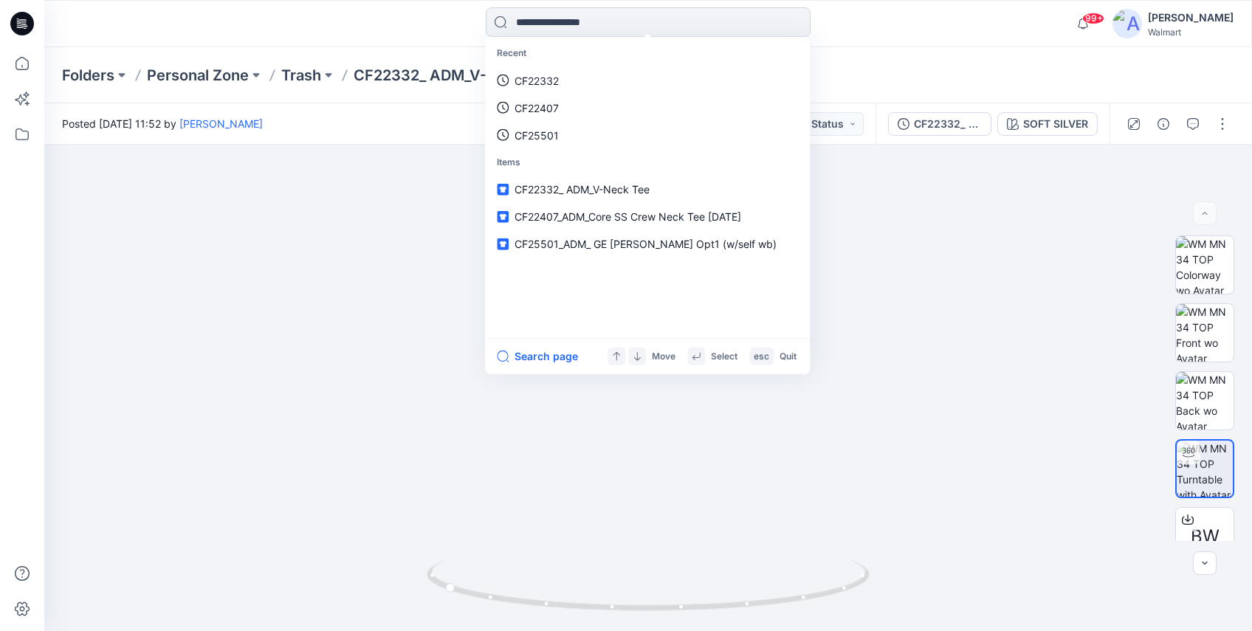
click at [580, 18] on input at bounding box center [648, 22] width 325 height 30
paste input "*******"
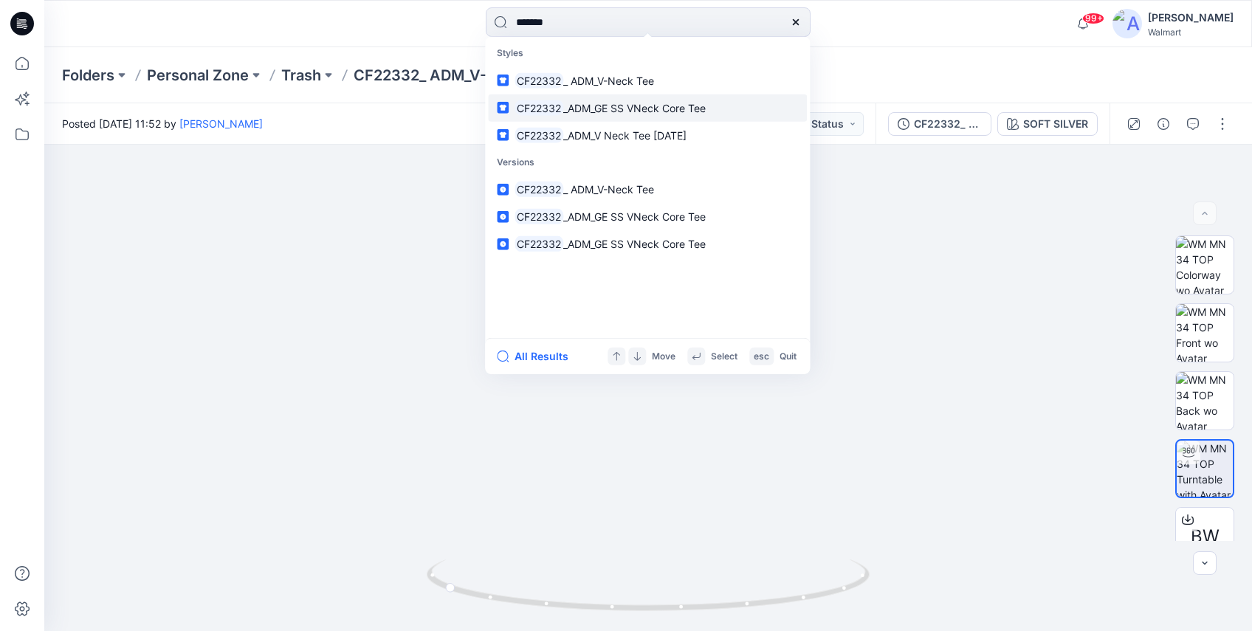
type input "*******"
click at [591, 106] on span "_ADM_GE SS VNeck Core Tee" at bounding box center [634, 107] width 142 height 13
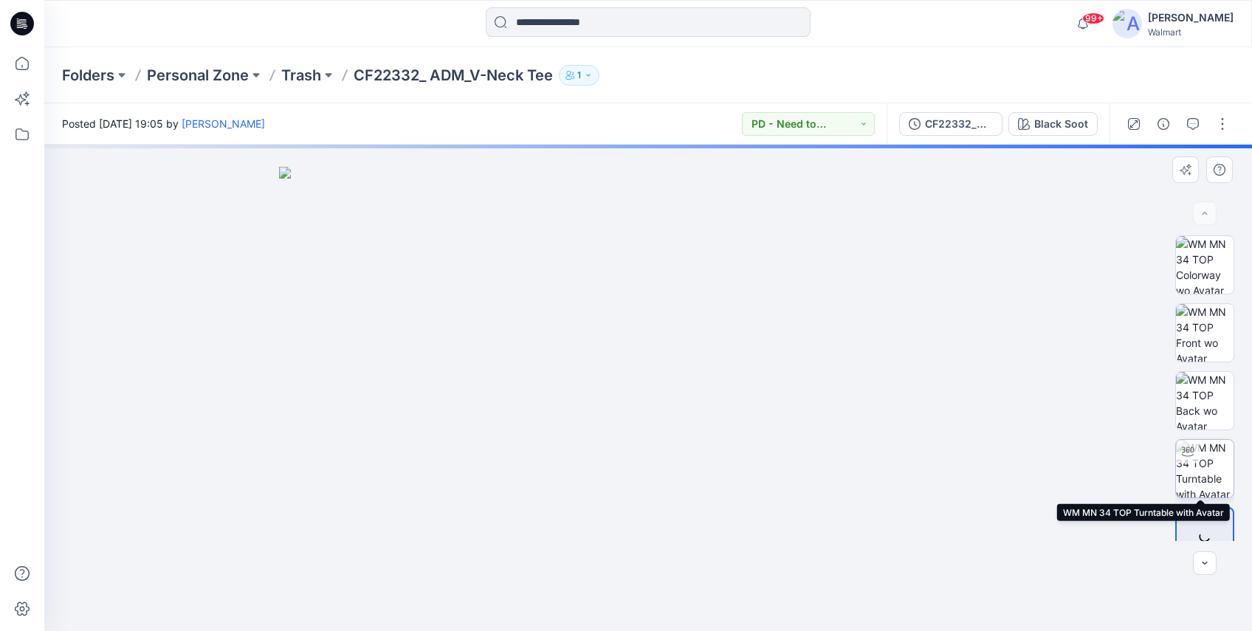
click at [1159, 454] on img at bounding box center [1205, 469] width 58 height 58
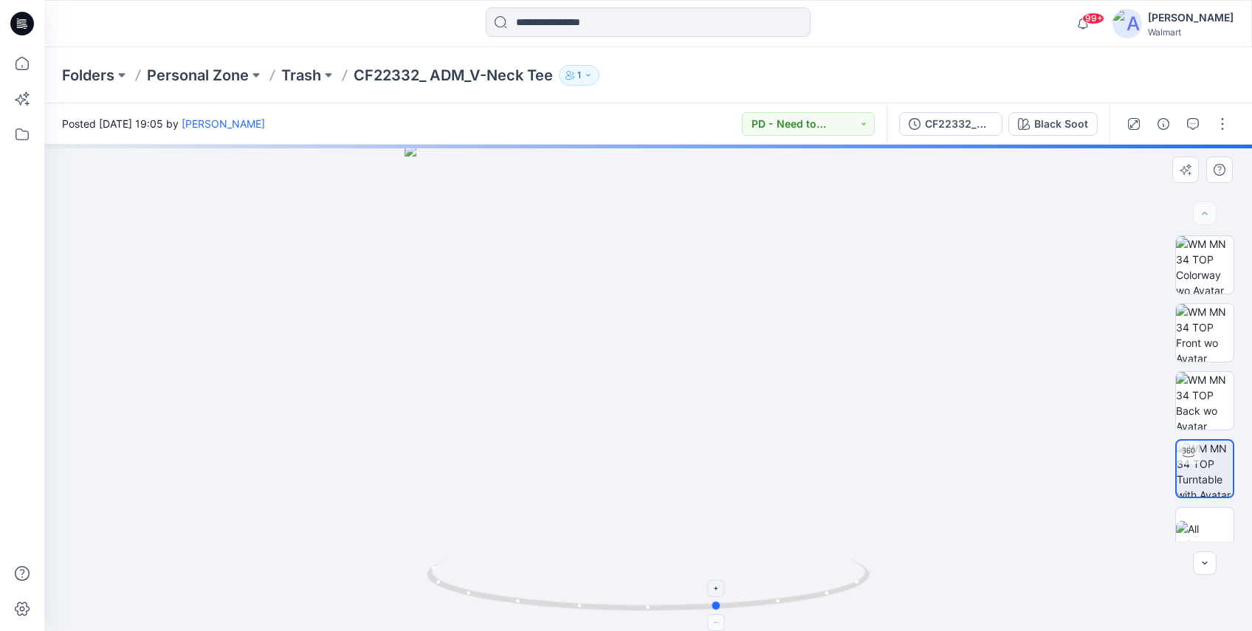
drag, startPoint x: 656, startPoint y: 613, endPoint x: 726, endPoint y: 587, distance: 75.7
click at [726, 587] on icon at bounding box center [650, 587] width 447 height 55
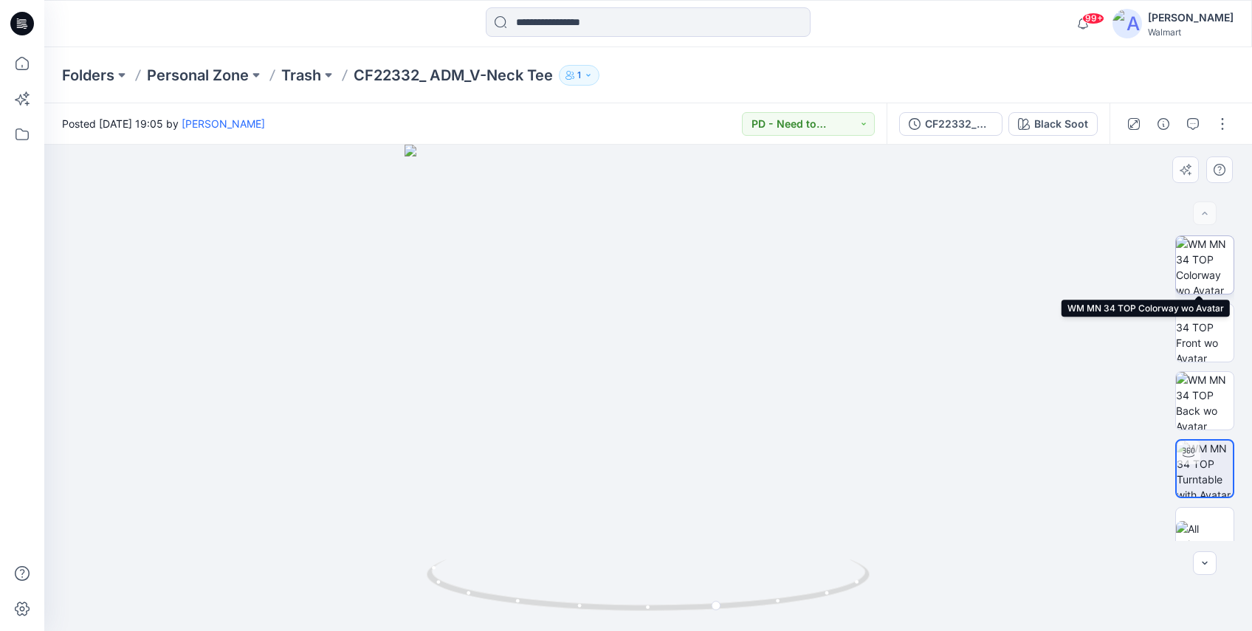
click at [1159, 280] on img at bounding box center [1205, 265] width 58 height 58
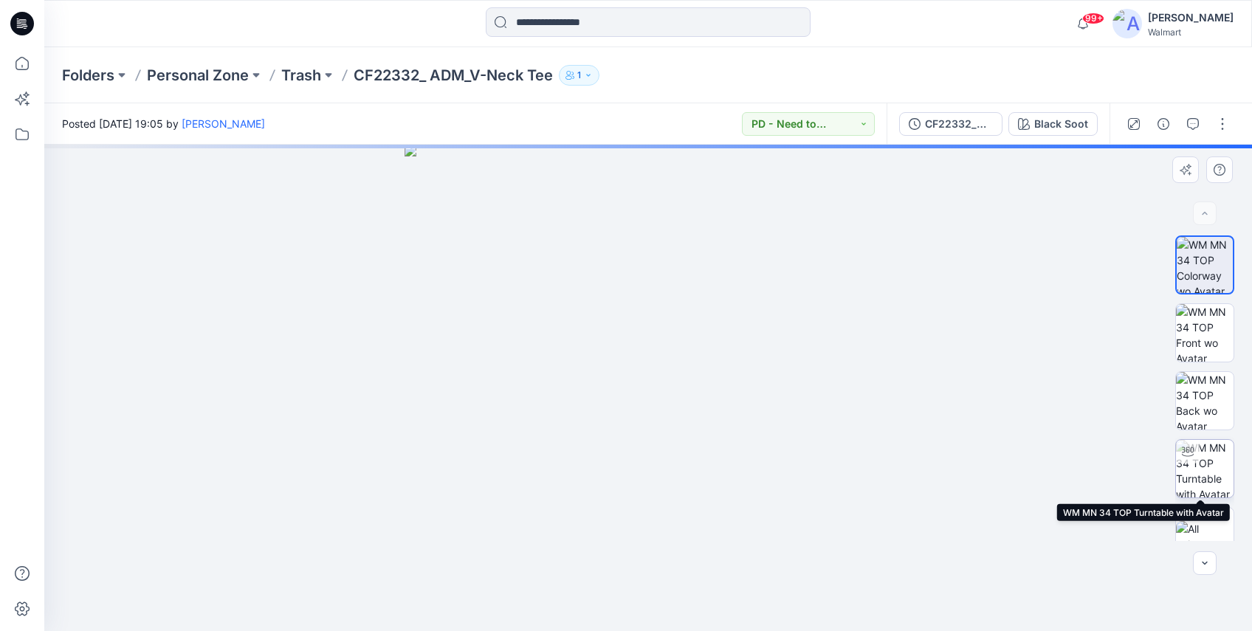
click at [1159, 457] on img at bounding box center [1205, 469] width 58 height 58
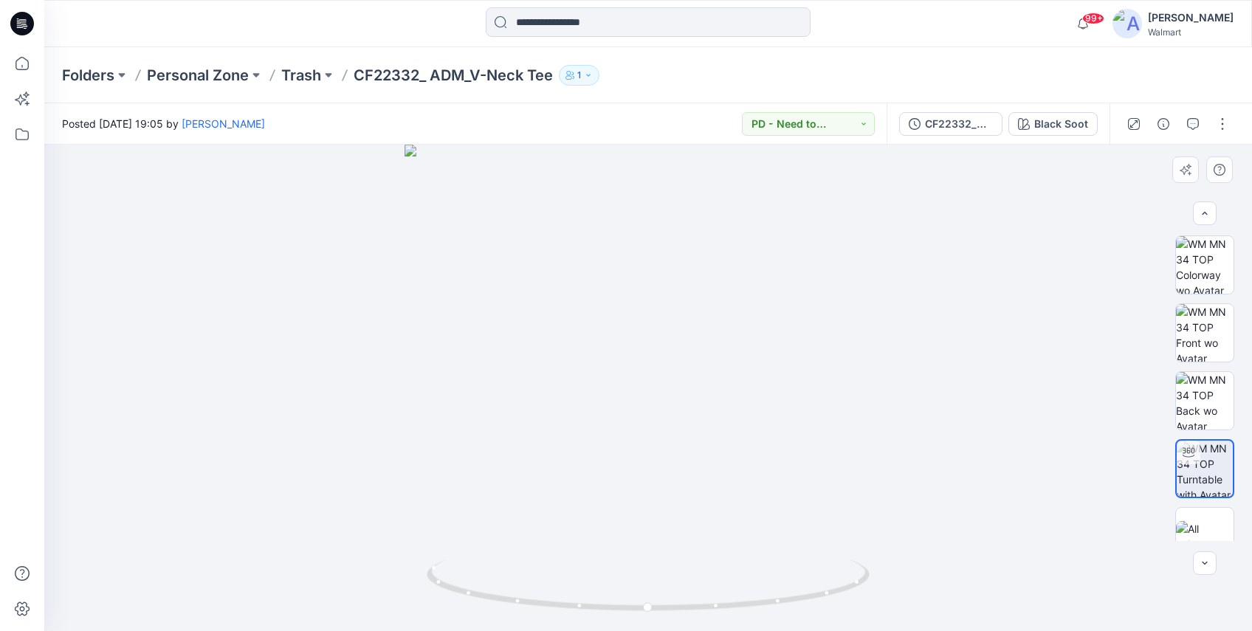
scroll to position [24, 0]
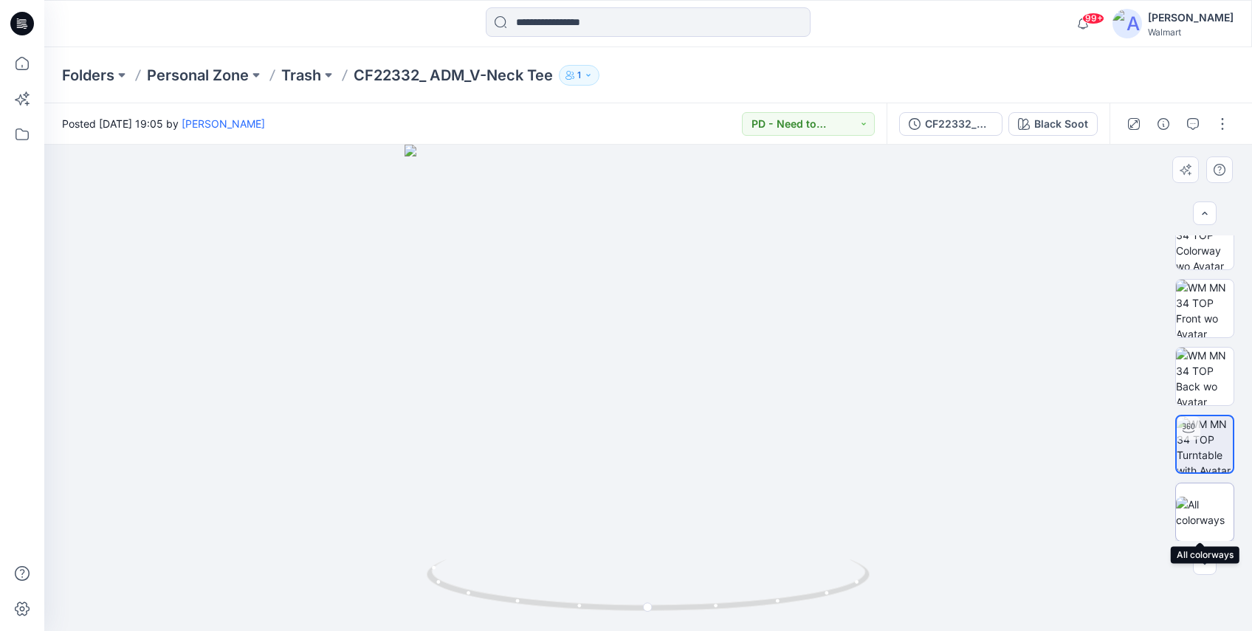
click at [1159, 515] on img at bounding box center [1205, 512] width 58 height 31
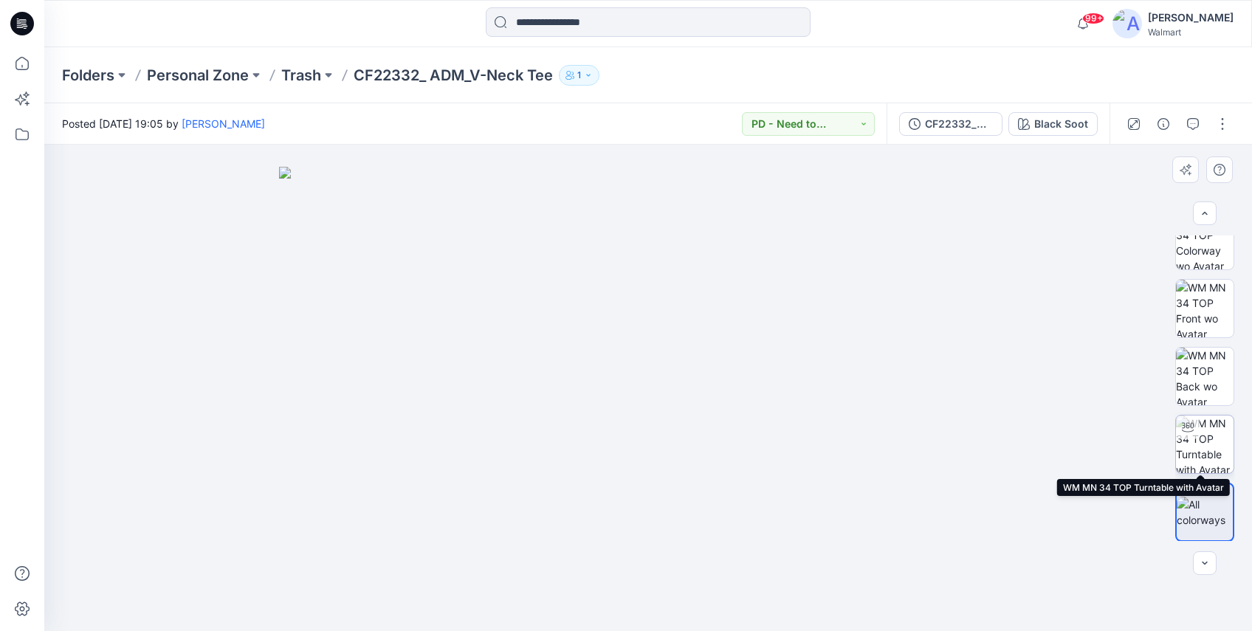
click at [1159, 458] on img at bounding box center [1205, 445] width 58 height 58
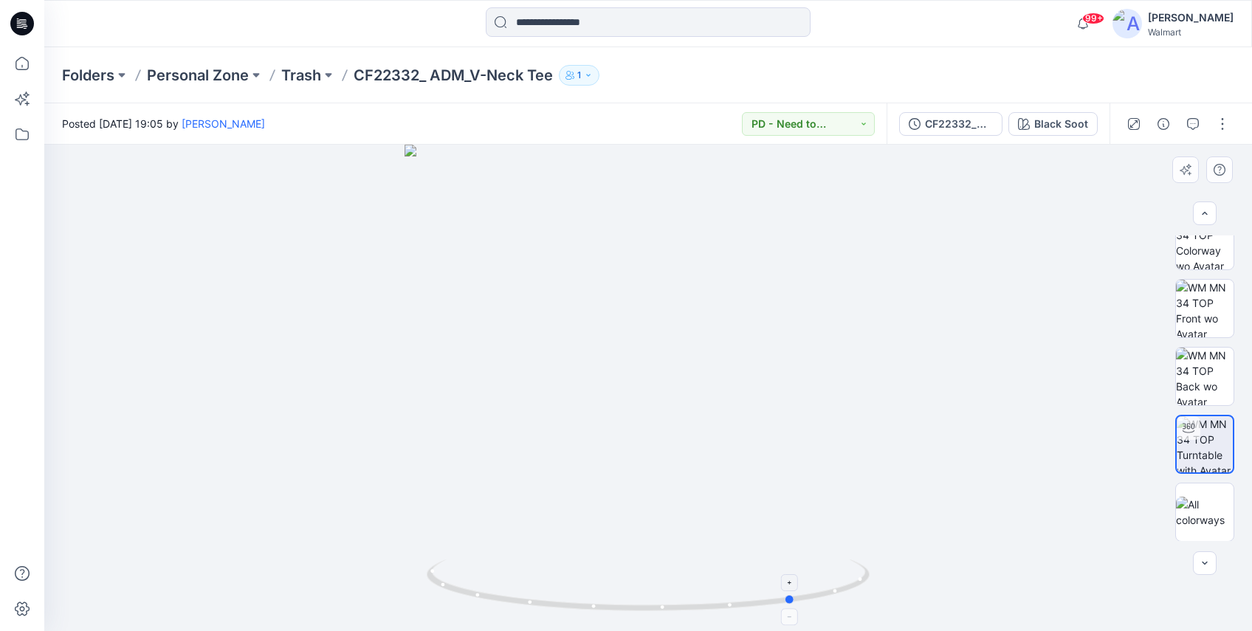
drag, startPoint x: 656, startPoint y: 616, endPoint x: 807, endPoint y: 589, distance: 153.7
click at [807, 589] on icon at bounding box center [650, 587] width 447 height 55
drag, startPoint x: 701, startPoint y: 310, endPoint x: 691, endPoint y: 549, distance: 239.4
click at [691, 549] on img at bounding box center [639, 318] width 1242 height 625
drag, startPoint x: 650, startPoint y: 335, endPoint x: 755, endPoint y: 328, distance: 105.1
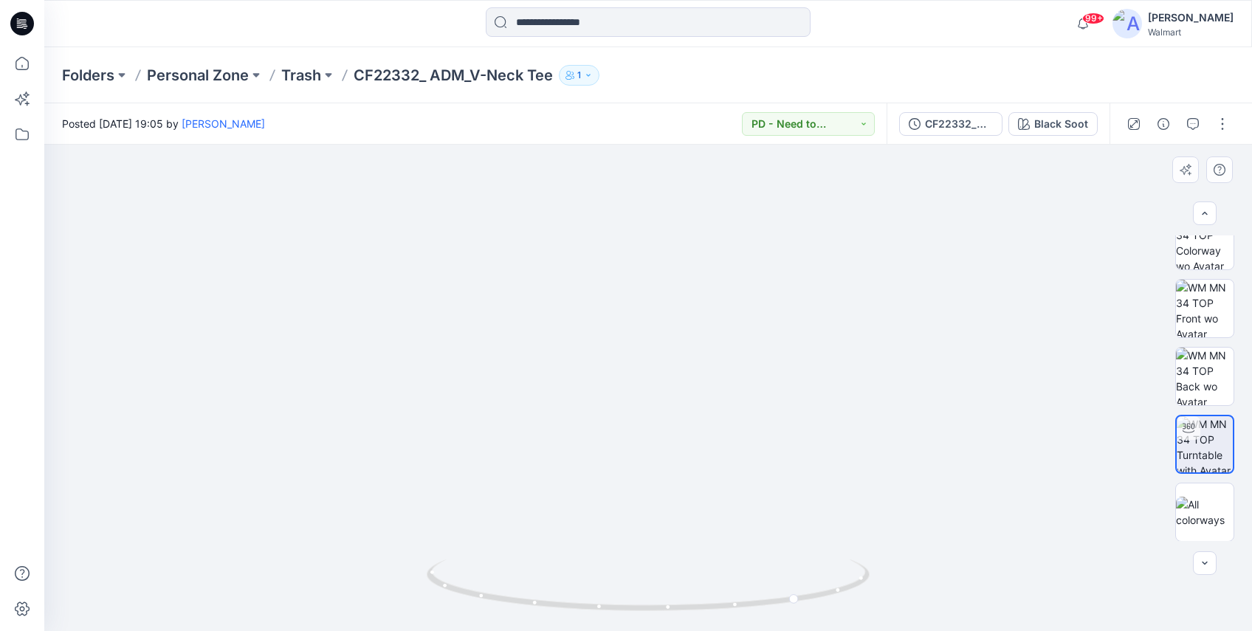
click at [755, 328] on img at bounding box center [648, 349] width 873 height 564
drag, startPoint x: 691, startPoint y: 375, endPoint x: 694, endPoint y: 384, distance: 9.3
click at [694, 384] on img at bounding box center [648, 352] width 873 height 557
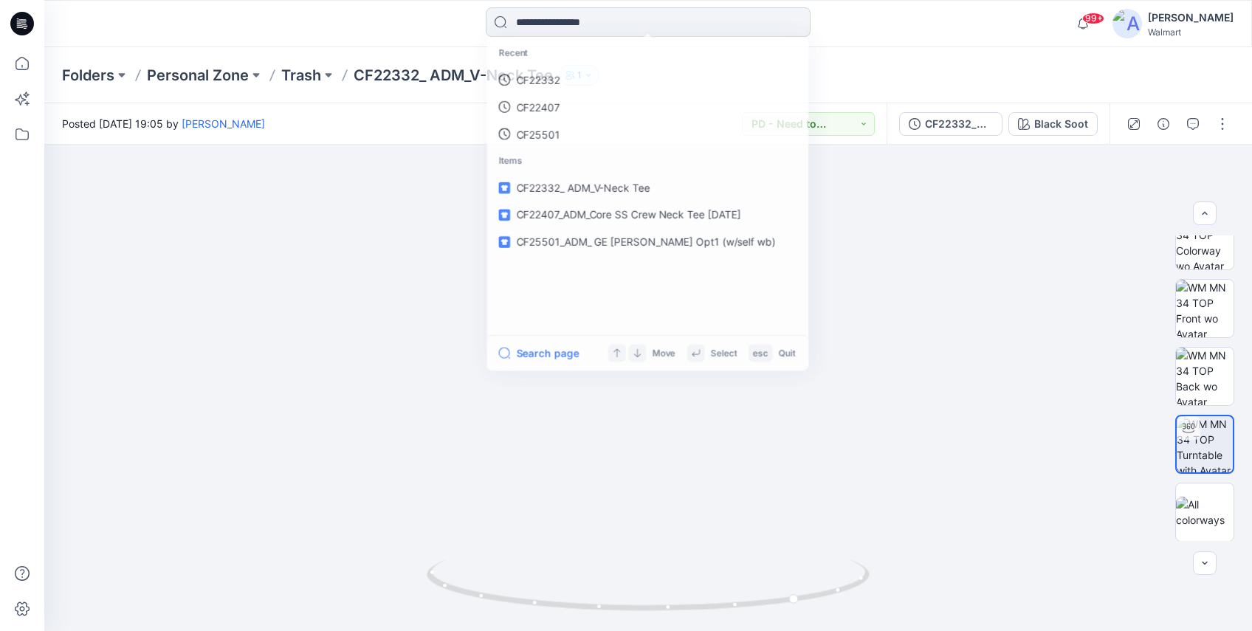
click at [558, 18] on input at bounding box center [648, 22] width 325 height 30
paste input "*******"
type input "*******"
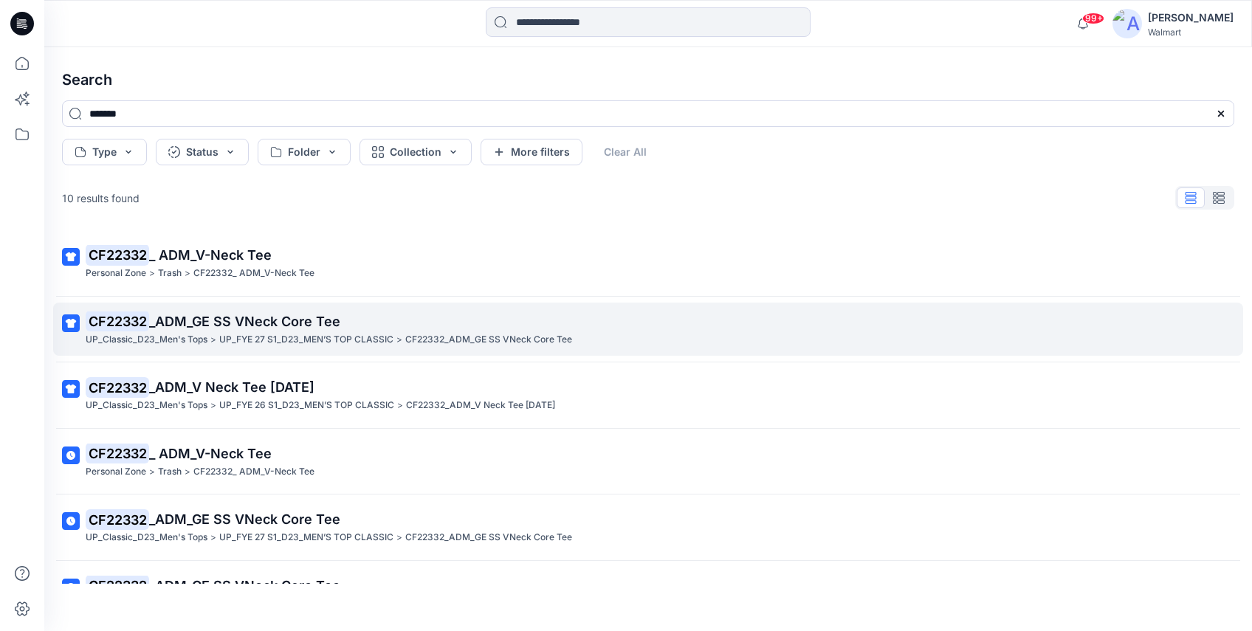
click at [335, 328] on span "_ADM_GE SS VNeck Core Tee" at bounding box center [244, 322] width 191 height 16
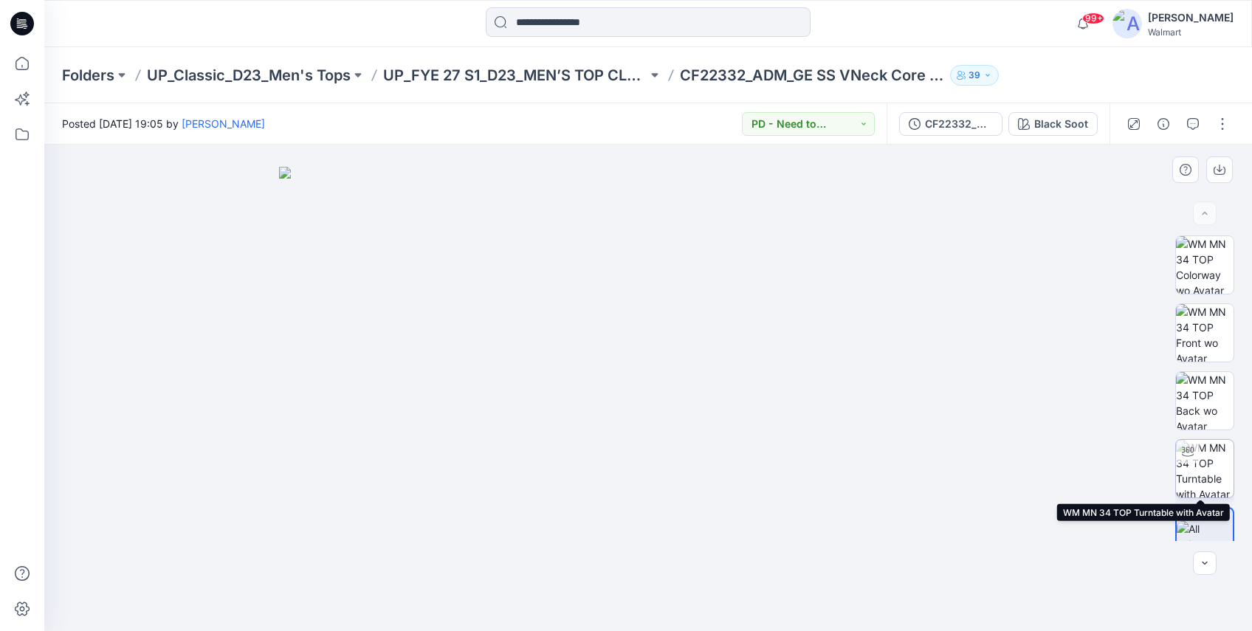
click at [1159, 454] on img at bounding box center [1205, 469] width 58 height 58
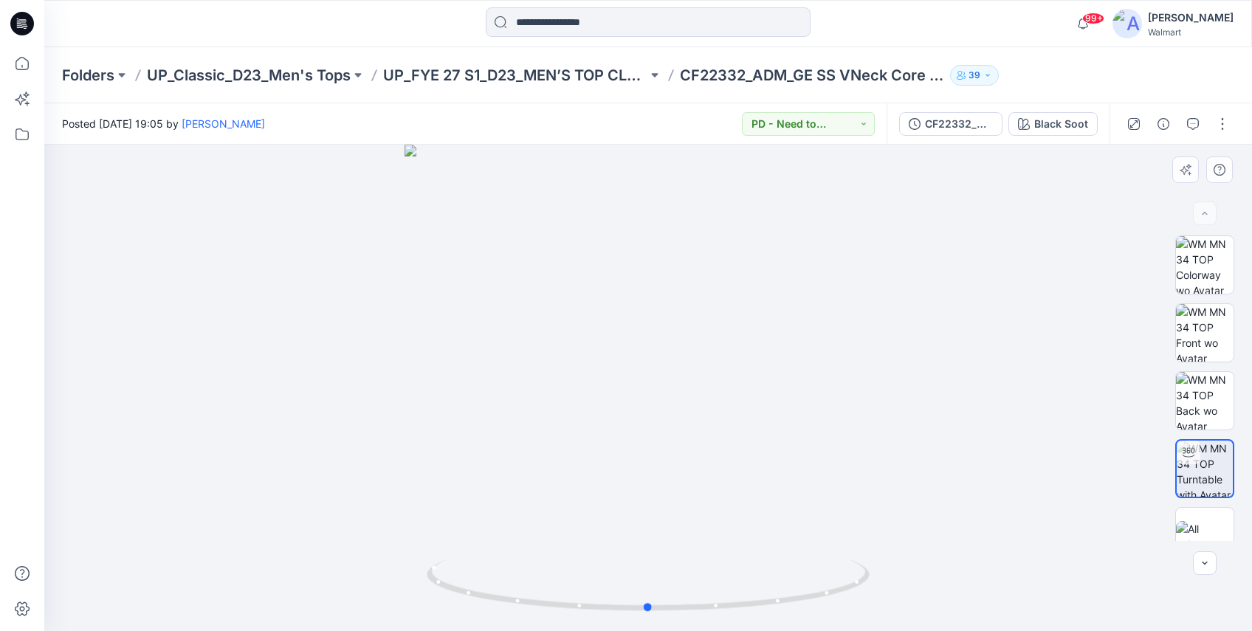
click at [633, 314] on div at bounding box center [648, 388] width 1208 height 486
drag, startPoint x: 690, startPoint y: 248, endPoint x: 713, endPoint y: 439, distance: 191.9
click at [713, 439] on img at bounding box center [648, 306] width 1180 height 649
drag, startPoint x: 713, startPoint y: 439, endPoint x: 626, endPoint y: 453, distance: 88.4
click at [626, 453] on img at bounding box center [648, 331] width 1057 height 601
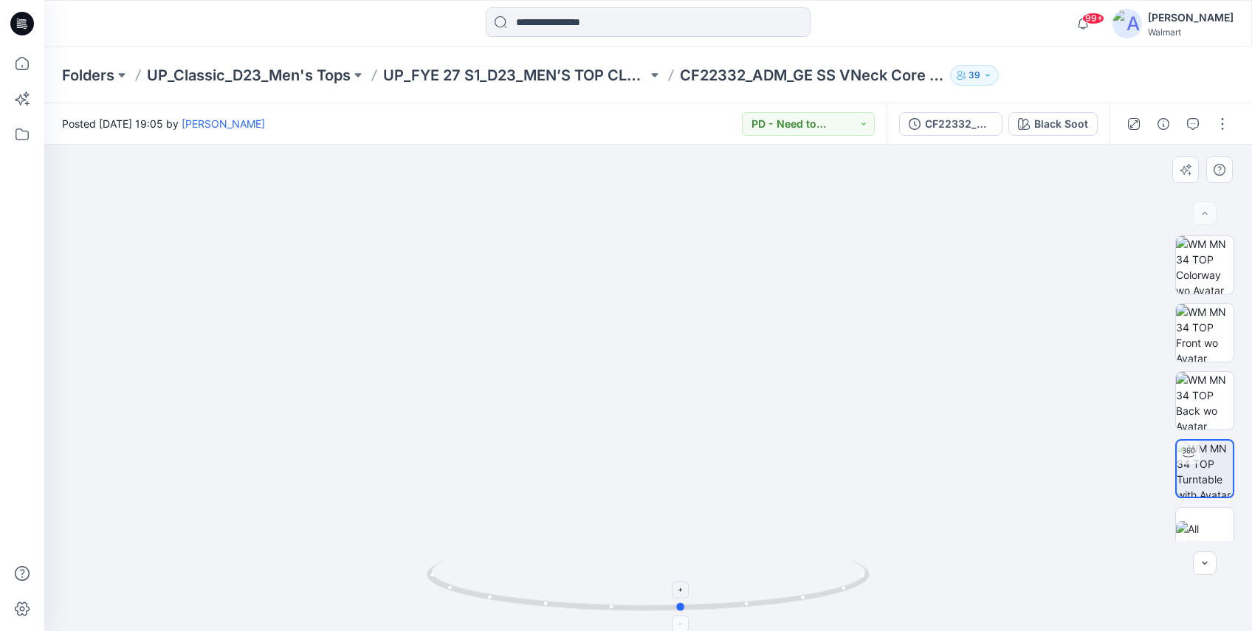
drag, startPoint x: 650, startPoint y: 609, endPoint x: 684, endPoint y: 567, distance: 54.1
click at [684, 567] on icon at bounding box center [650, 587] width 447 height 55
drag, startPoint x: 686, startPoint y: 611, endPoint x: 788, endPoint y: 608, distance: 101.9
click at [788, 591] on icon at bounding box center [650, 587] width 447 height 55
drag, startPoint x: 676, startPoint y: 340, endPoint x: 678, endPoint y: 388, distance: 48.0
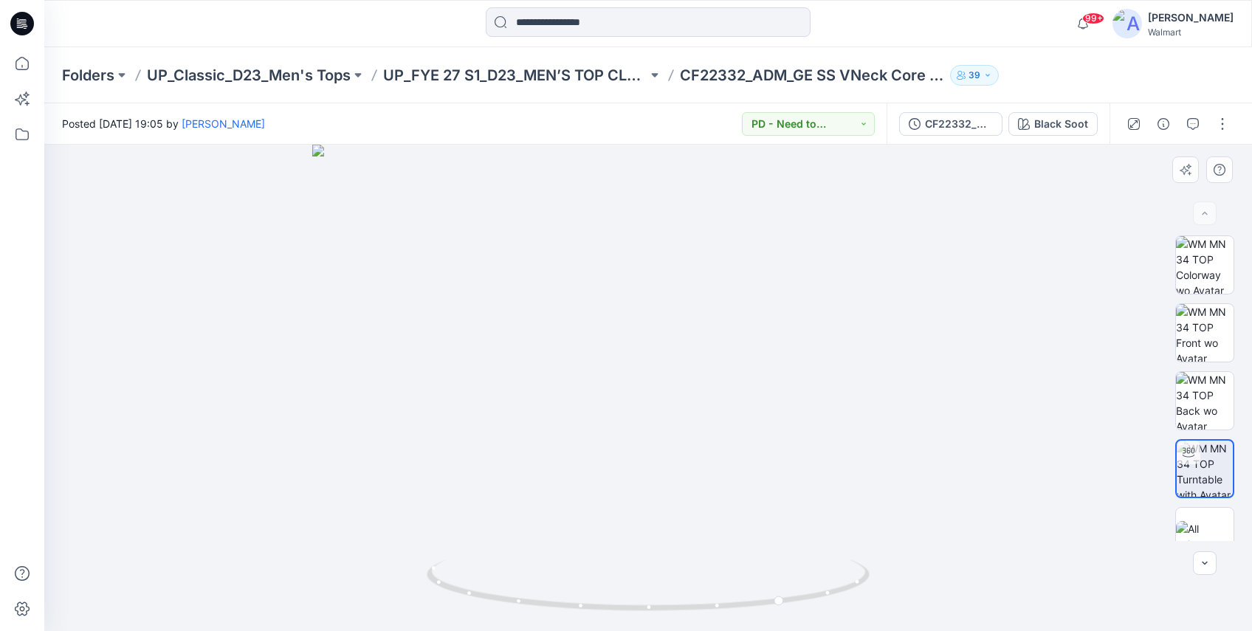
click at [678, 388] on img at bounding box center [648, 388] width 672 height 486
drag, startPoint x: 774, startPoint y: 604, endPoint x: 673, endPoint y: 613, distance: 101.6
click at [673, 591] on icon at bounding box center [650, 587] width 447 height 55
drag, startPoint x: 694, startPoint y: 616, endPoint x: 812, endPoint y: 602, distance: 118.9
click at [812, 591] on div at bounding box center [648, 594] width 443 height 74
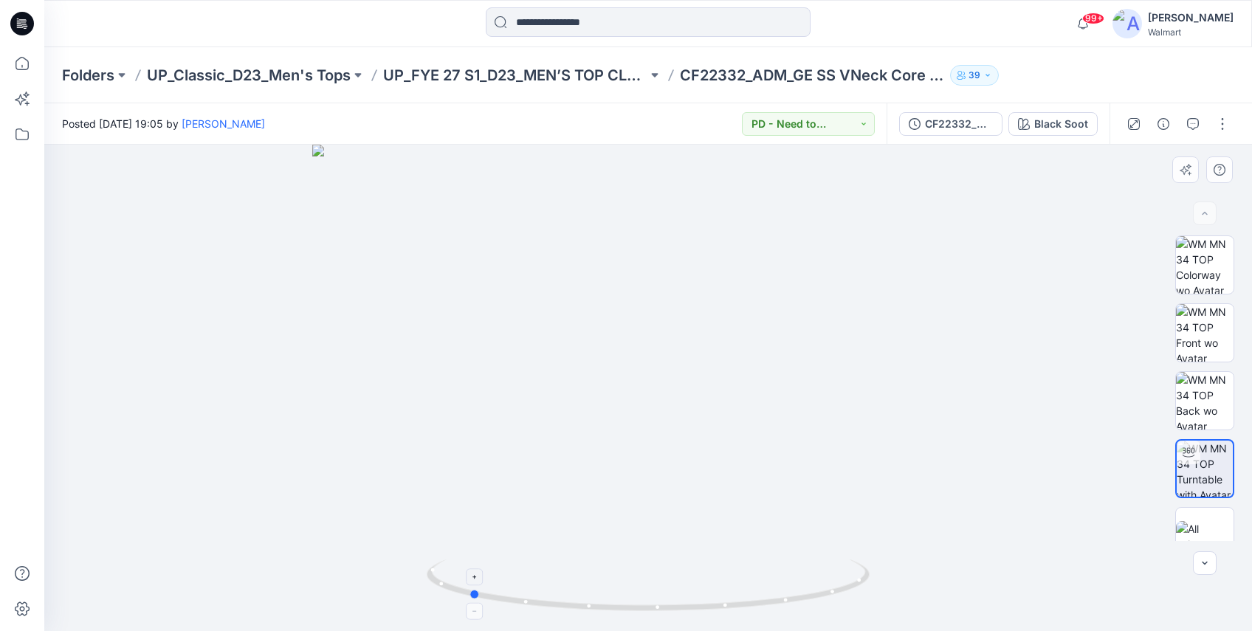
drag, startPoint x: 653, startPoint y: 614, endPoint x: 765, endPoint y: 602, distance: 112.1
click at [765, 591] on icon at bounding box center [650, 587] width 447 height 55
